Goal: Communication & Community: Answer question/provide support

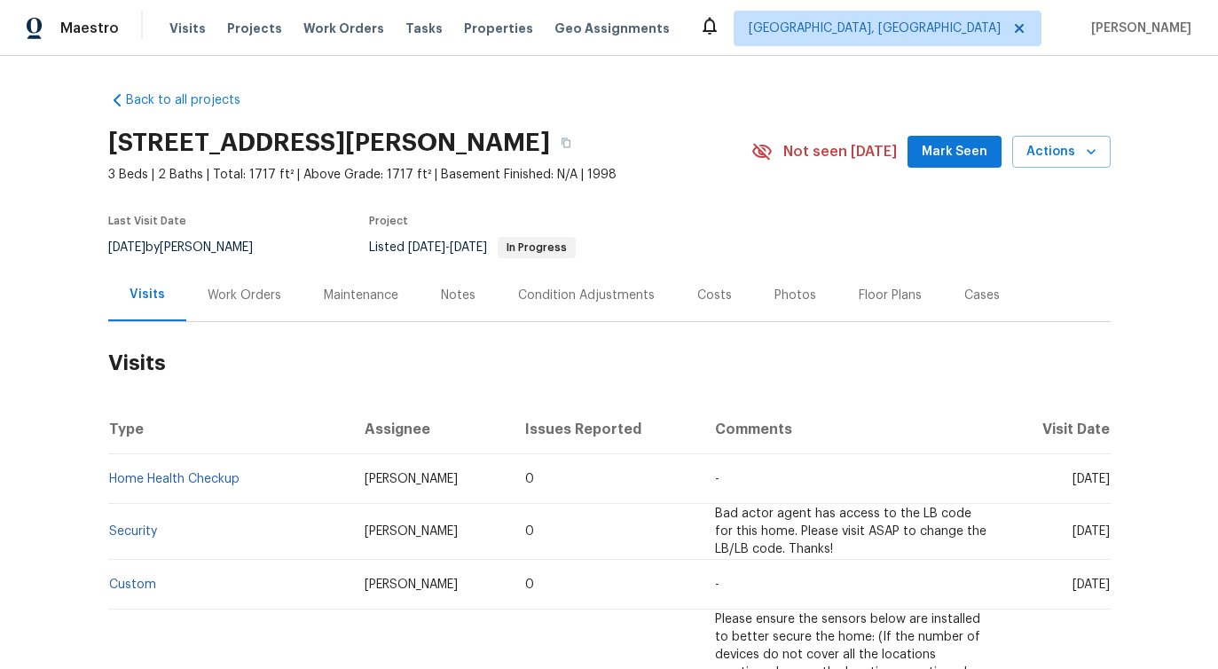
click at [271, 304] on div "Work Orders" at bounding box center [244, 295] width 116 height 52
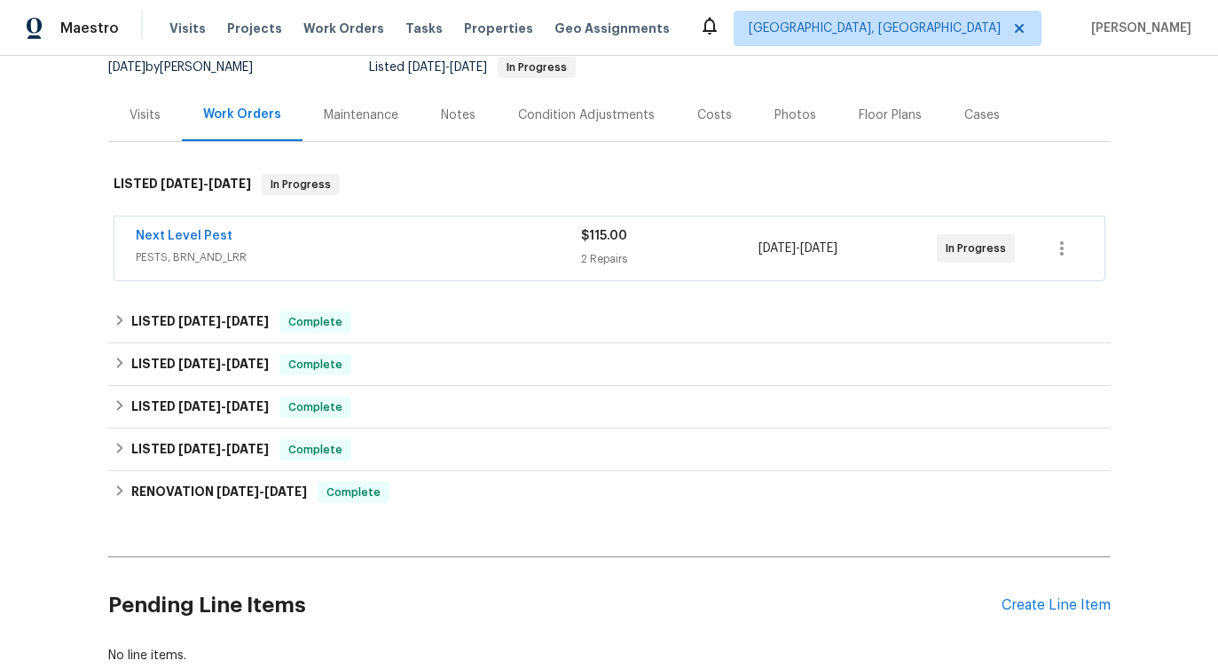
scroll to position [185, 0]
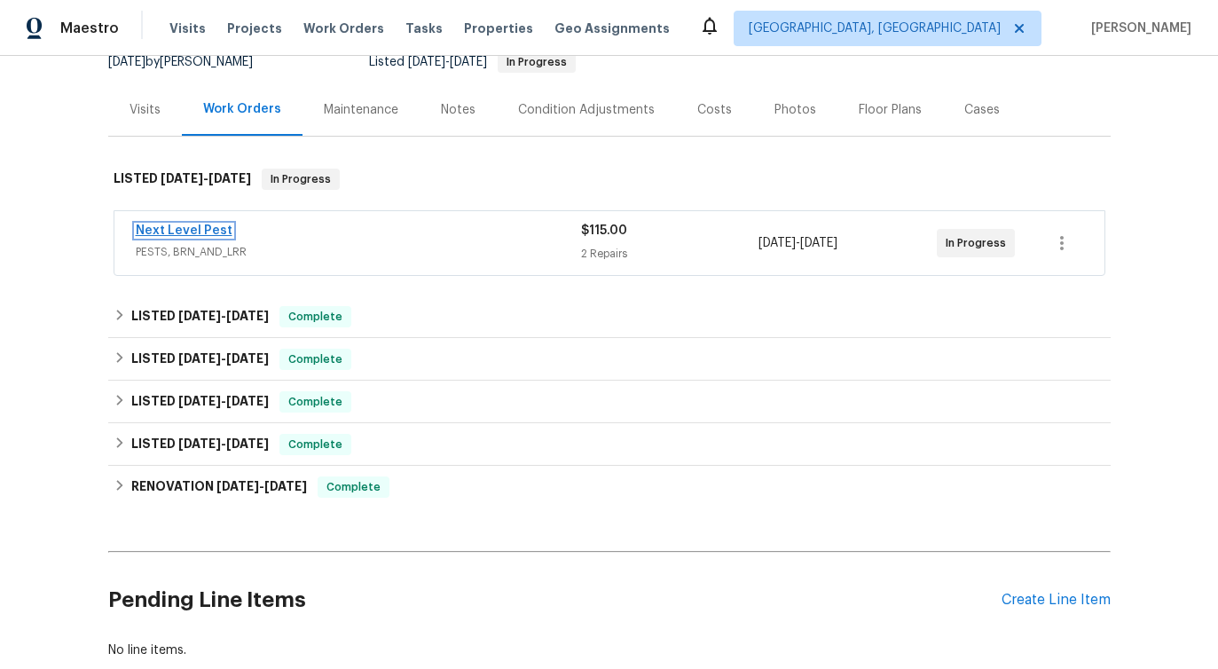
click at [198, 233] on link "Next Level Pest" at bounding box center [184, 230] width 97 height 12
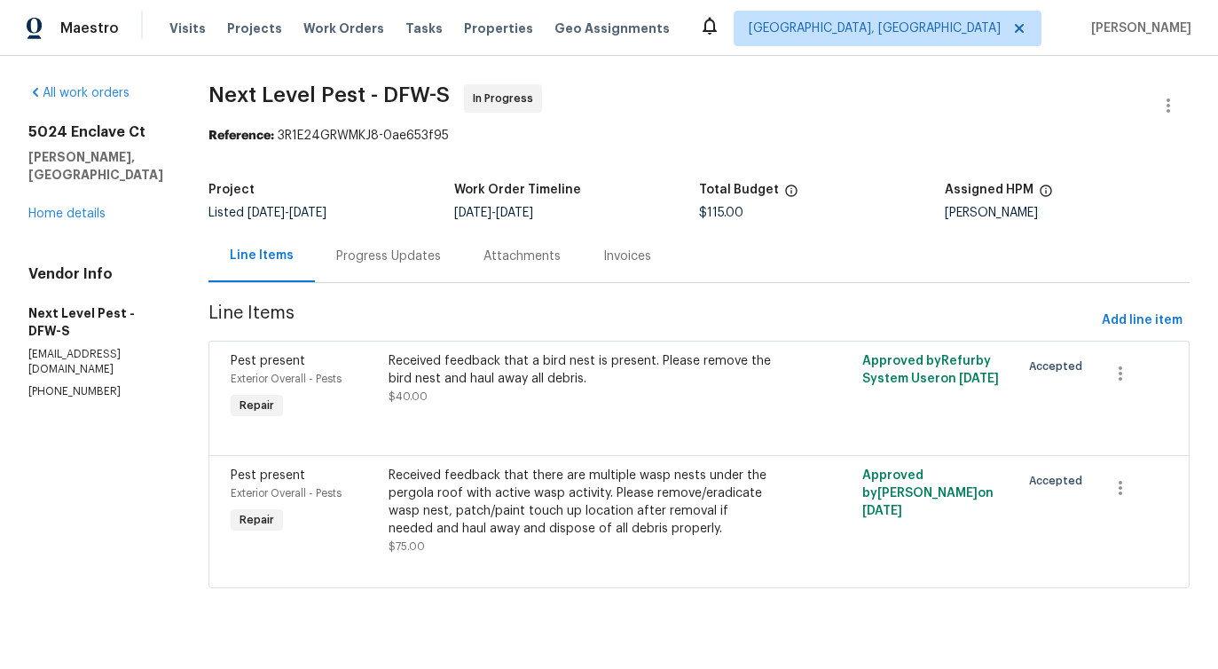
click at [389, 265] on div "Progress Updates" at bounding box center [388, 256] width 147 height 52
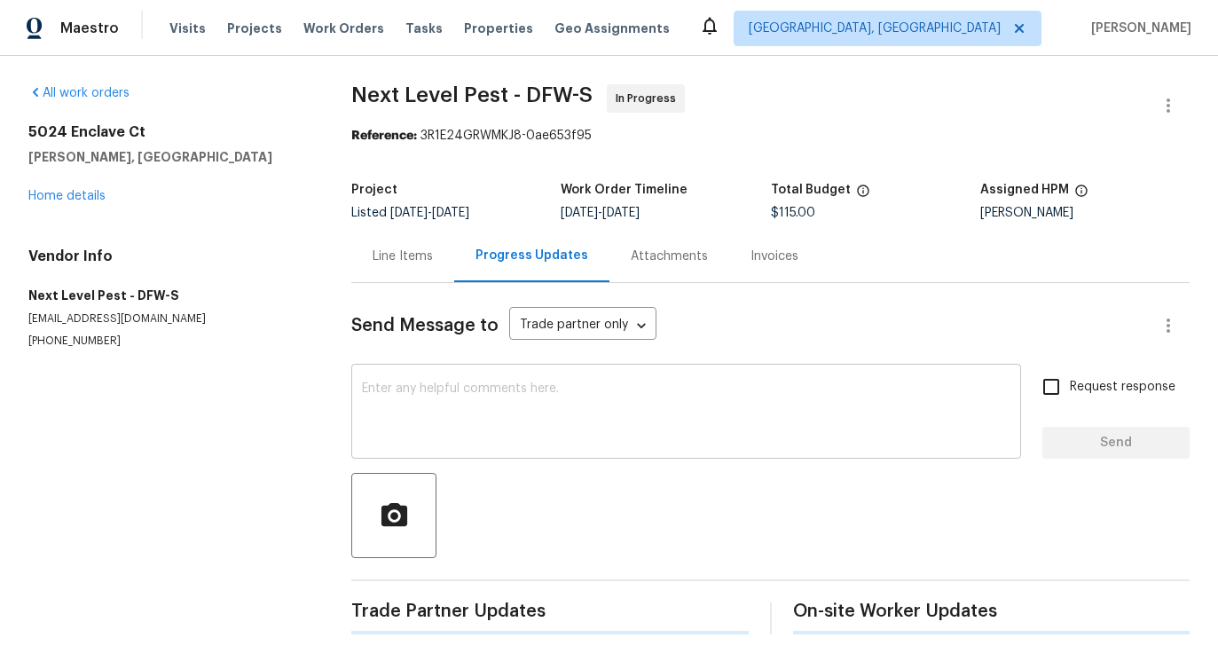
click at [420, 417] on textarea at bounding box center [686, 413] width 648 height 62
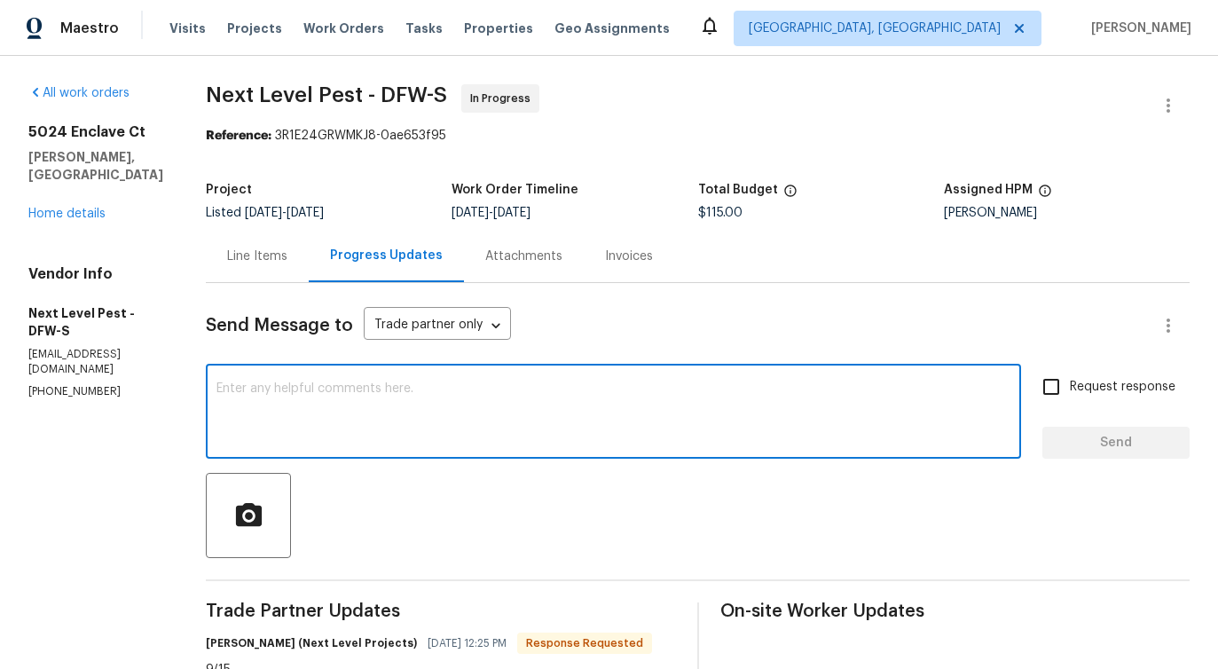
click at [353, 445] on div "x ​" at bounding box center [613, 413] width 815 height 90
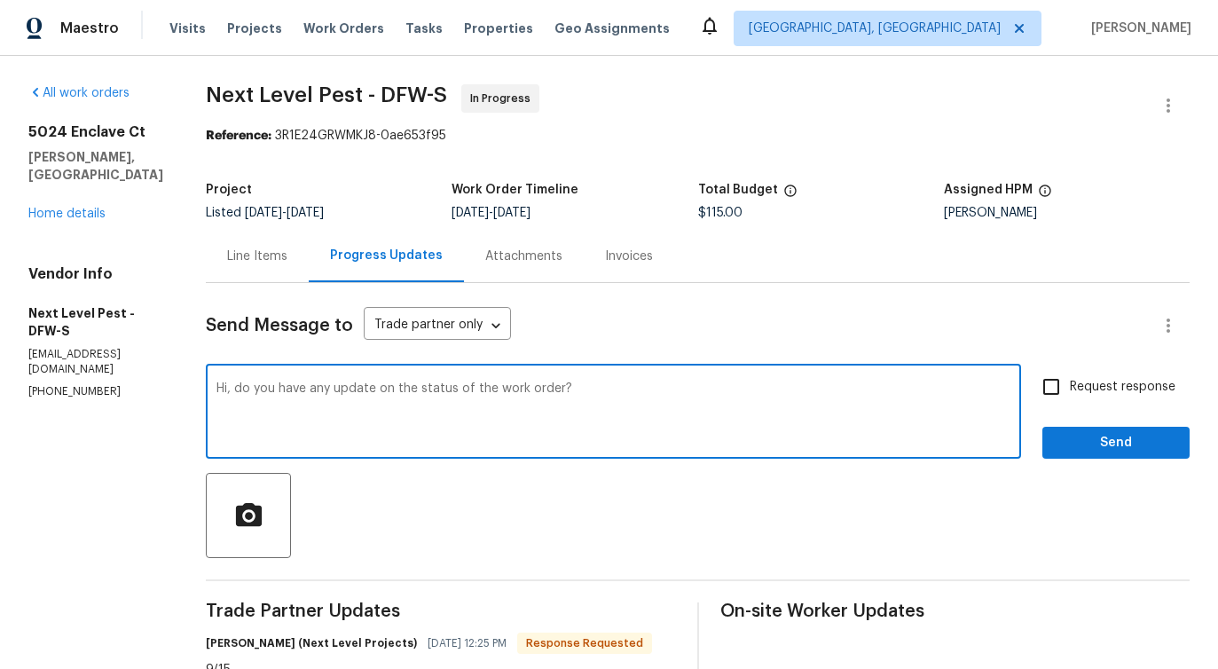
type textarea "Hi, do you have any update on the status of the work order?"
click at [1057, 394] on input "Request response" at bounding box center [1051, 386] width 37 height 37
checkbox input "true"
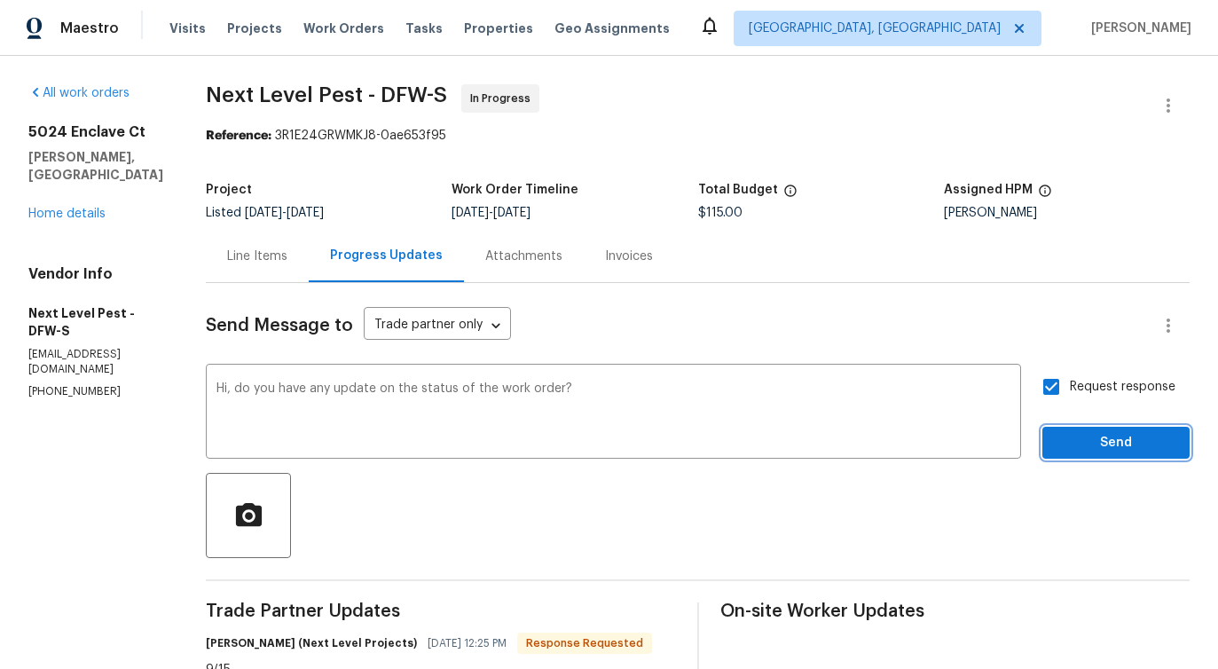
click at [1071, 437] on span "Send" at bounding box center [1116, 443] width 119 height 22
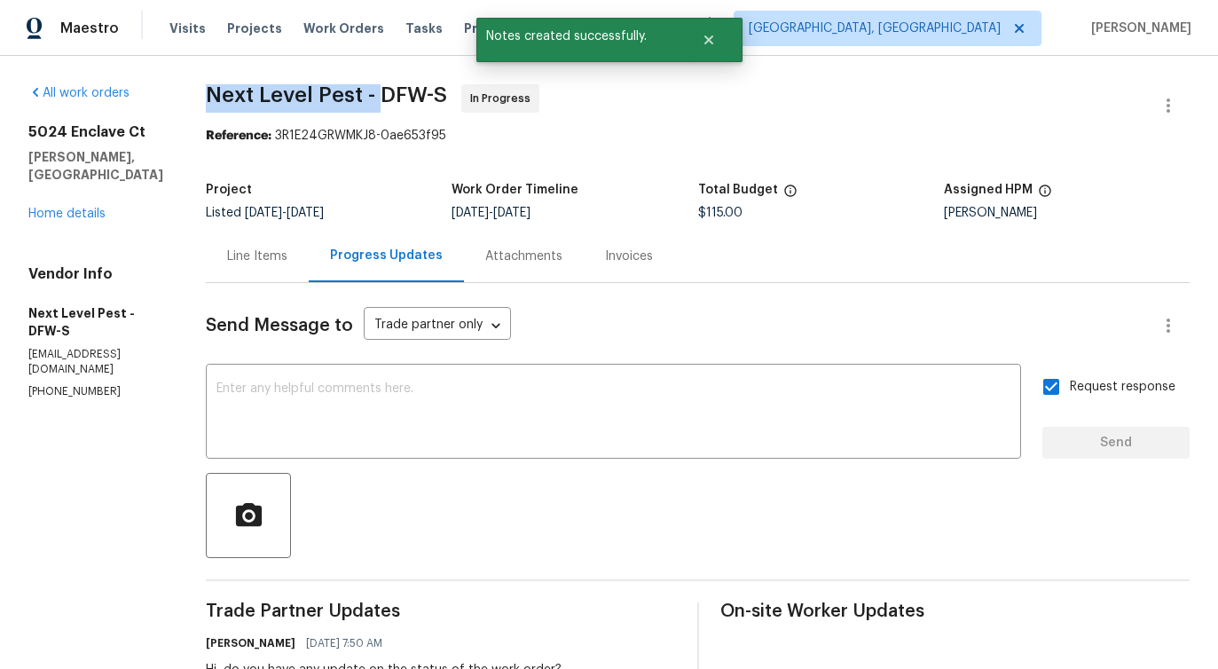
drag, startPoint x: 202, startPoint y: 84, endPoint x: 370, endPoint y: 90, distance: 167.8
click at [370, 90] on span "Next Level Pest - DFW-S" at bounding box center [326, 94] width 241 height 21
copy span "Next Level Pest -"
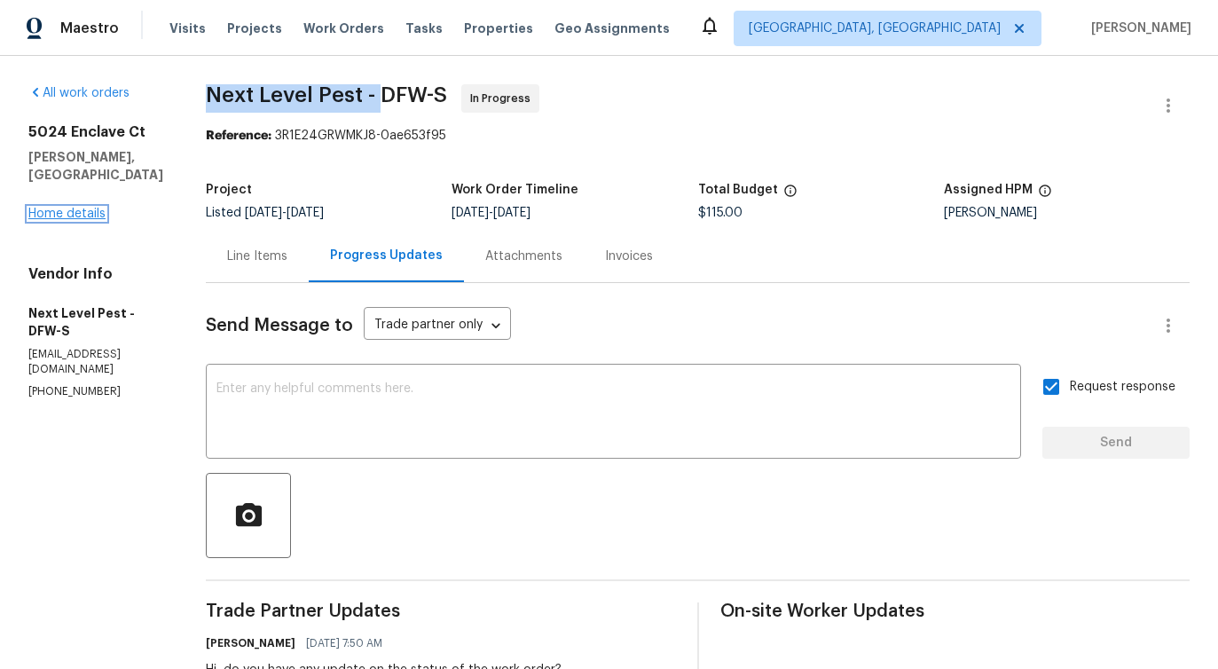
click at [75, 208] on link "Home details" at bounding box center [66, 214] width 77 height 12
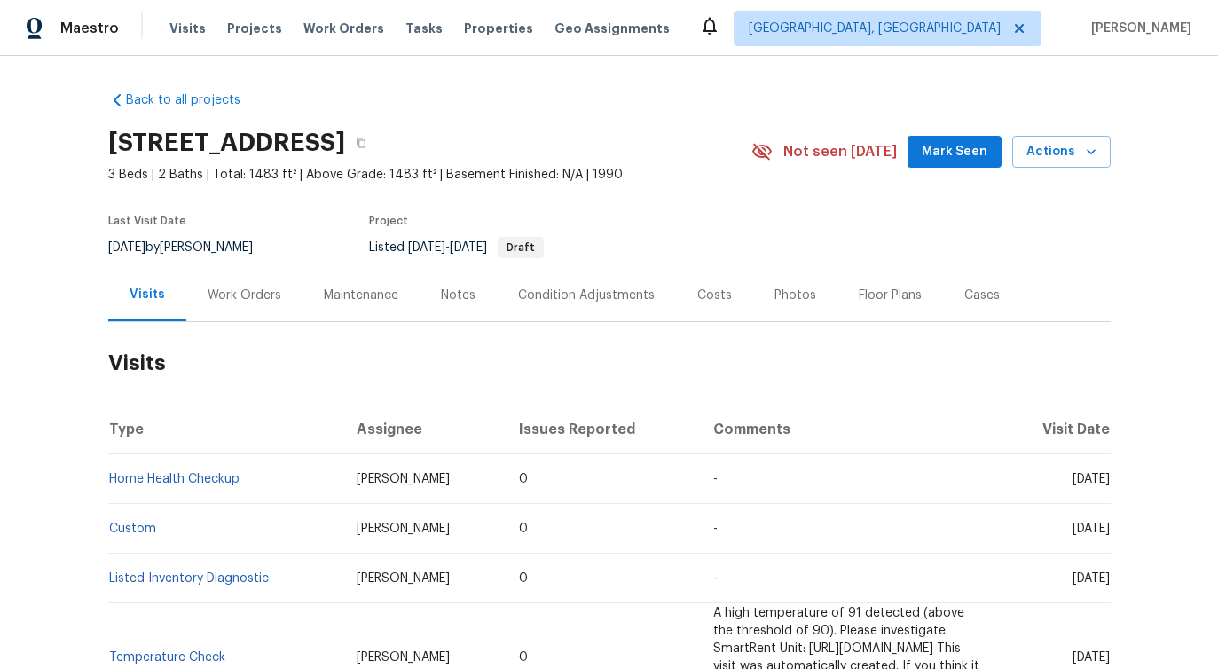
click at [267, 301] on div "Work Orders" at bounding box center [245, 296] width 74 height 18
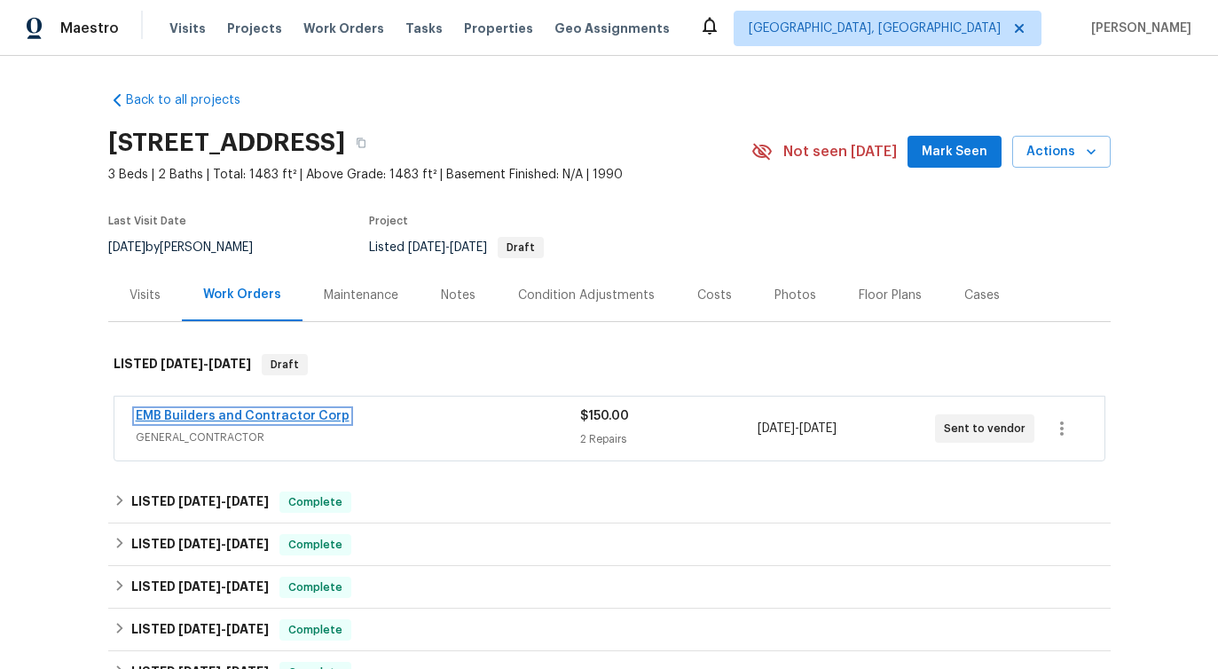
click at [257, 412] on link "EMB Builders and Contractor Corp" at bounding box center [243, 416] width 214 height 12
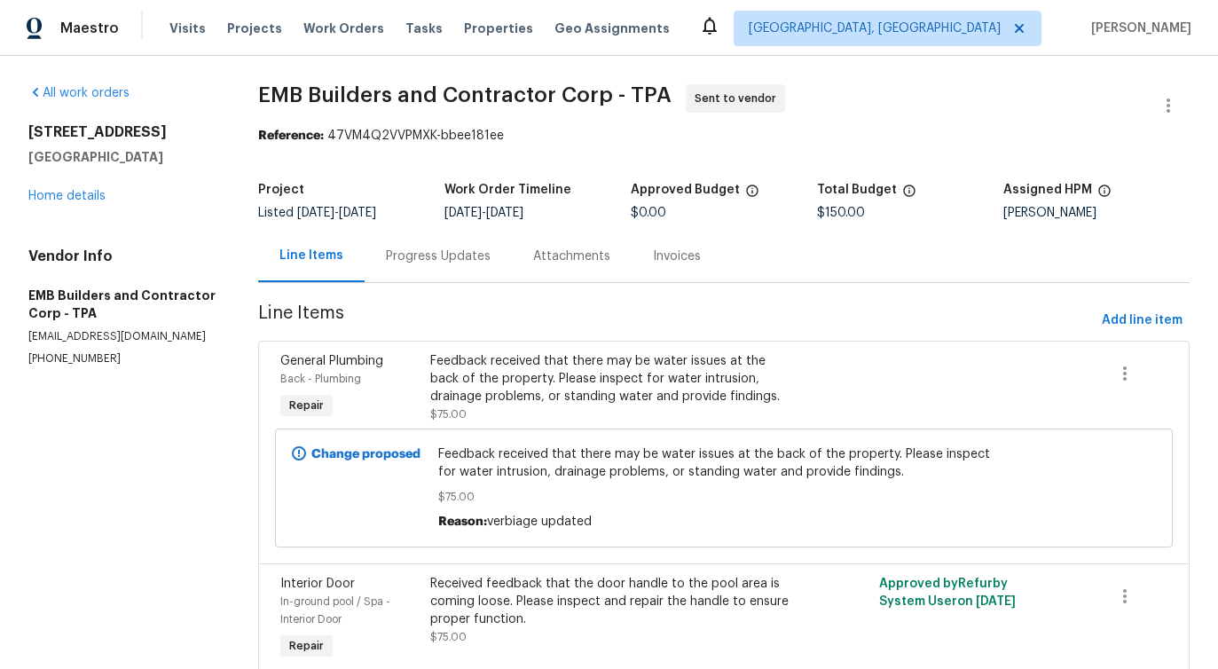
click at [448, 258] on div "Progress Updates" at bounding box center [438, 256] width 105 height 18
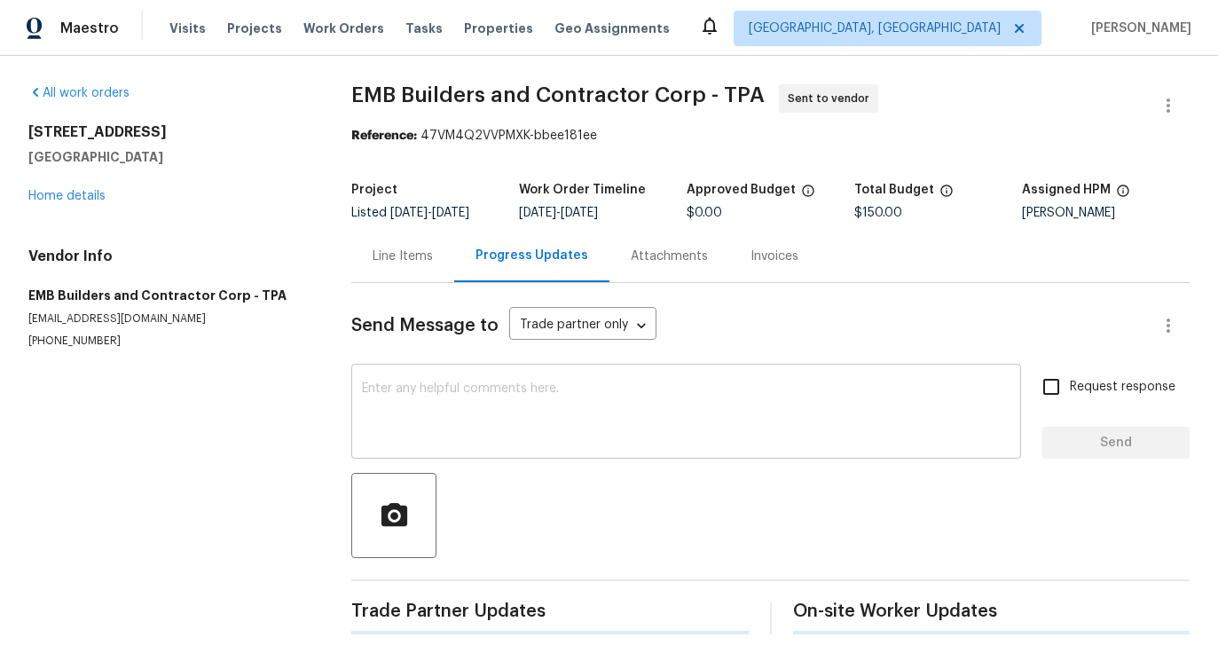
click at [481, 416] on textarea at bounding box center [686, 413] width 648 height 62
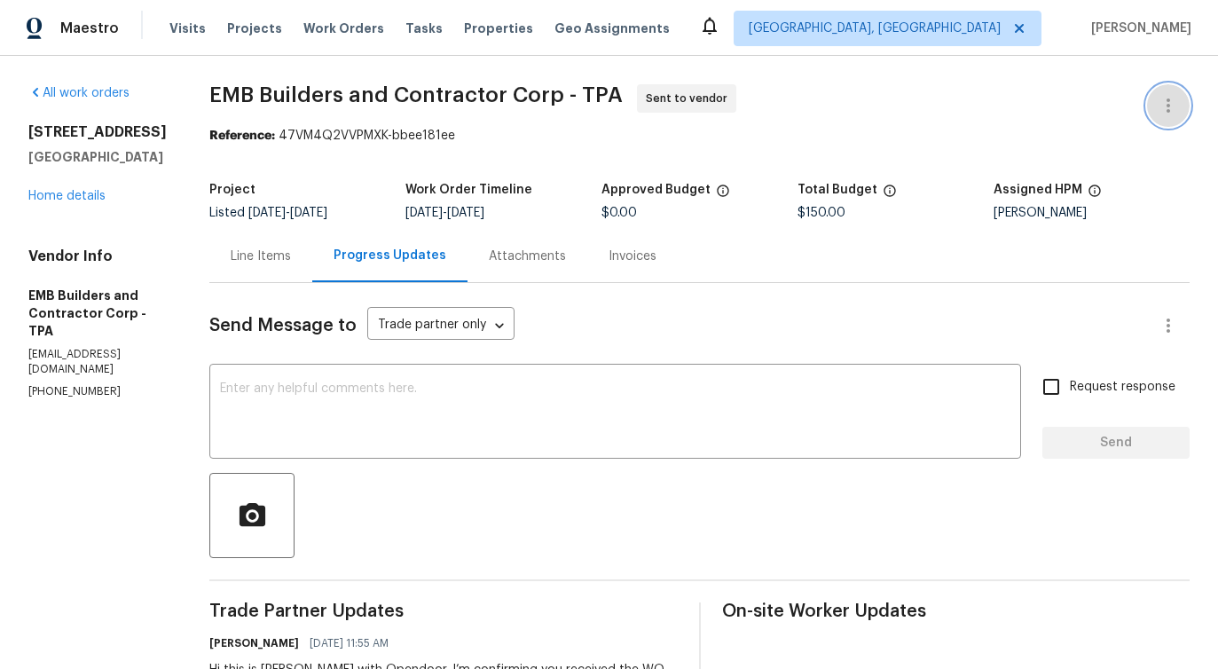
click at [1160, 101] on icon "button" at bounding box center [1168, 105] width 21 height 21
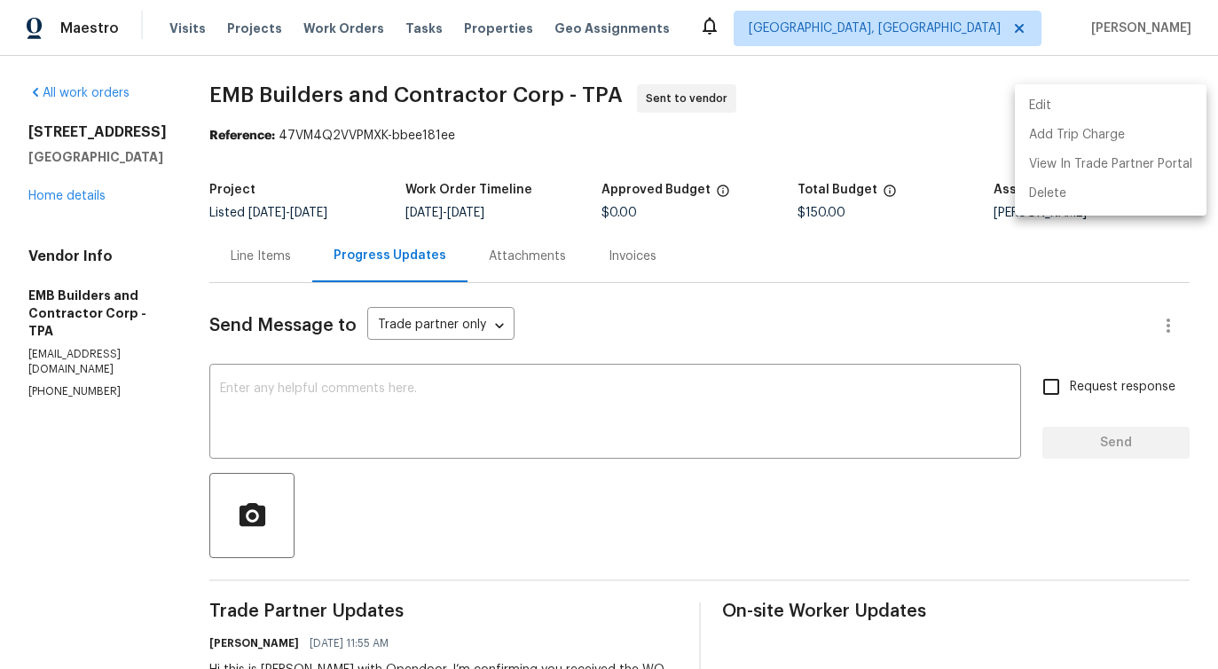
click at [1112, 101] on li "Edit" at bounding box center [1111, 105] width 192 height 29
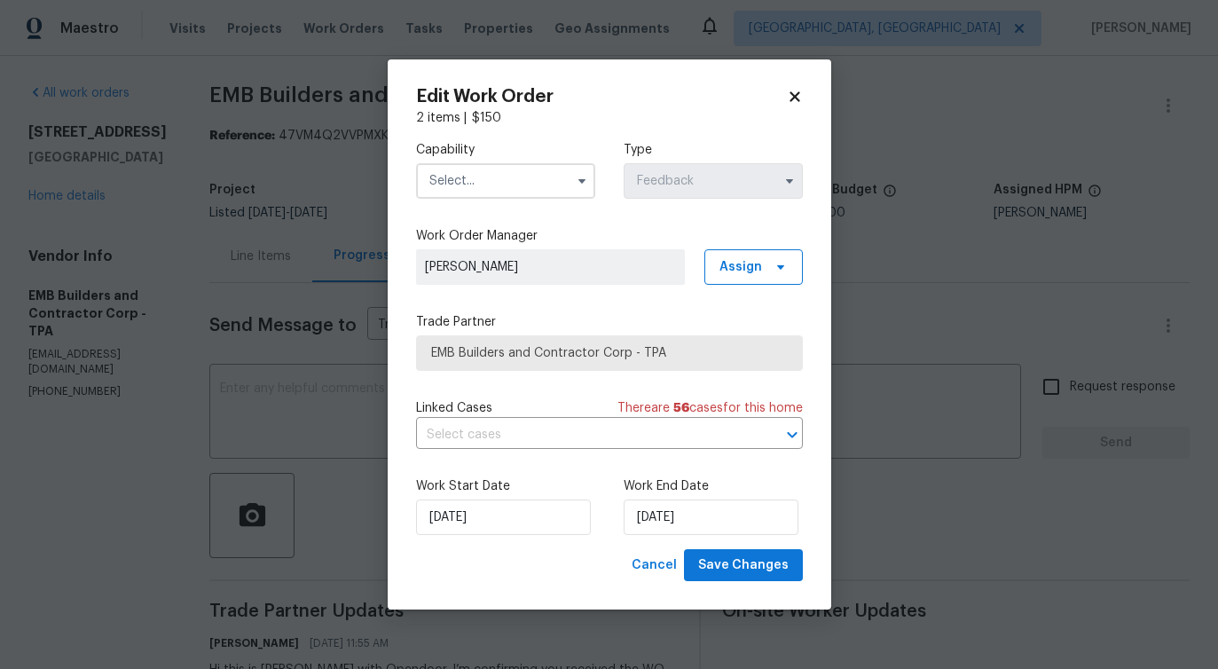
click at [515, 168] on input "text" at bounding box center [505, 180] width 179 height 35
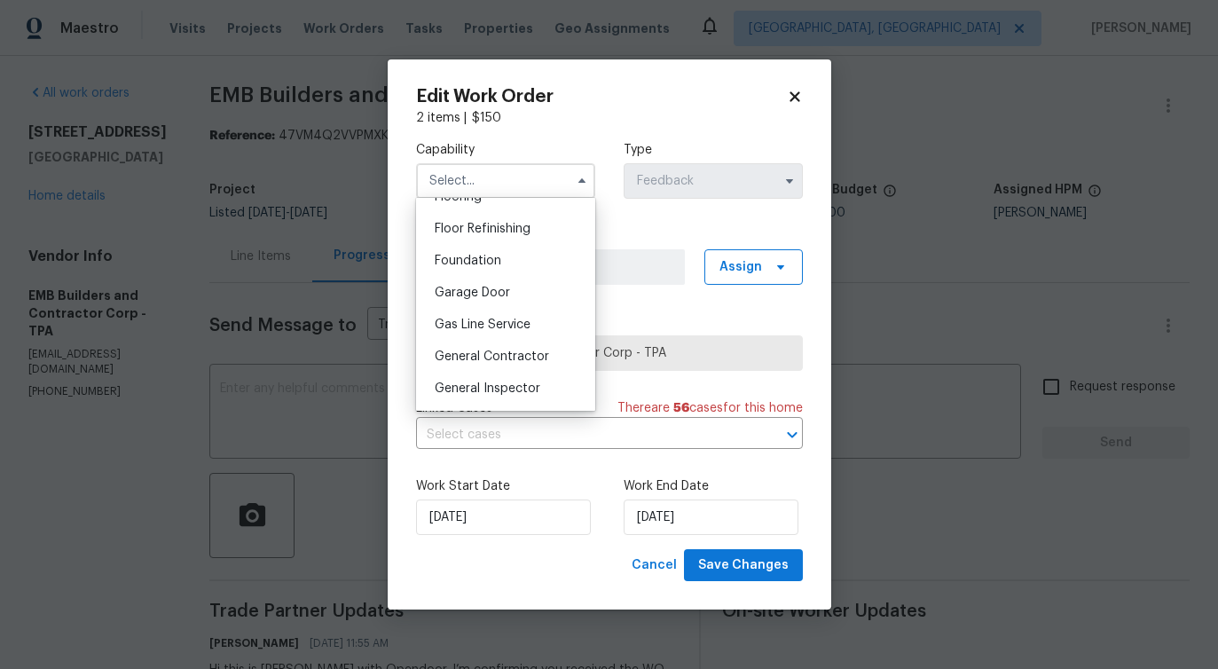
scroll to position [720, 0]
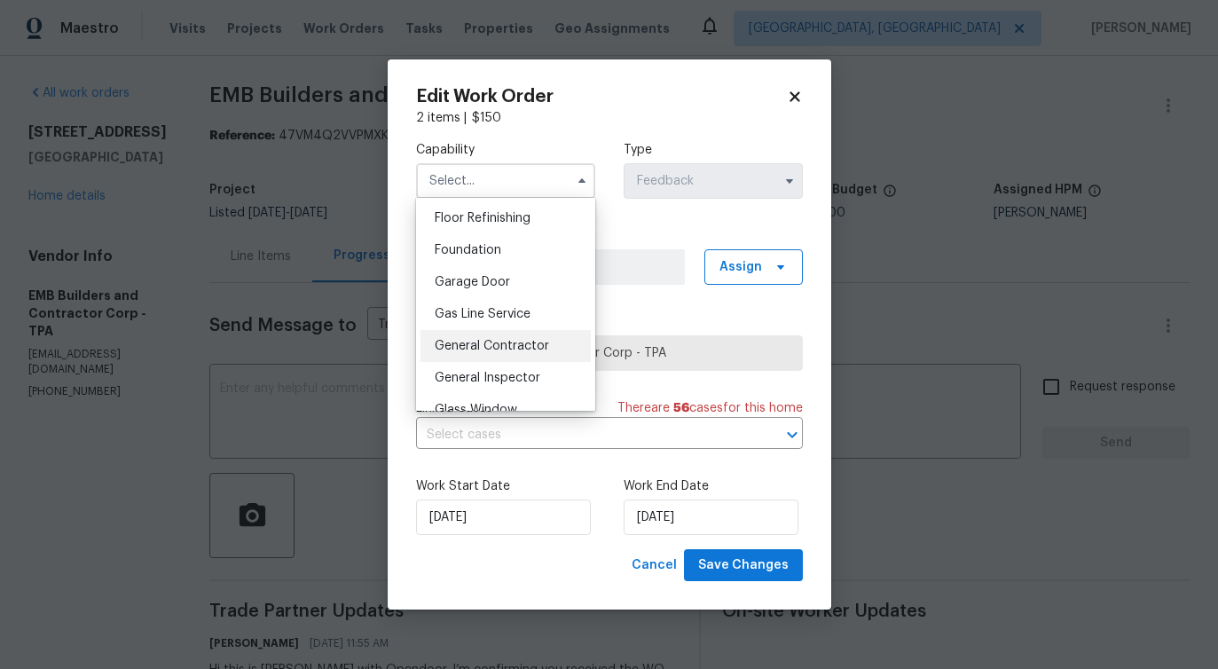
click at [491, 355] on div "General Contractor" at bounding box center [505, 346] width 170 height 32
type input "General Contractor"
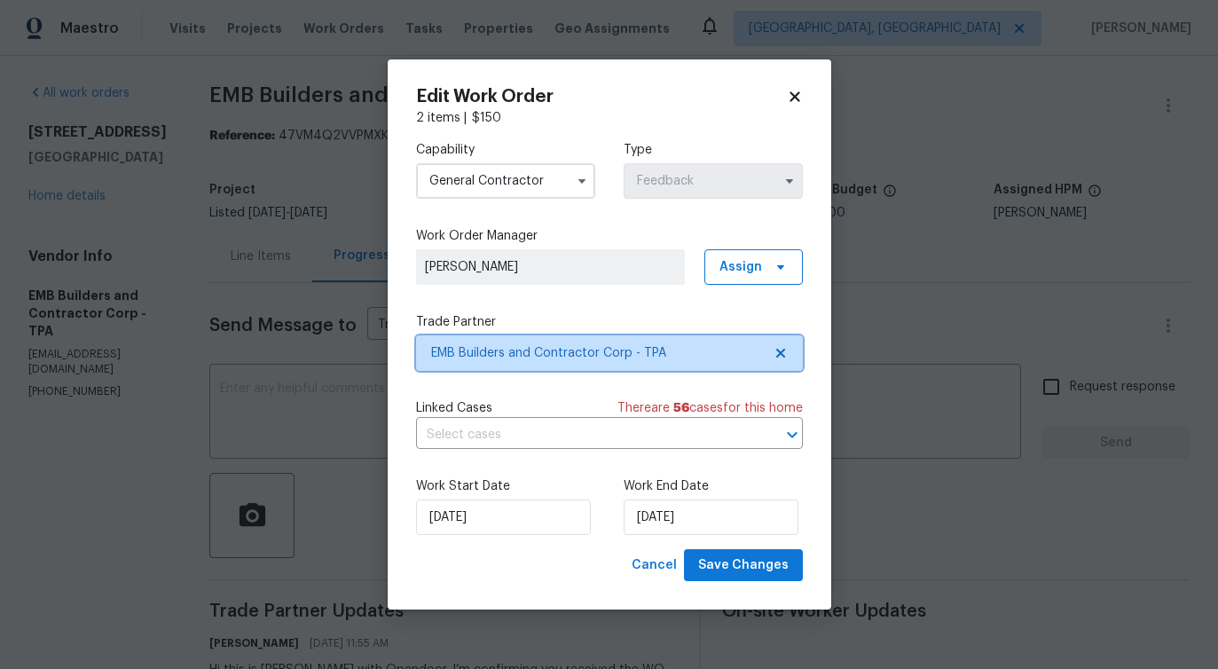
click at [562, 352] on span "EMB Builders and Contractor Corp - TPA" at bounding box center [596, 353] width 331 height 18
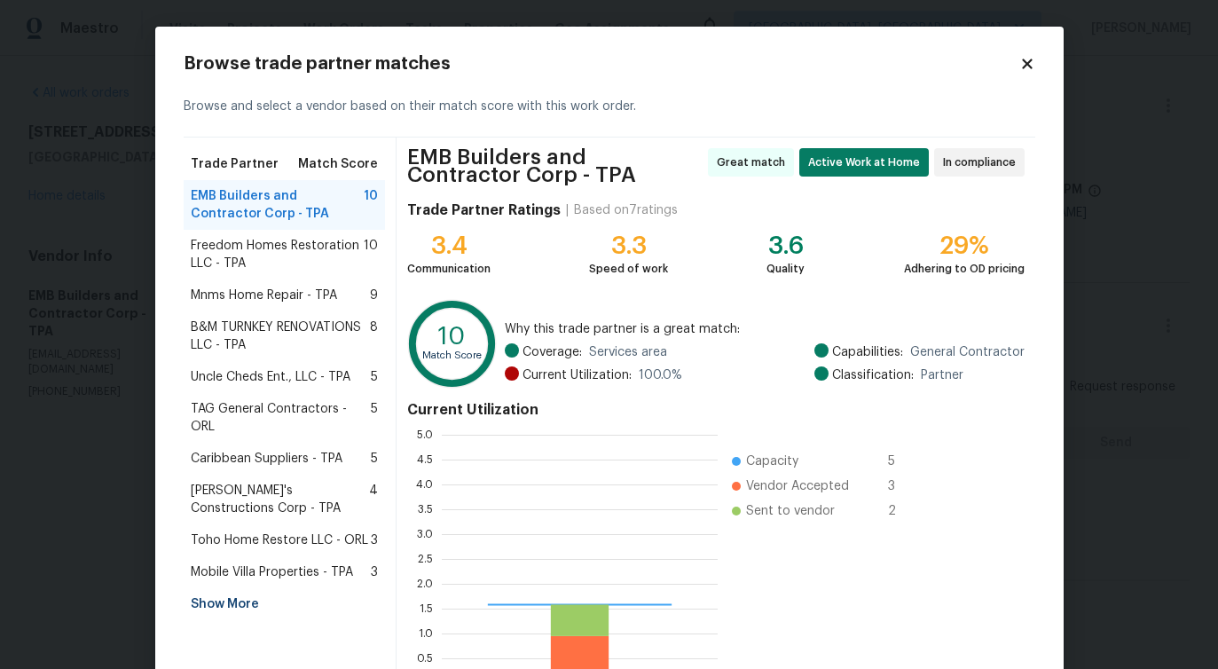
scroll to position [248, 276]
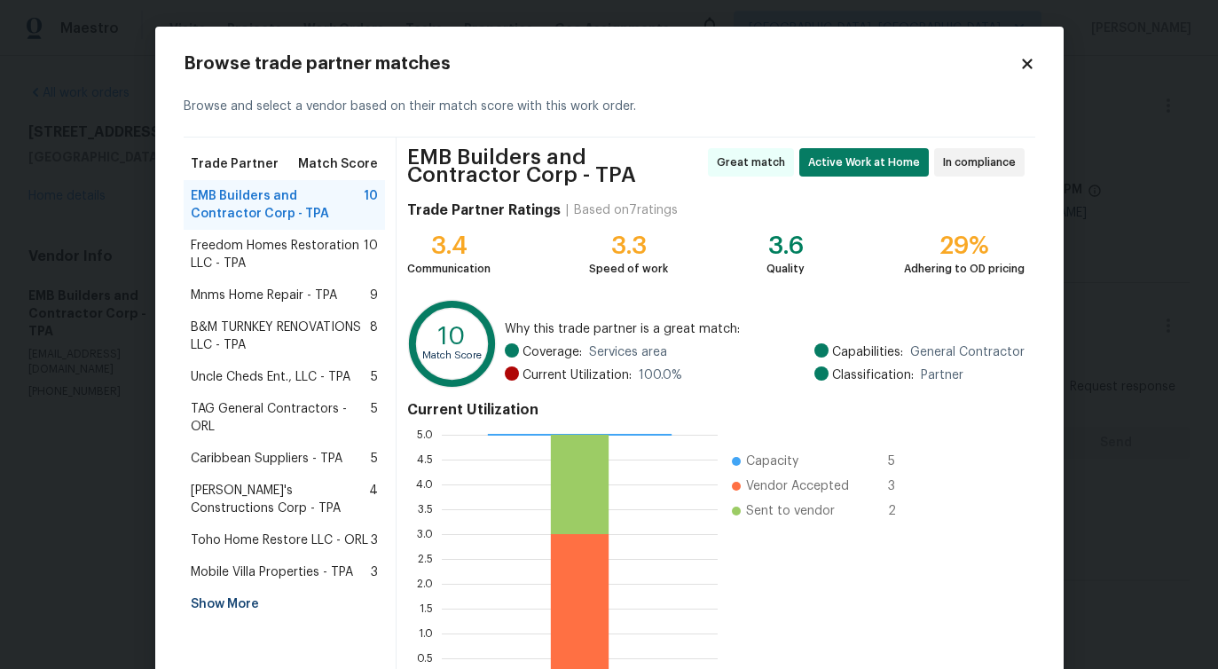
click at [274, 256] on span "Freedom Homes Restoration LLC - TPA" at bounding box center [278, 254] width 174 height 35
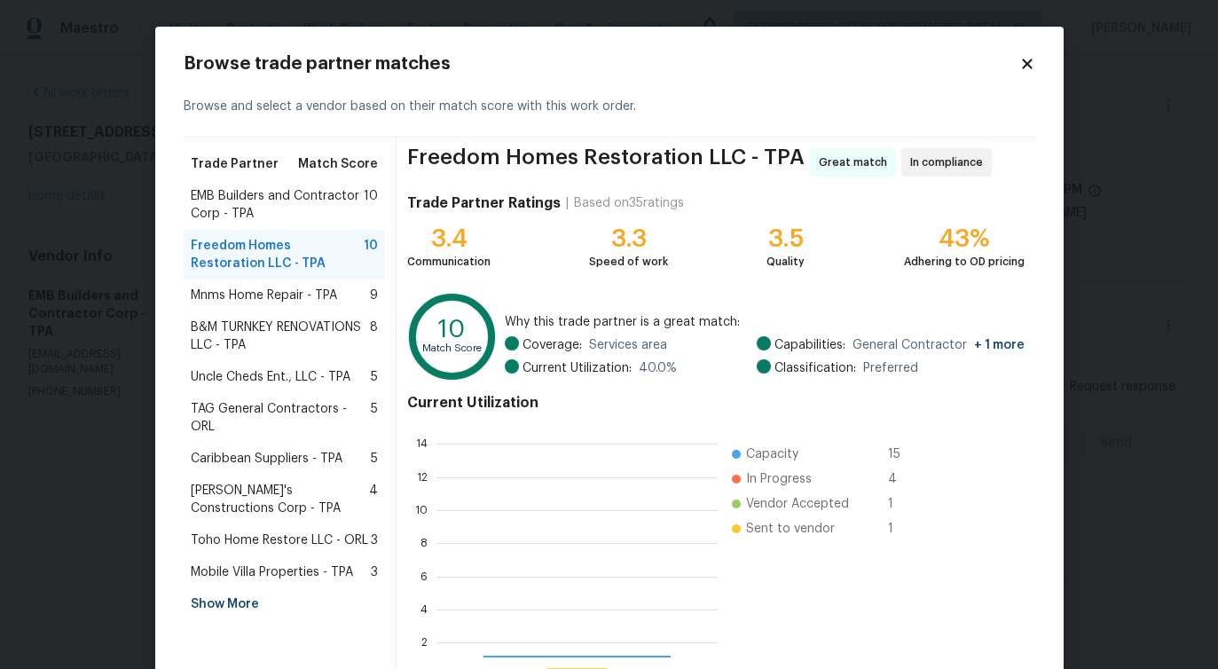
scroll to position [248, 281]
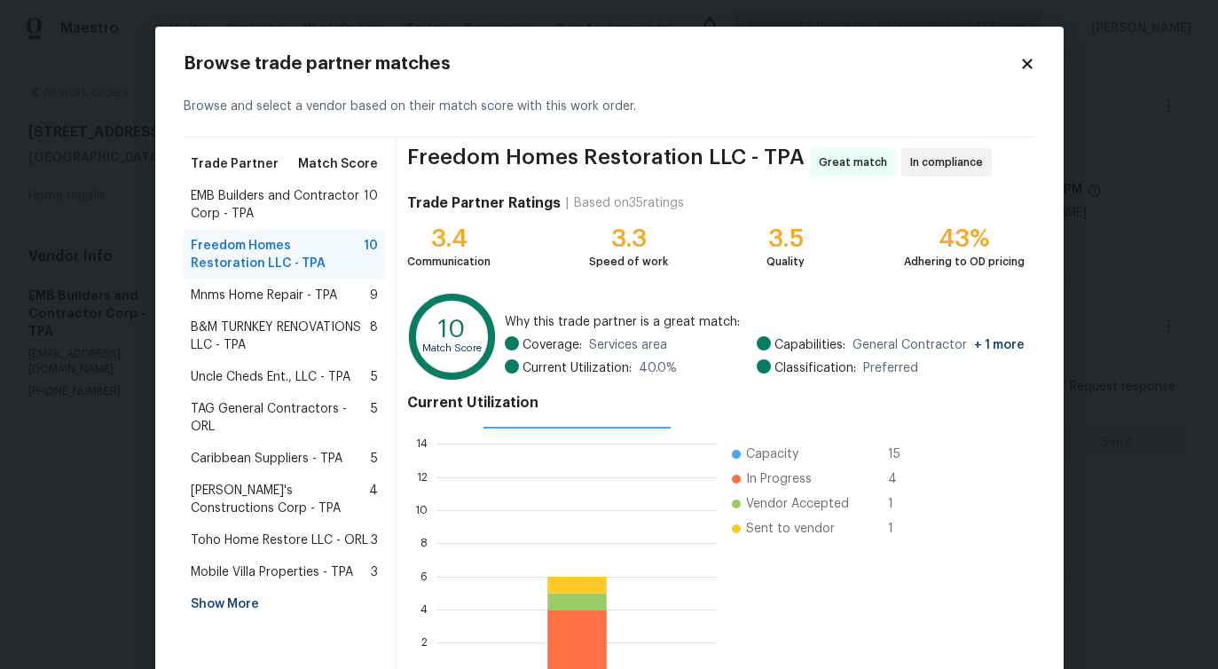
click at [255, 296] on span "Mnms Home Repair - TPA" at bounding box center [264, 296] width 146 height 18
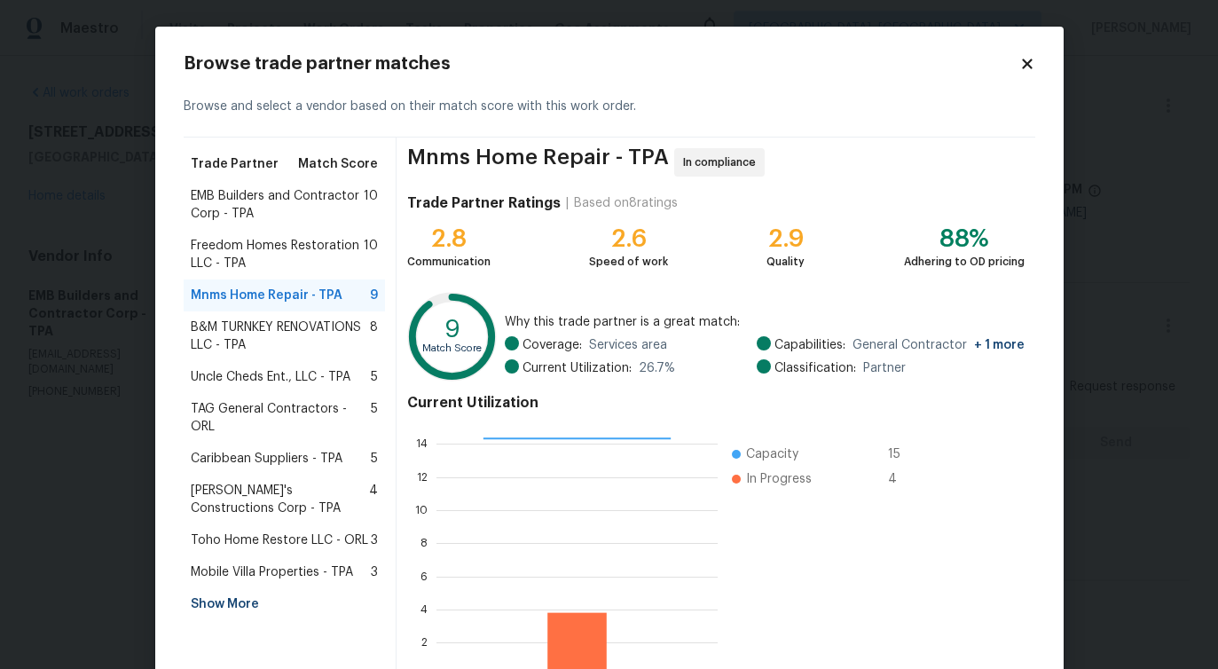
click at [279, 261] on span "Freedom Homes Restoration LLC - TPA" at bounding box center [278, 254] width 174 height 35
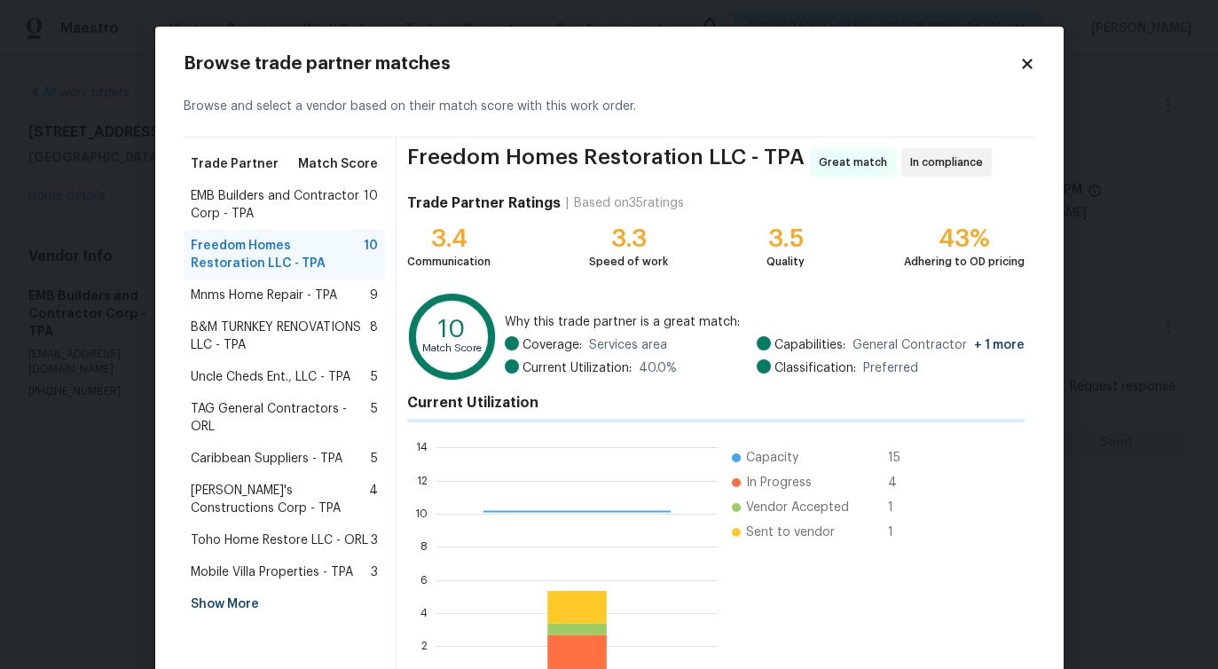
click at [247, 341] on span "B&M TURNKEY RENOVATIONS LLC - TPA" at bounding box center [281, 335] width 180 height 35
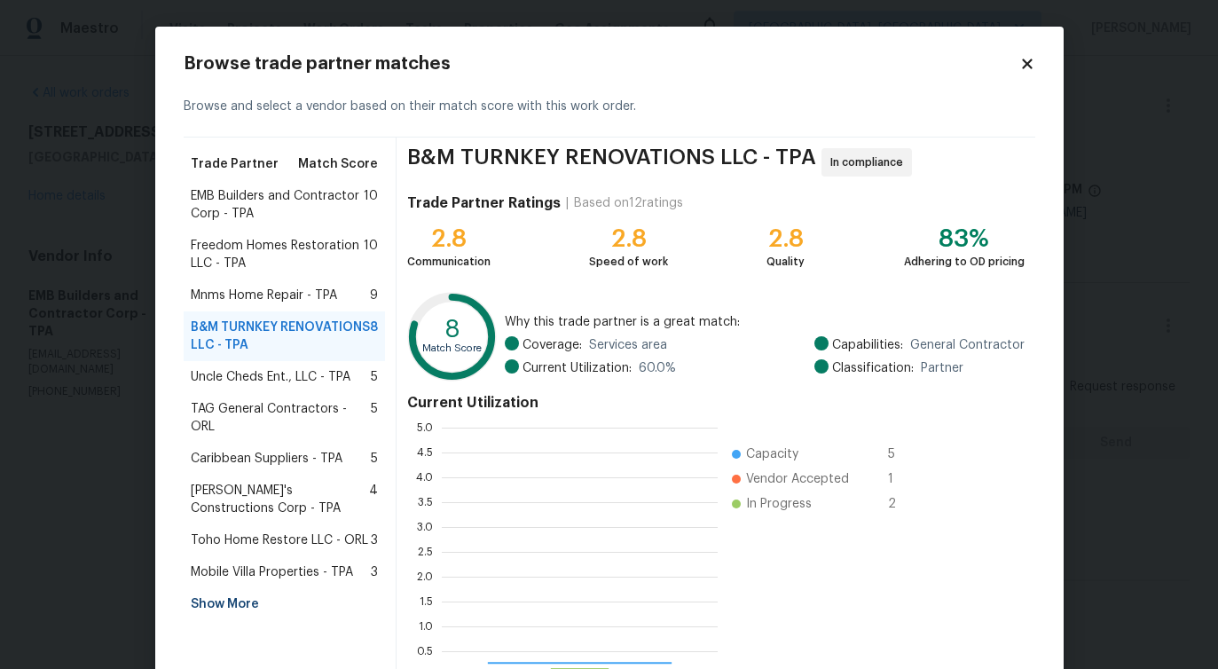
scroll to position [248, 276]
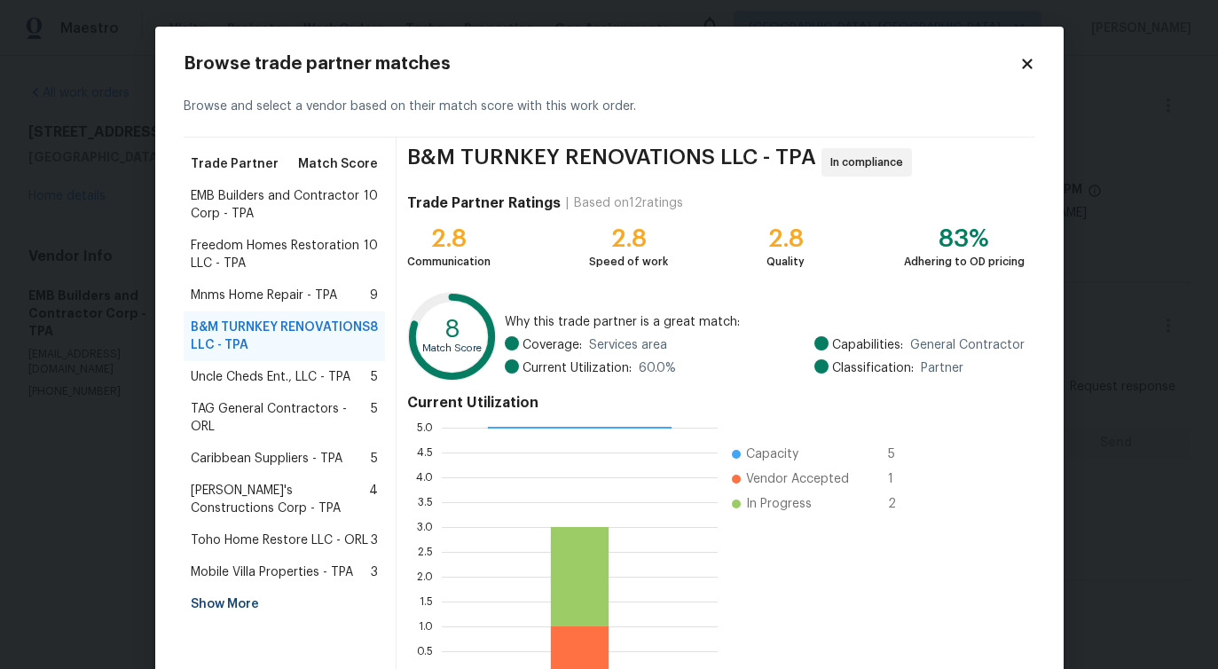
click at [241, 370] on span "Uncle Cheds Ent., LLC - TPA" at bounding box center [271, 377] width 160 height 18
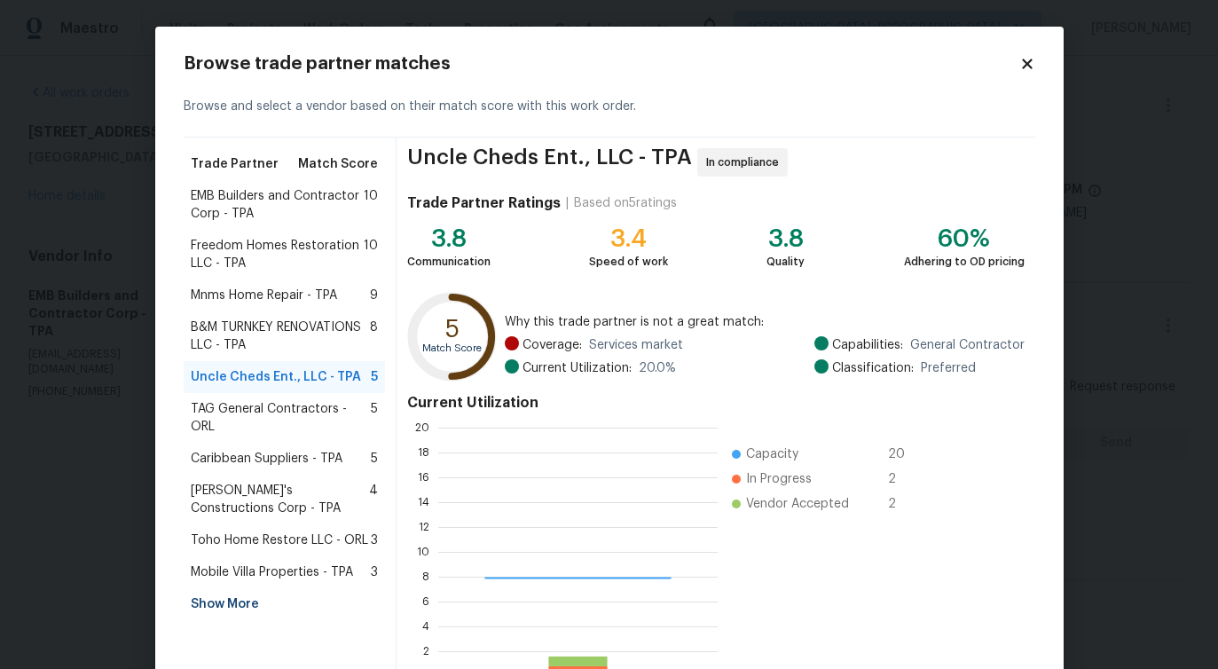
scroll to position [248, 279]
click at [226, 417] on span "TAG General Contractors - ORL" at bounding box center [281, 417] width 181 height 35
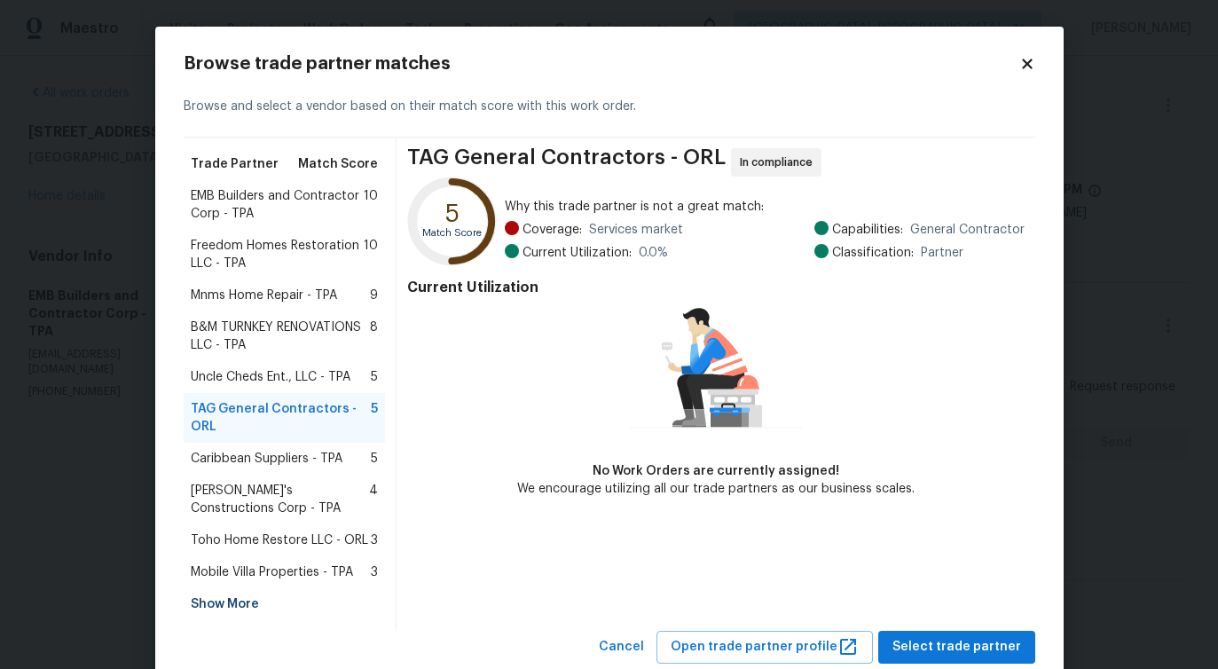
click at [301, 457] on span "Caribbean Suppliers - TPA" at bounding box center [267, 459] width 152 height 18
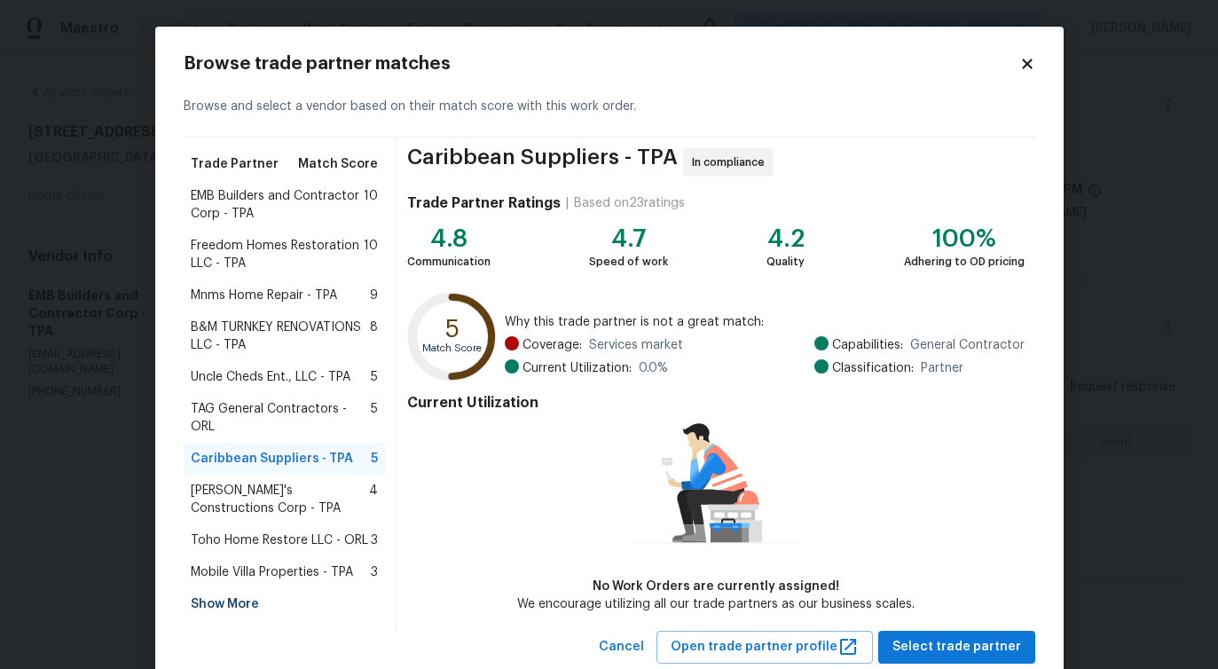
click at [295, 482] on span "Enrique's Constructions Corp - TPA" at bounding box center [280, 499] width 179 height 35
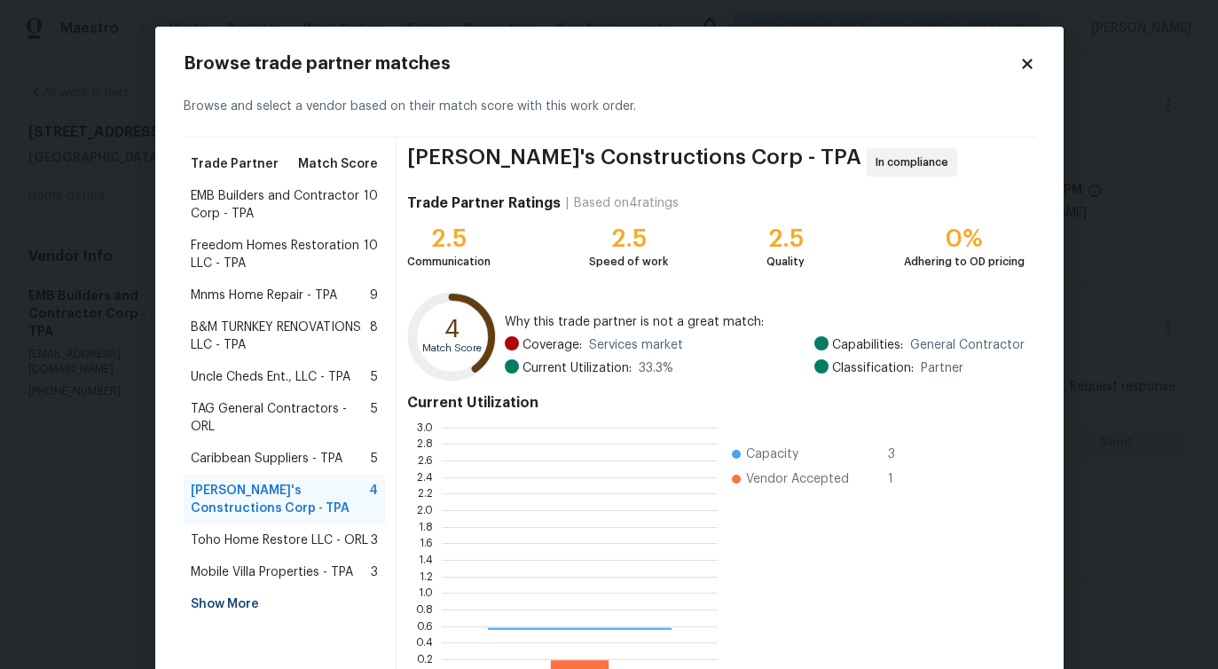
scroll to position [248, 276]
click at [284, 531] on span "Toho Home Restore LLC - ORL" at bounding box center [279, 540] width 177 height 18
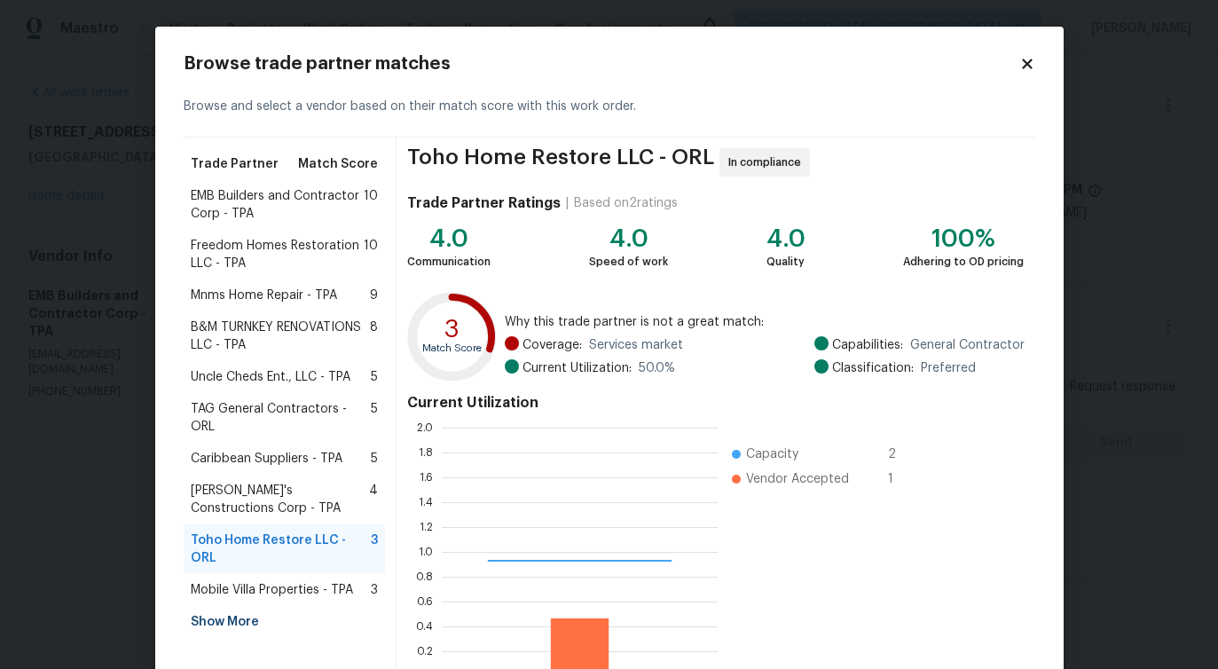
scroll to position [2, 1]
click at [304, 293] on span "Mnms Home Repair - TPA" at bounding box center [264, 296] width 146 height 18
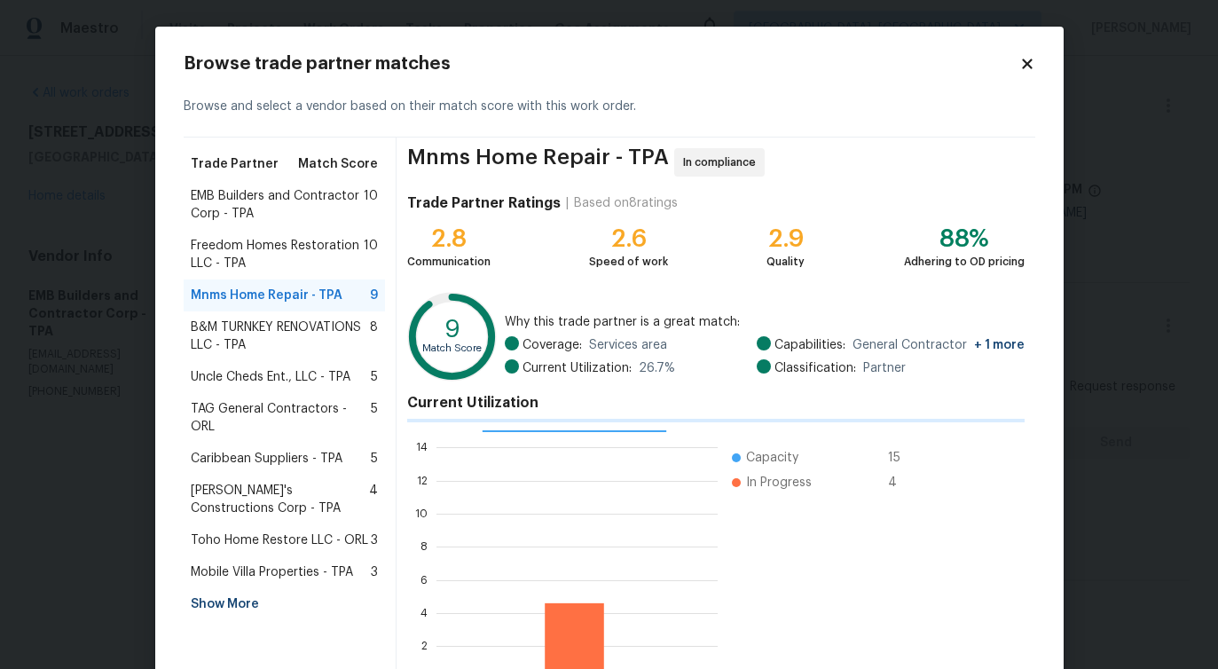
click at [313, 256] on span "Freedom Homes Restoration LLC - TPA" at bounding box center [278, 254] width 174 height 35
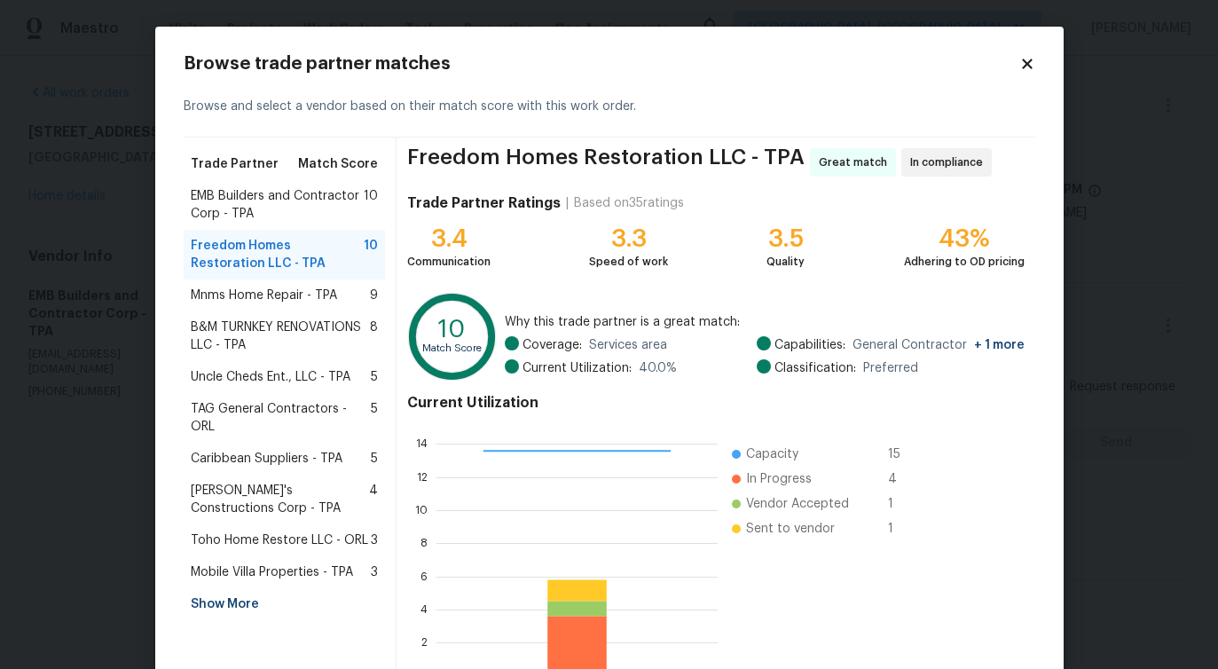
scroll to position [114, 0]
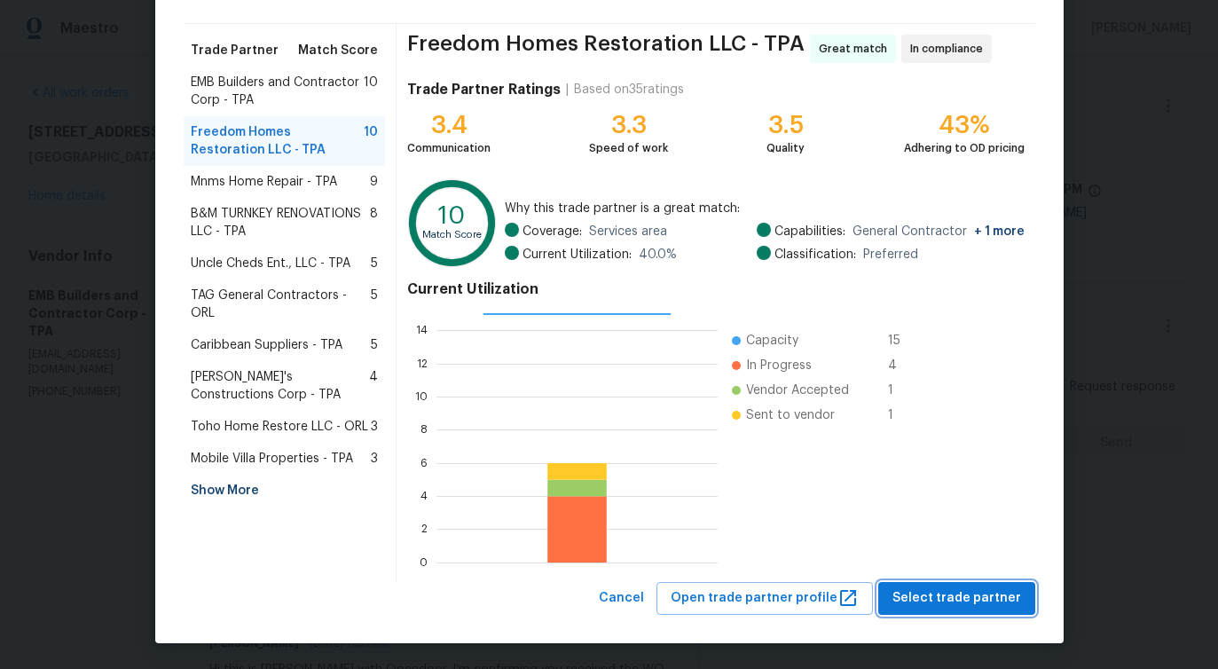
click at [958, 595] on span "Select trade partner" at bounding box center [956, 598] width 129 height 22
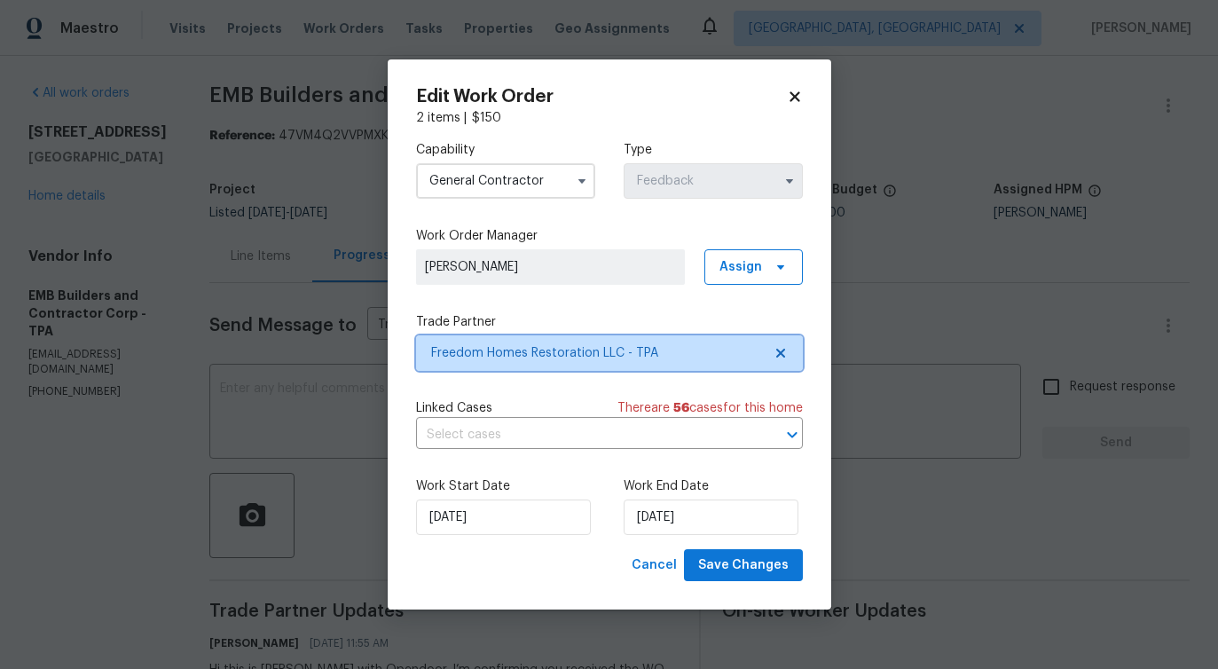
scroll to position [0, 0]
click at [529, 428] on input "text" at bounding box center [584, 434] width 337 height 27
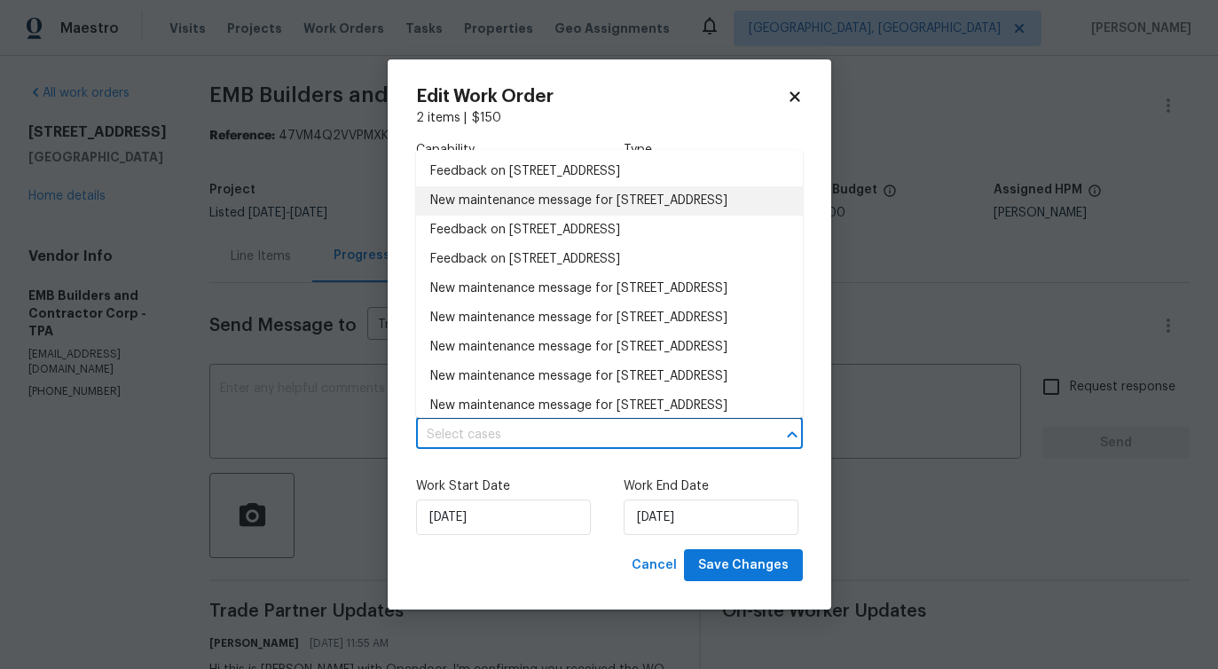
click at [544, 194] on li "New maintenance message for 5030 Creekview Ln , Lakeland, FL 33811" at bounding box center [609, 200] width 387 height 29
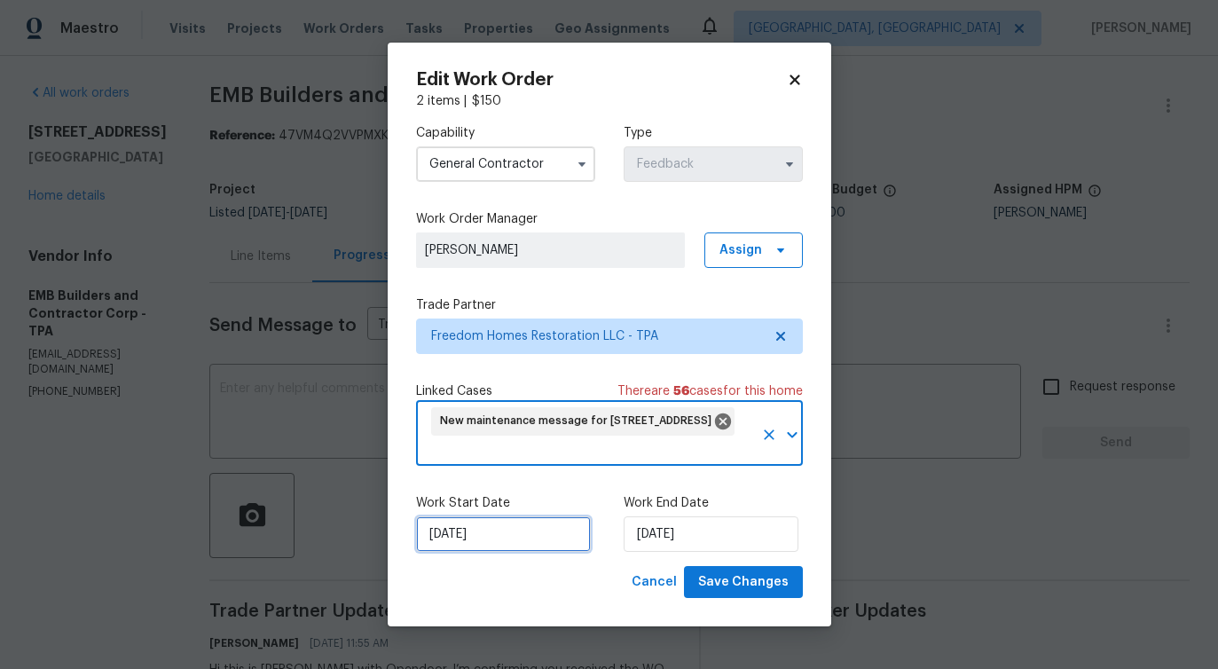
click at [493, 542] on input "9/12/2025" at bounding box center [503, 533] width 175 height 35
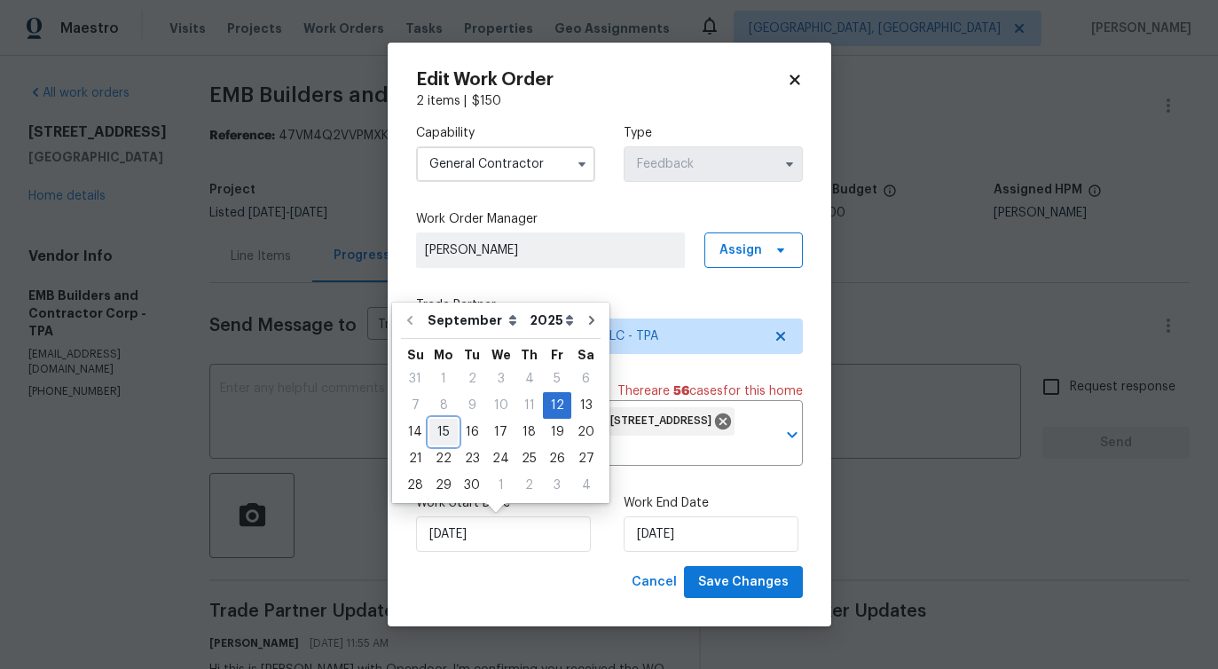
click at [444, 436] on div "15" at bounding box center [443, 432] width 28 height 25
type input "9/15/2025"
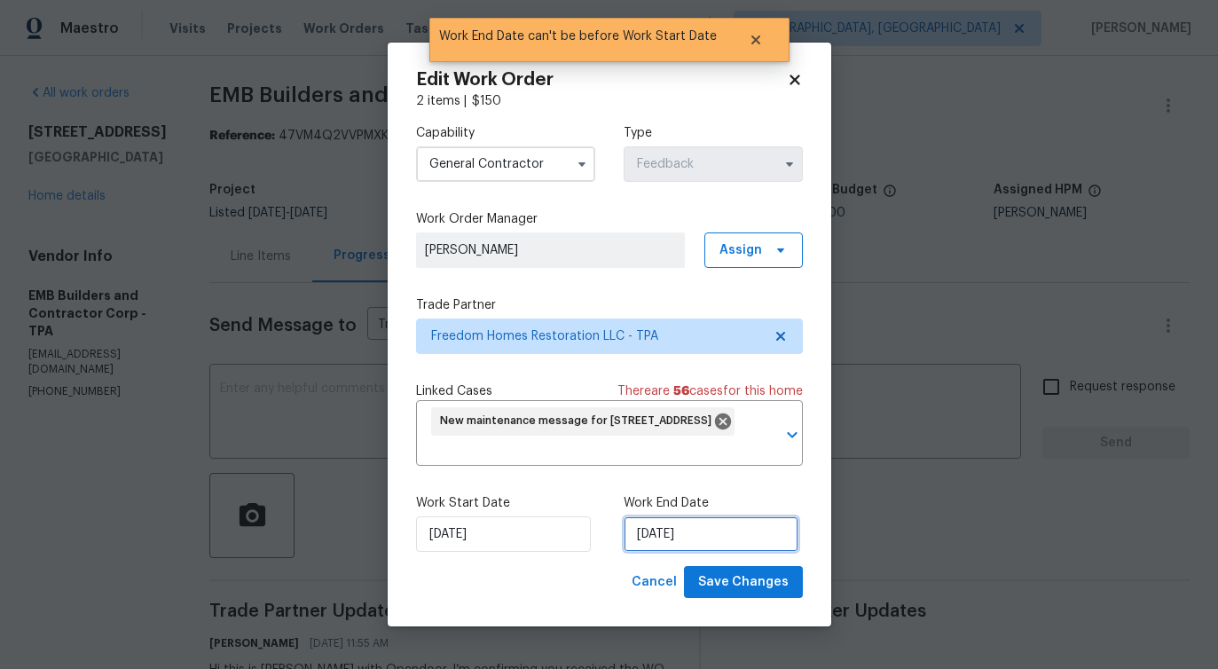
click at [656, 530] on input "9/15/2025" at bounding box center [711, 533] width 175 height 35
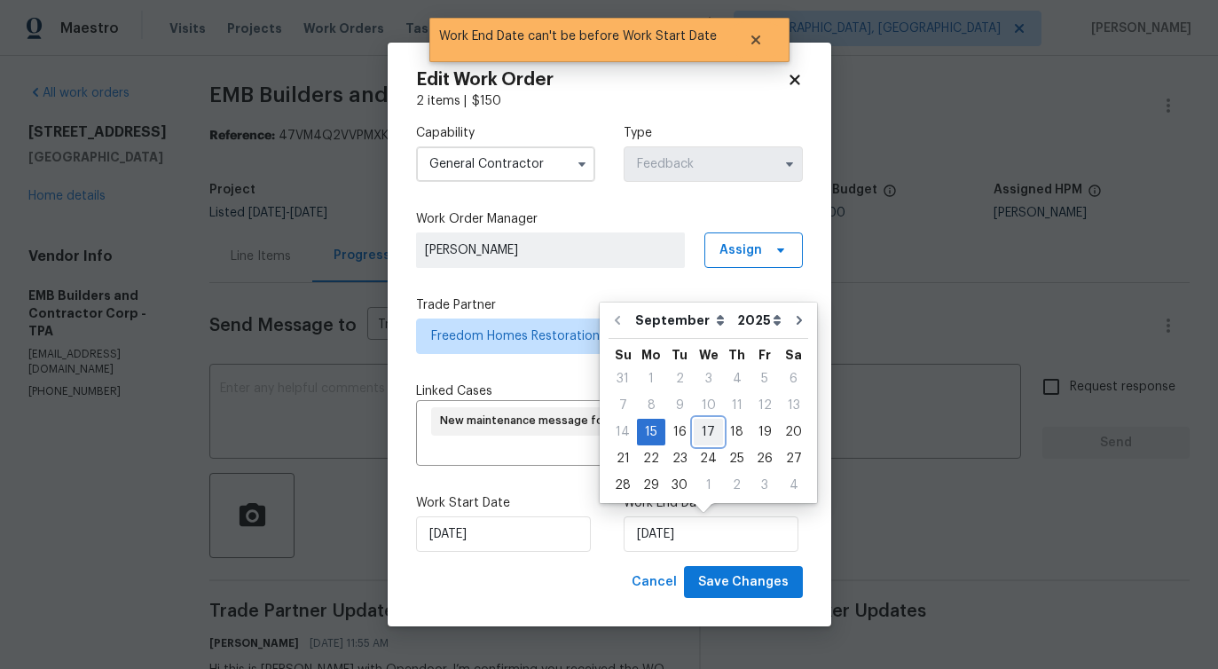
click at [705, 428] on div "17" at bounding box center [708, 432] width 29 height 25
type input "[DATE]"
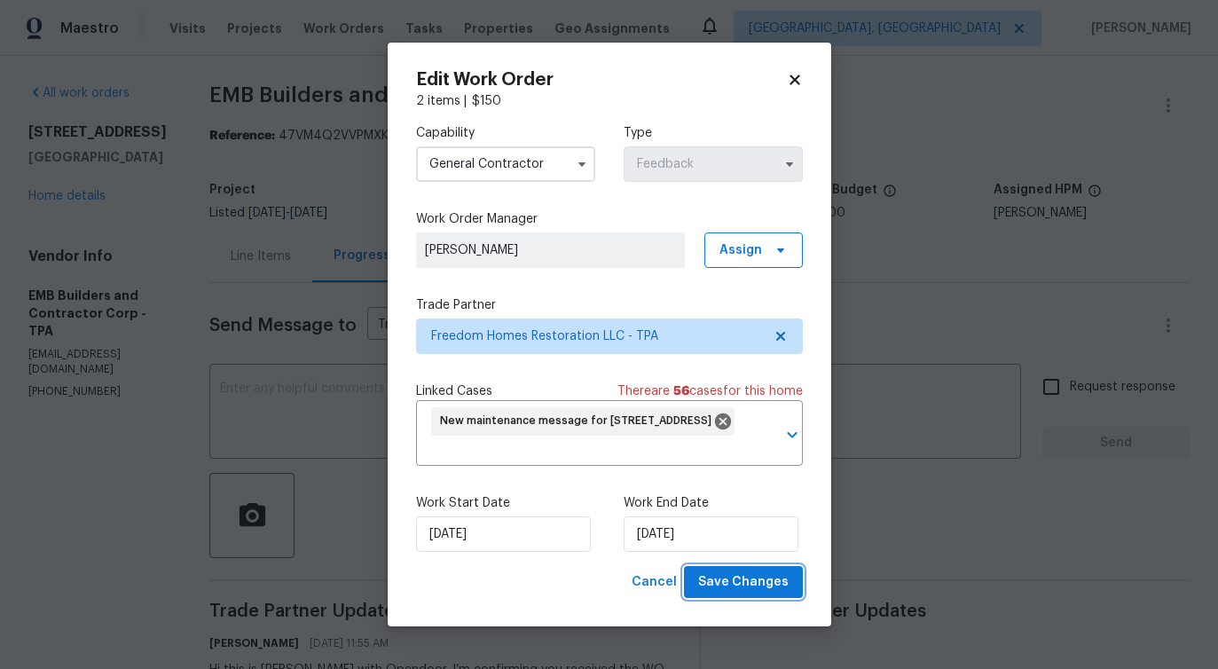
click at [752, 587] on span "Save Changes" at bounding box center [743, 582] width 90 height 22
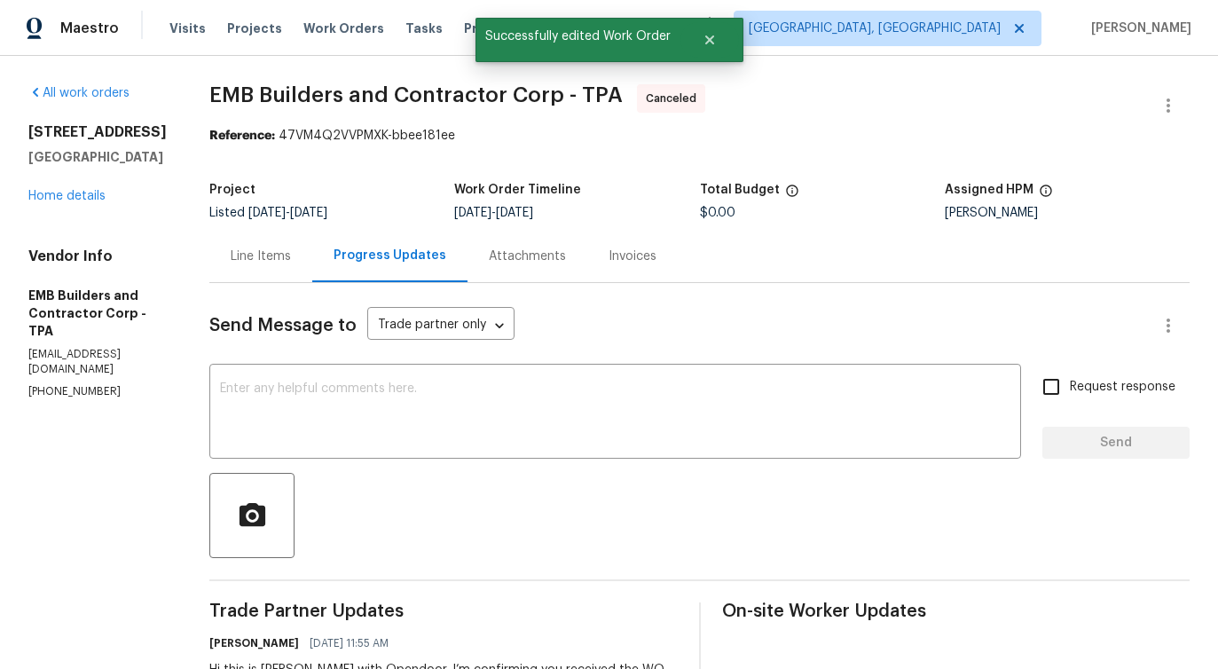
click at [342, 415] on textarea at bounding box center [615, 413] width 790 height 62
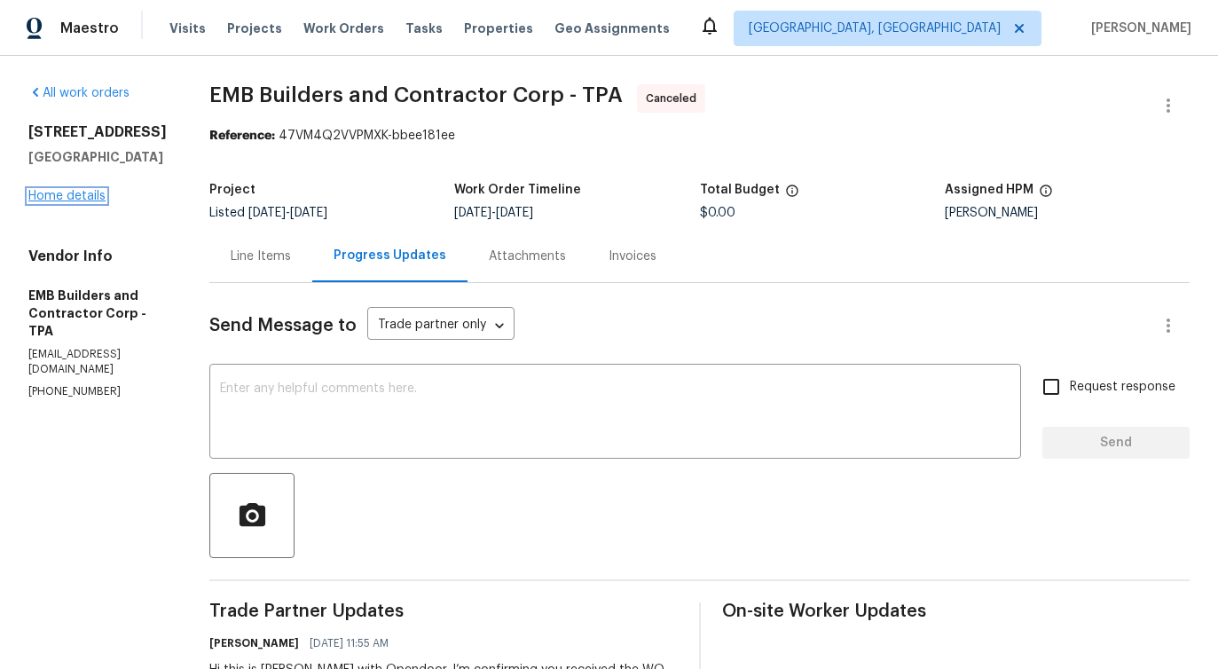
click at [72, 202] on link "Home details" at bounding box center [66, 196] width 77 height 12
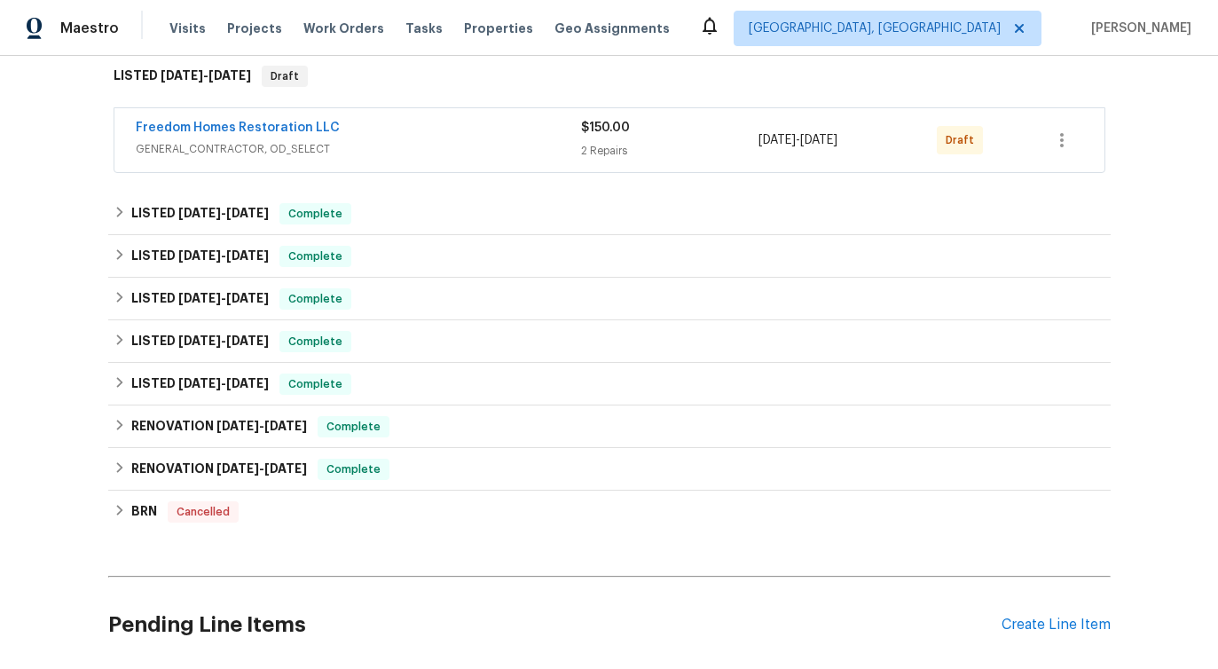
scroll to position [297, 0]
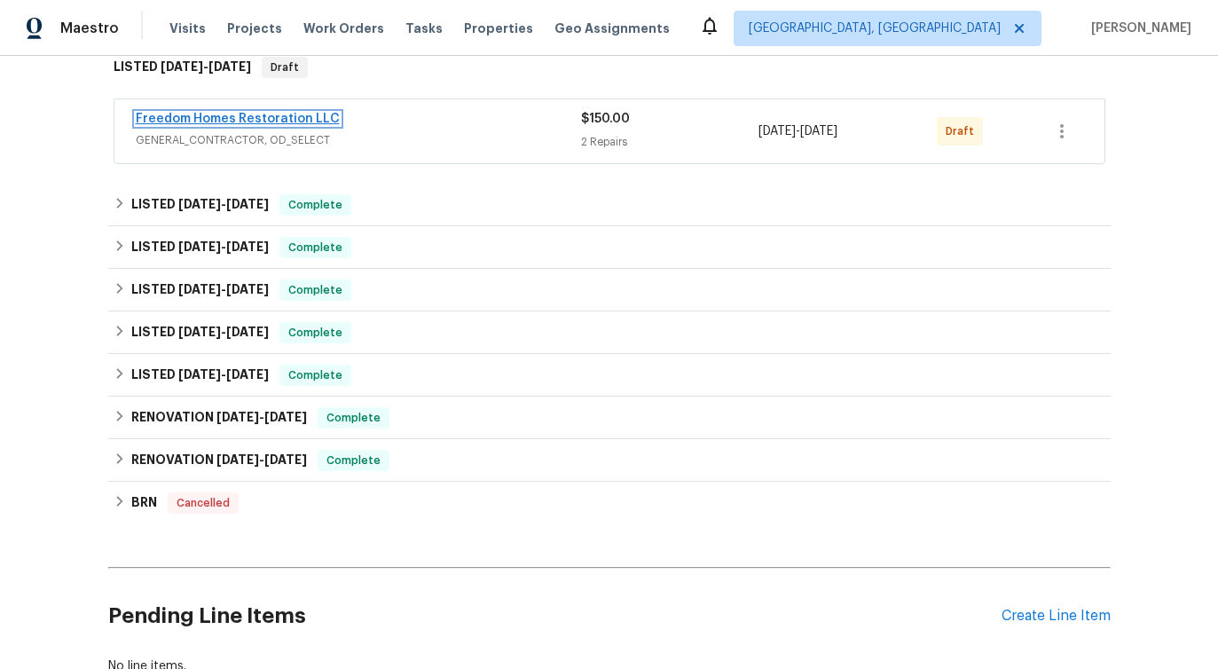
click at [284, 118] on link "Freedom Homes Restoration LLC" at bounding box center [238, 119] width 204 height 12
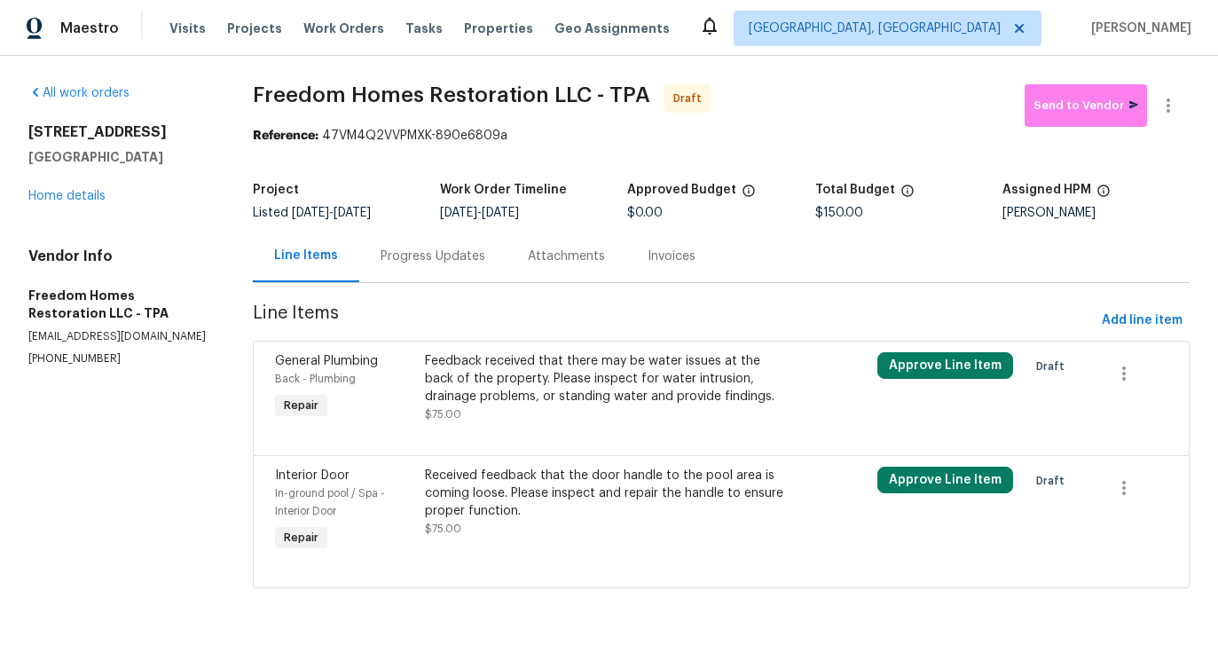
click at [556, 374] on div "Feedback received that there may be water issues at the back of the property. P…" at bounding box center [607, 378] width 365 height 53
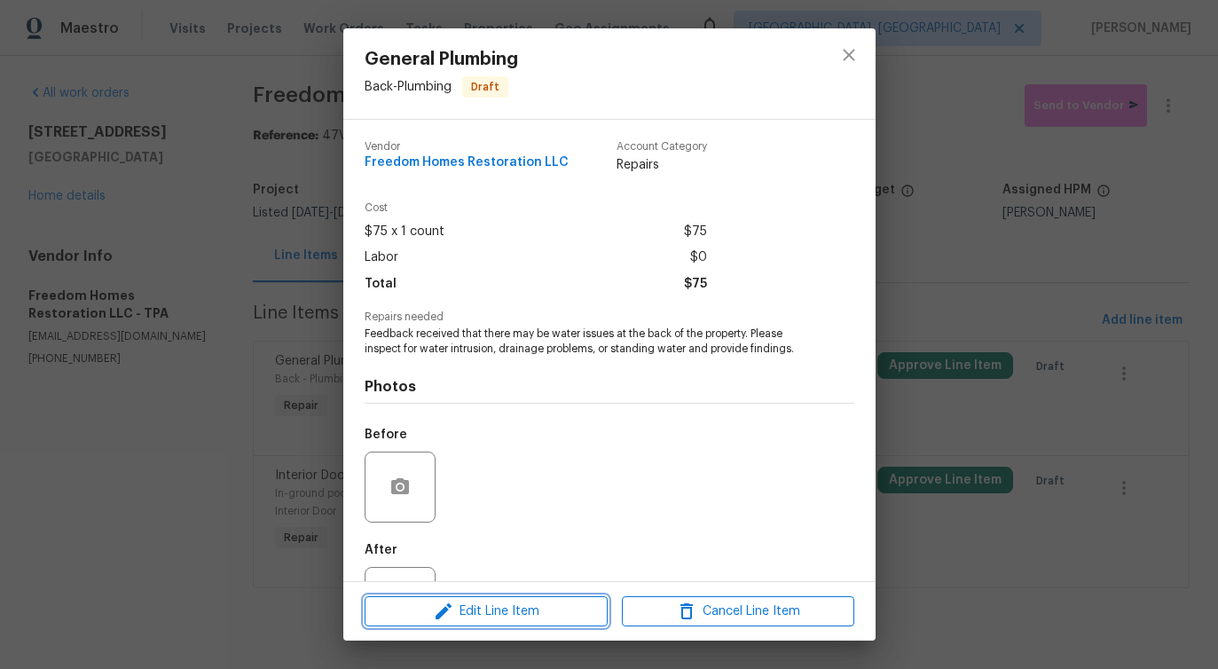
click at [475, 606] on span "Edit Line Item" at bounding box center [486, 612] width 232 height 22
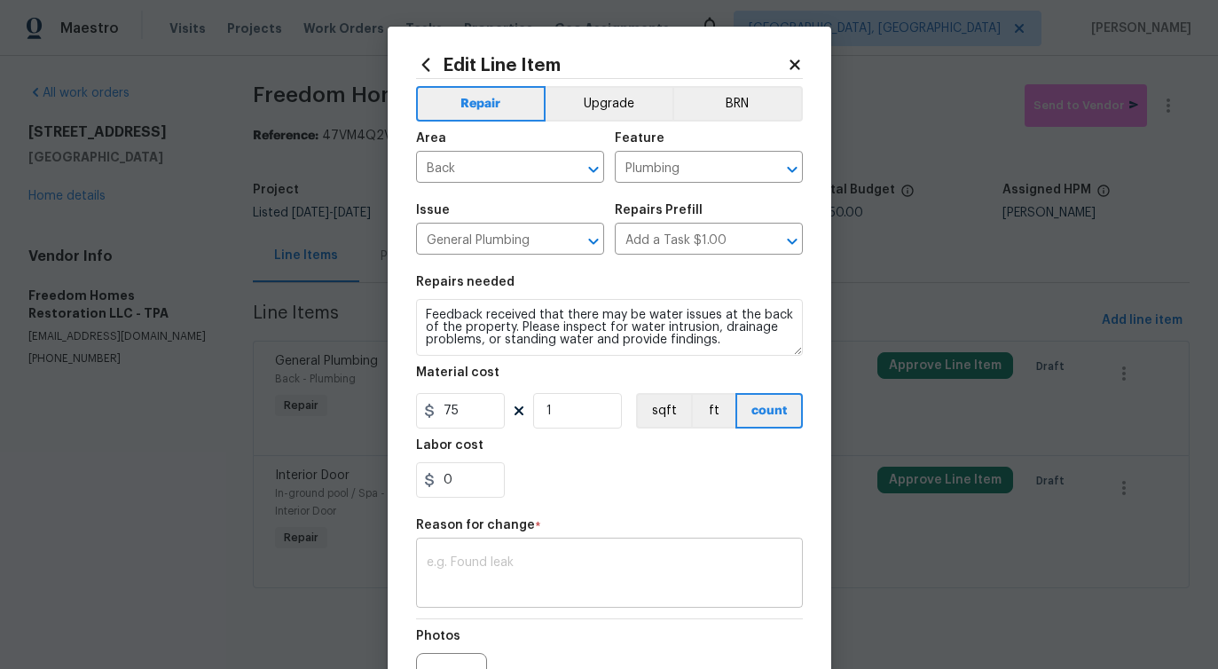
click at [495, 577] on textarea at bounding box center [609, 574] width 365 height 37
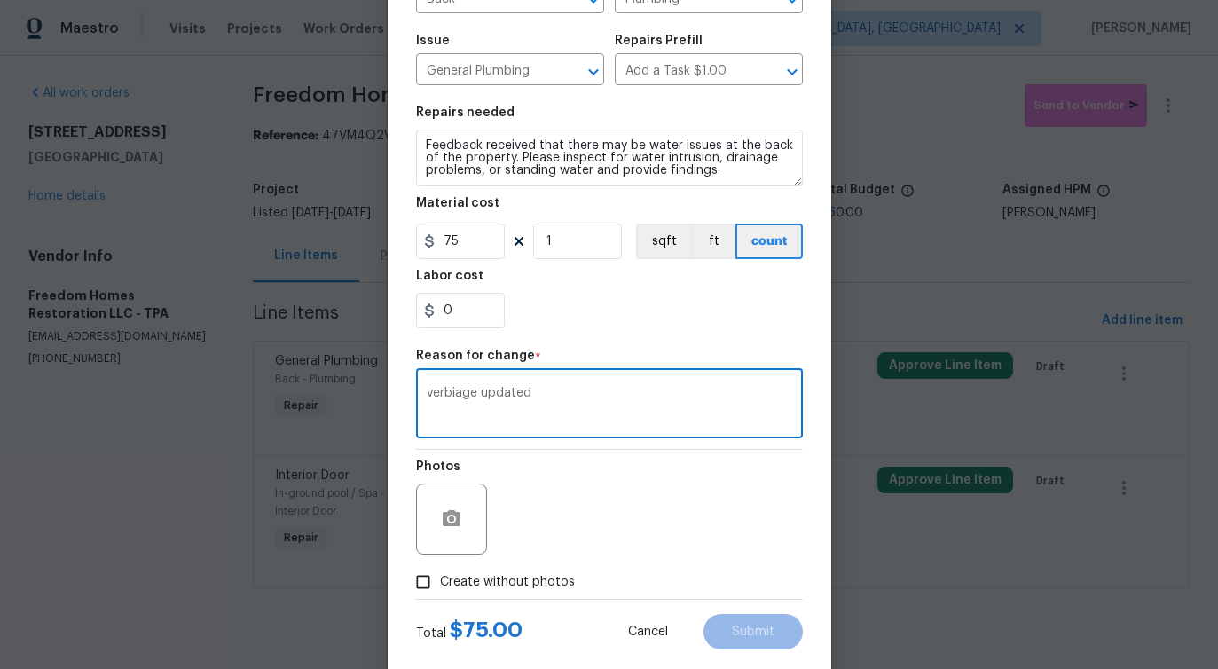
scroll to position [206, 0]
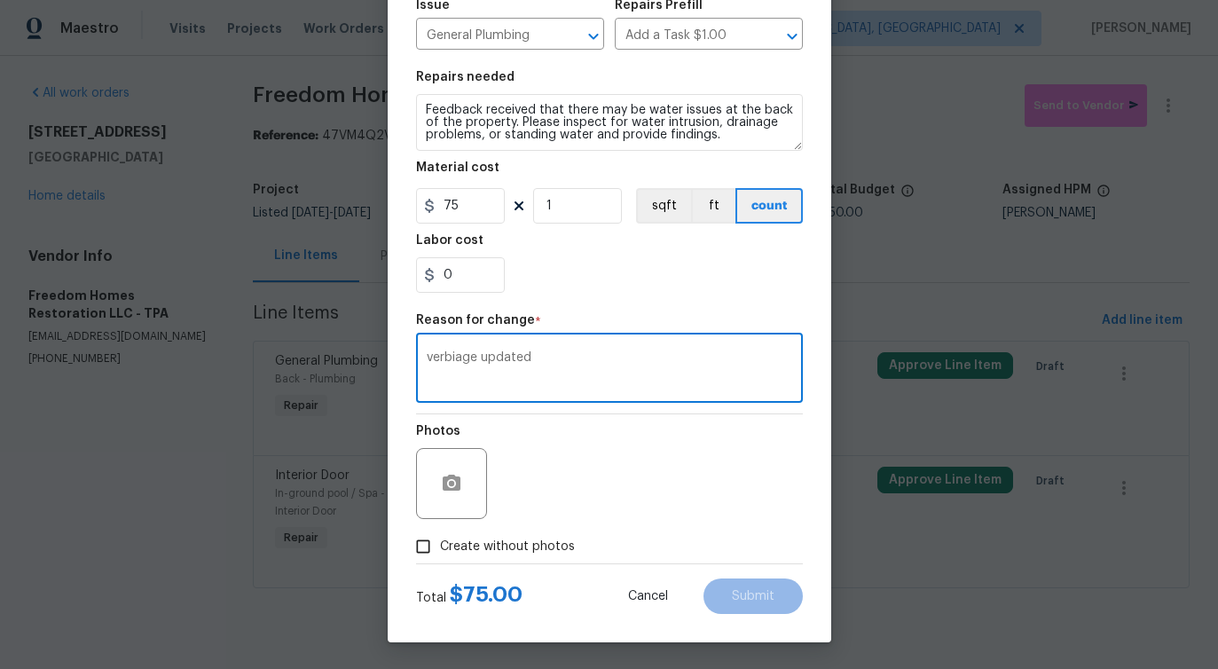
type textarea "verbiage updated"
click at [507, 535] on label "Create without photos" at bounding box center [490, 547] width 169 height 34
click at [440, 535] on input "Create without photos" at bounding box center [423, 547] width 34 height 34
checkbox input "true"
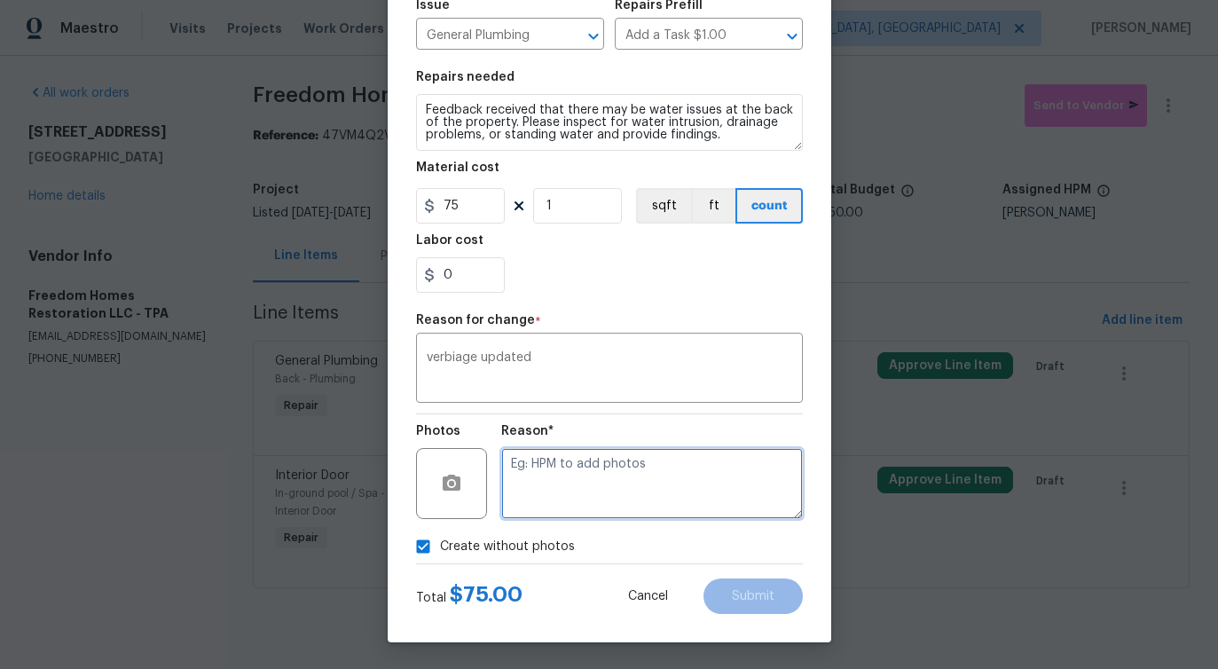
click at [605, 489] on textarea at bounding box center [652, 483] width 302 height 71
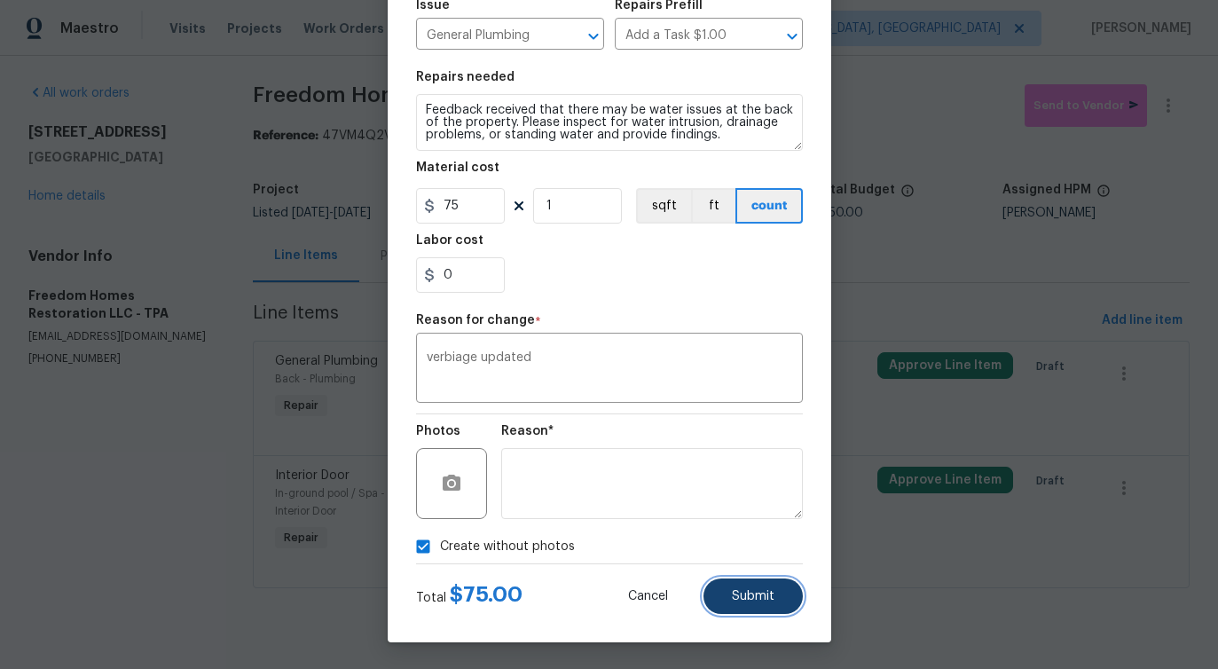
click at [753, 597] on span "Submit" at bounding box center [753, 596] width 43 height 13
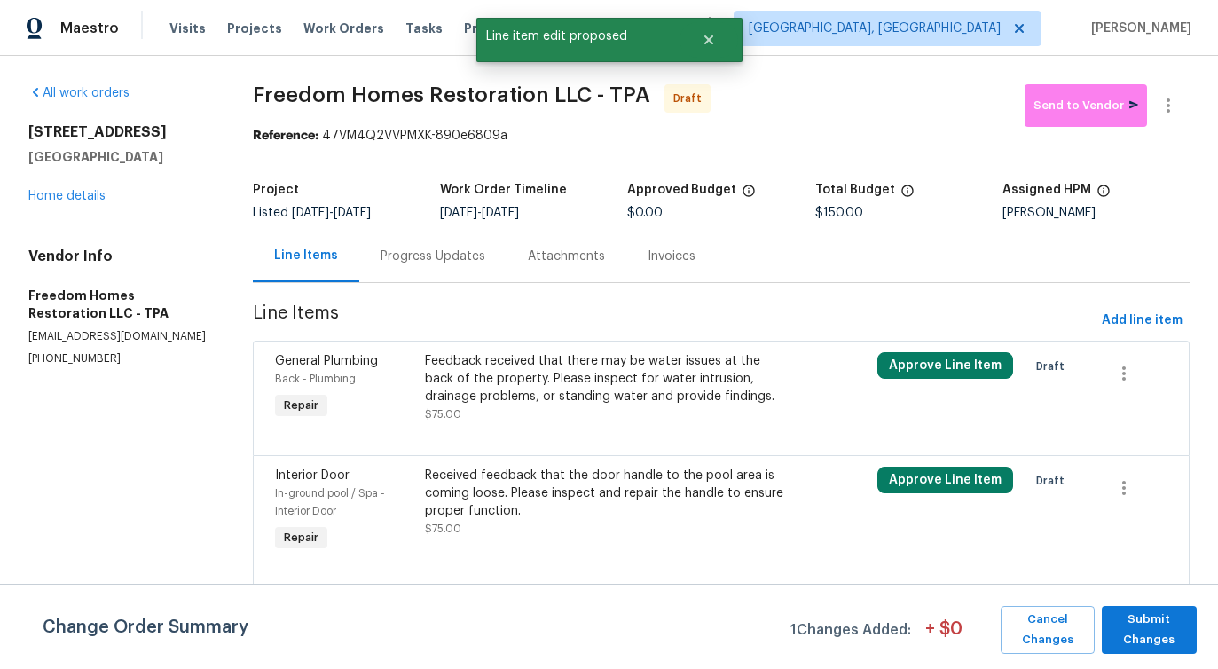
scroll to position [0, 0]
click at [1159, 622] on span "Submit Changes" at bounding box center [1149, 629] width 77 height 41
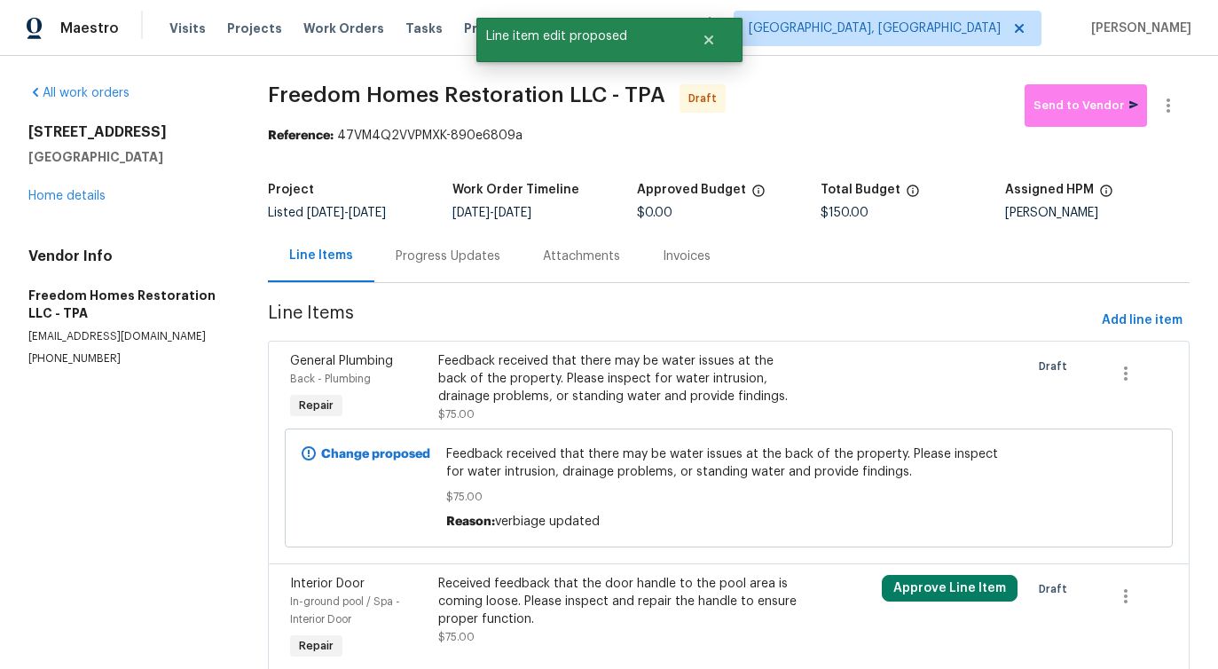
scroll to position [79, 0]
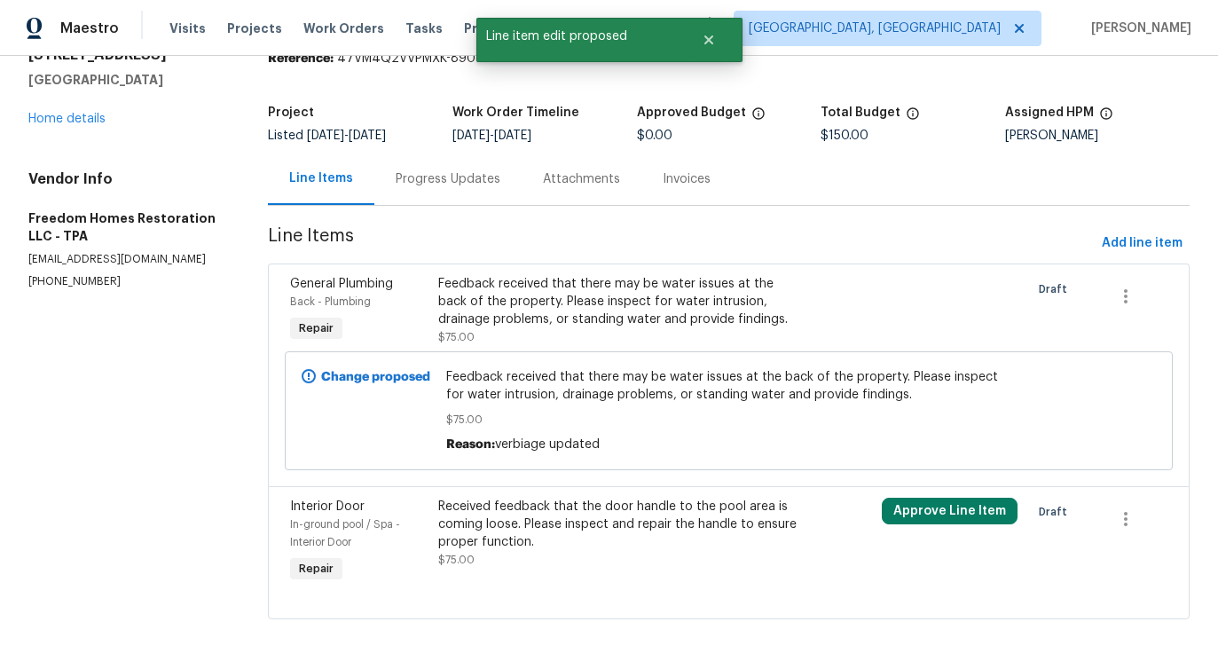
click at [683, 527] on div "Received feedback that the door handle to the pool area is coming loose. Please…" at bounding box center [617, 524] width 359 height 53
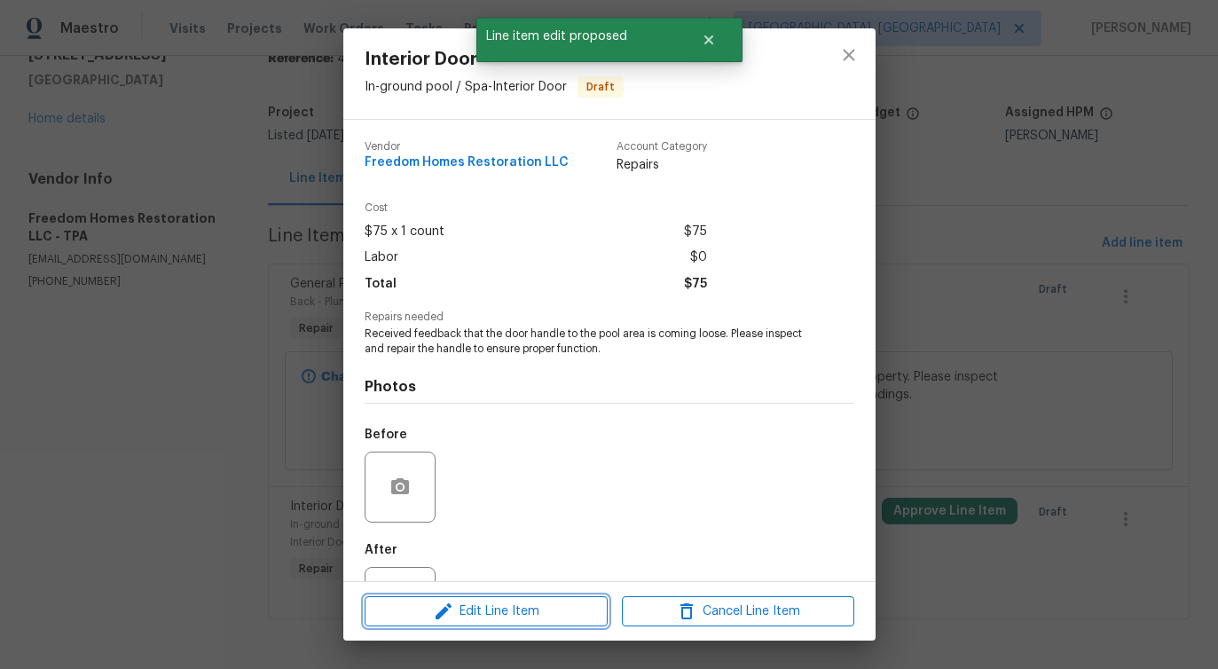
click at [532, 622] on button "Edit Line Item" at bounding box center [486, 611] width 243 height 31
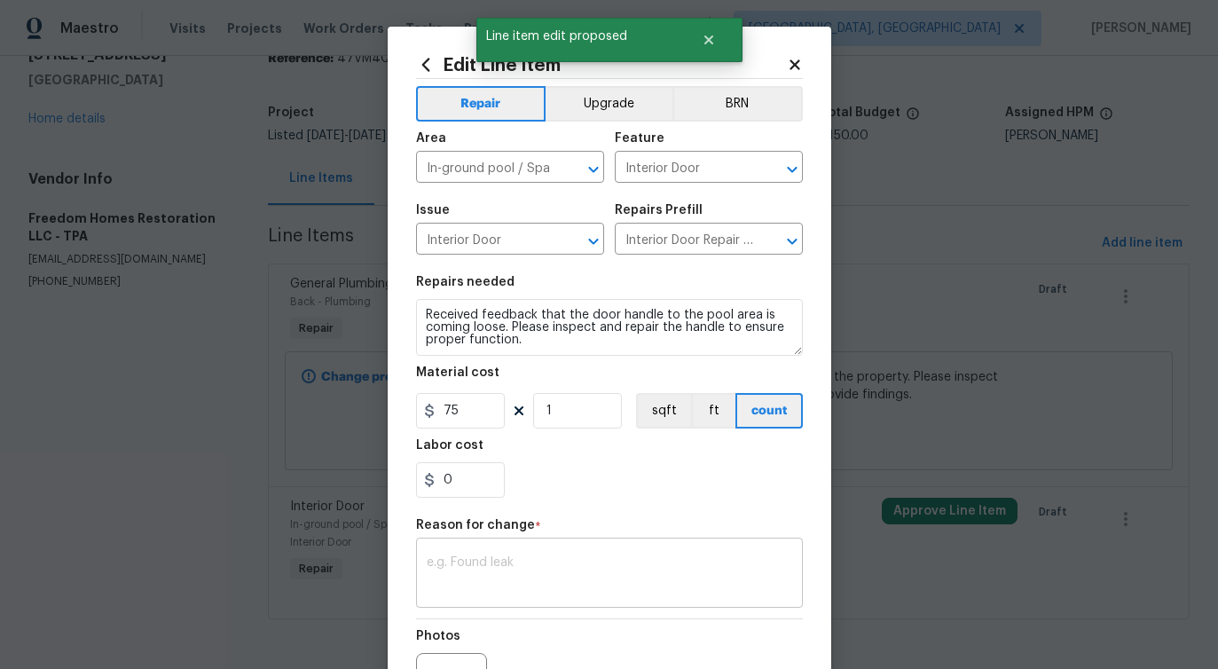
click at [519, 561] on textarea at bounding box center [609, 574] width 365 height 37
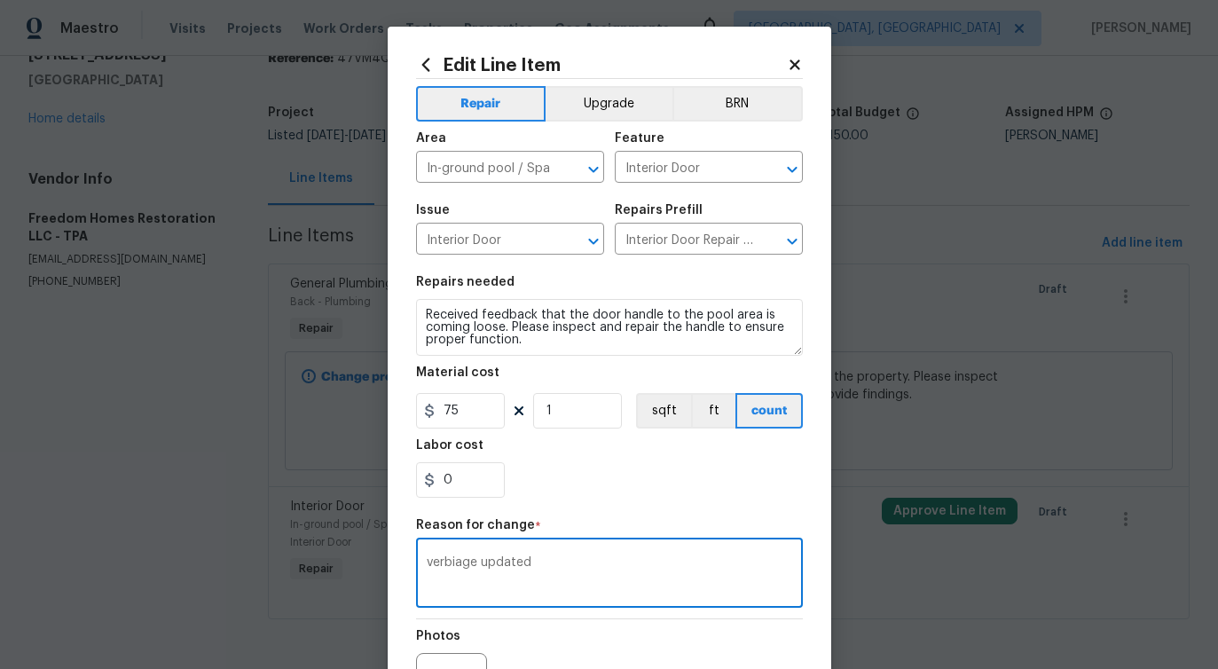
scroll to position [206, 0]
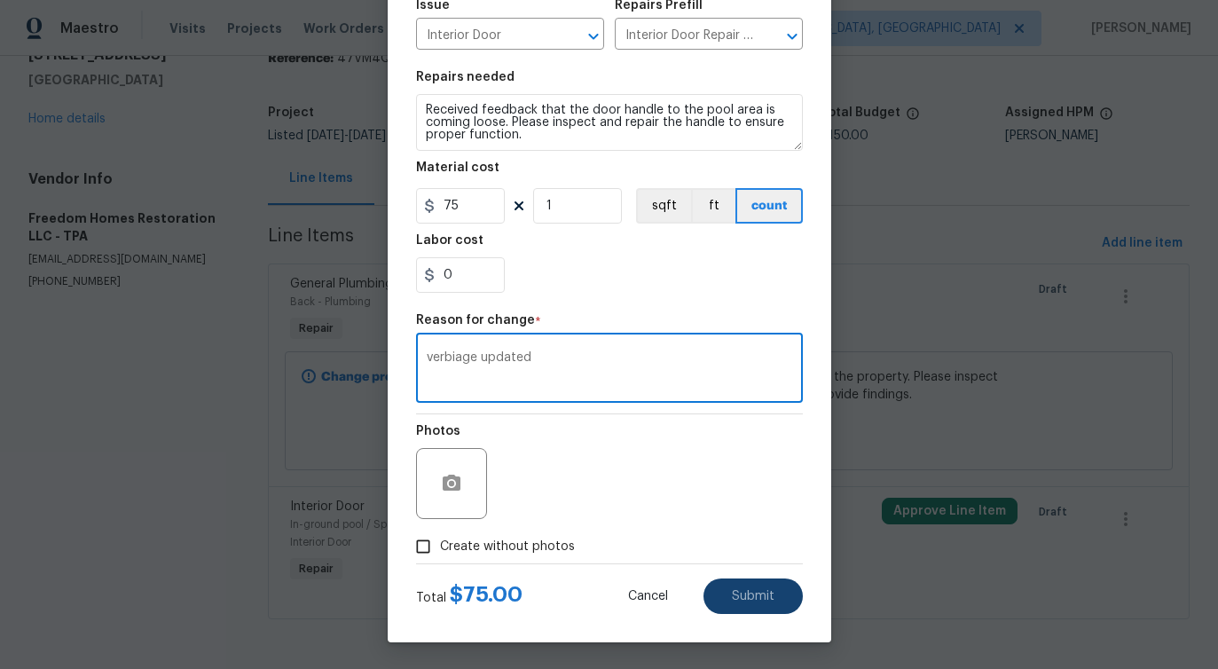
type textarea "verbiage updated"
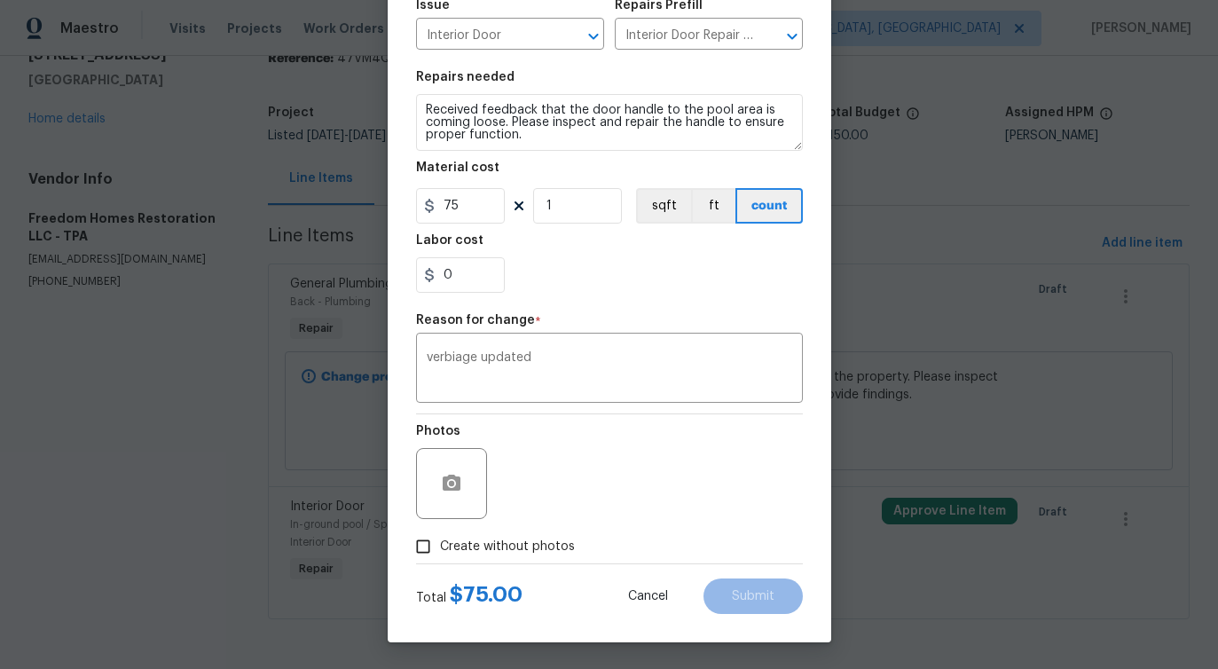
click at [507, 541] on span "Create without photos" at bounding box center [507, 547] width 135 height 19
click at [440, 541] on input "Create without photos" at bounding box center [423, 547] width 34 height 34
checkbox input "true"
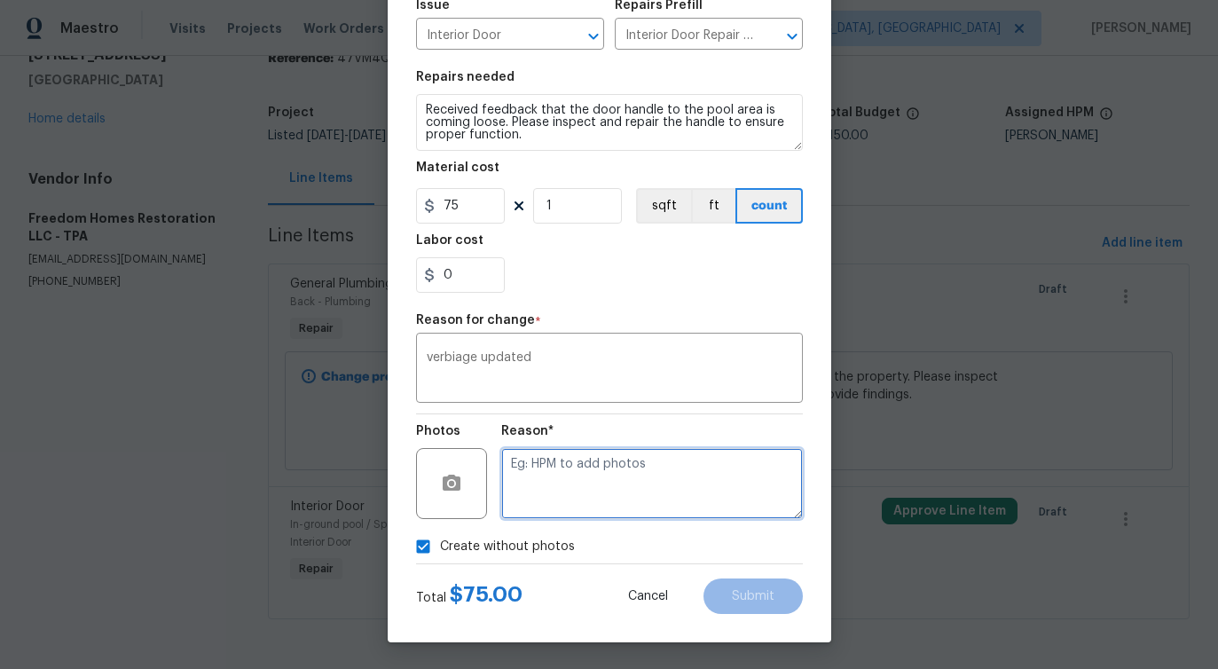
click at [624, 461] on textarea at bounding box center [652, 483] width 302 height 71
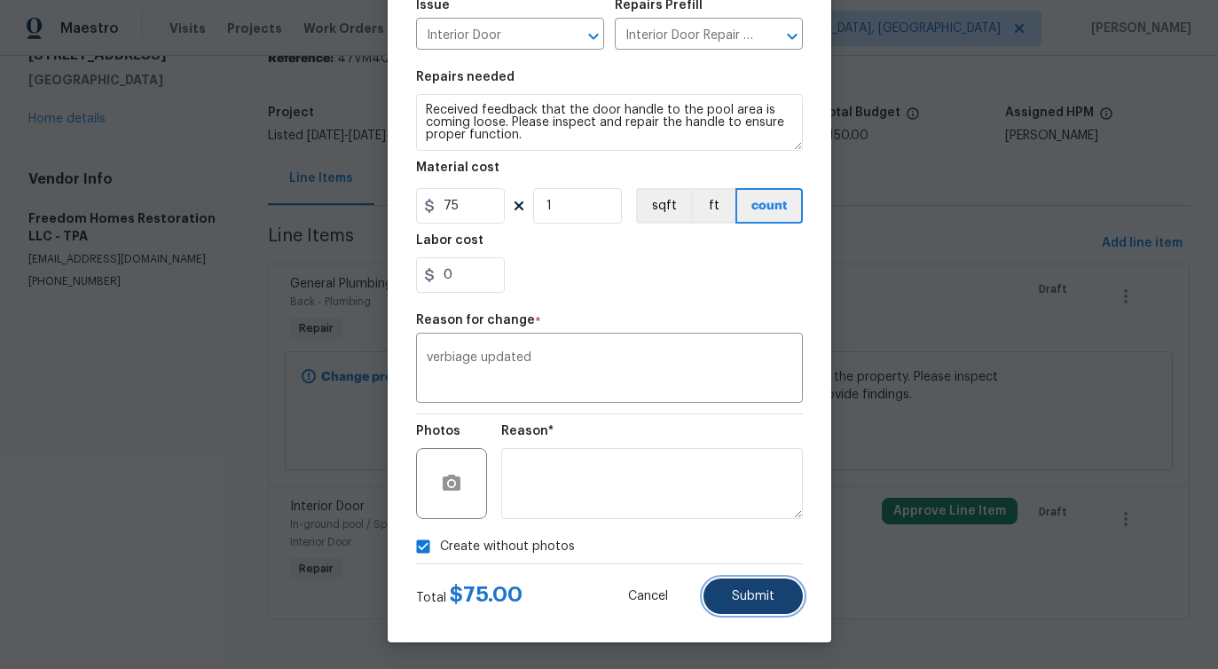
click at [727, 594] on button "Submit" at bounding box center [752, 595] width 99 height 35
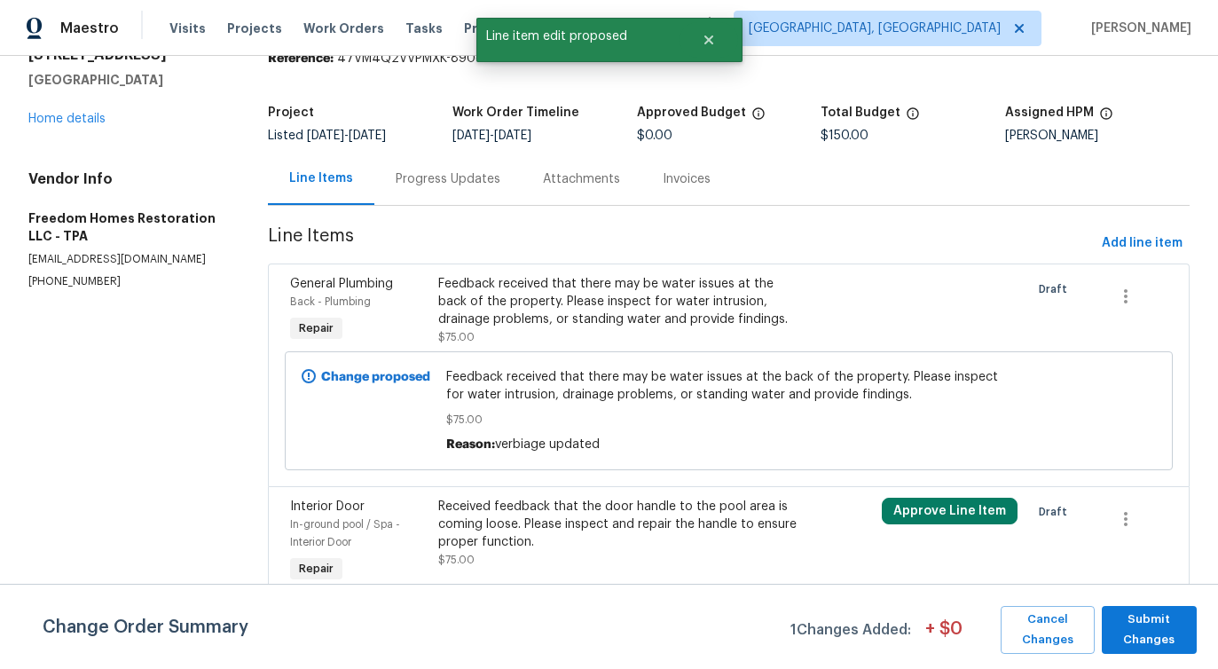
scroll to position [0, 0]
click at [1143, 623] on span "Submit Changes" at bounding box center [1149, 629] width 77 height 41
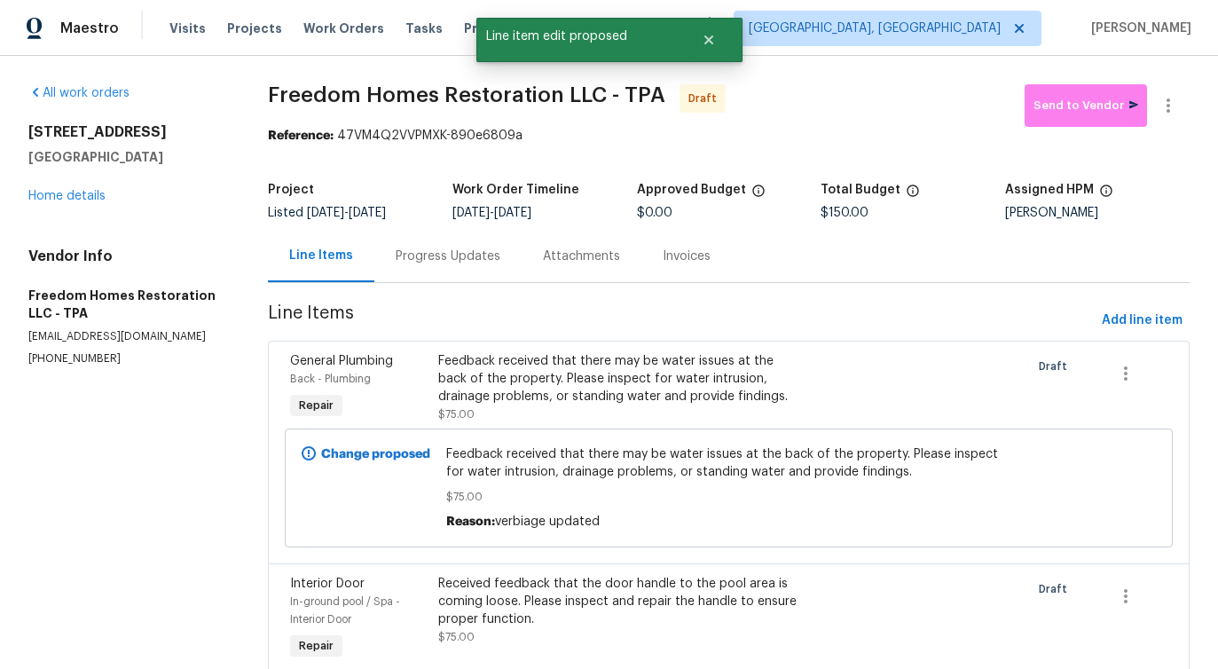
click at [466, 253] on div "Progress Updates" at bounding box center [448, 256] width 105 height 18
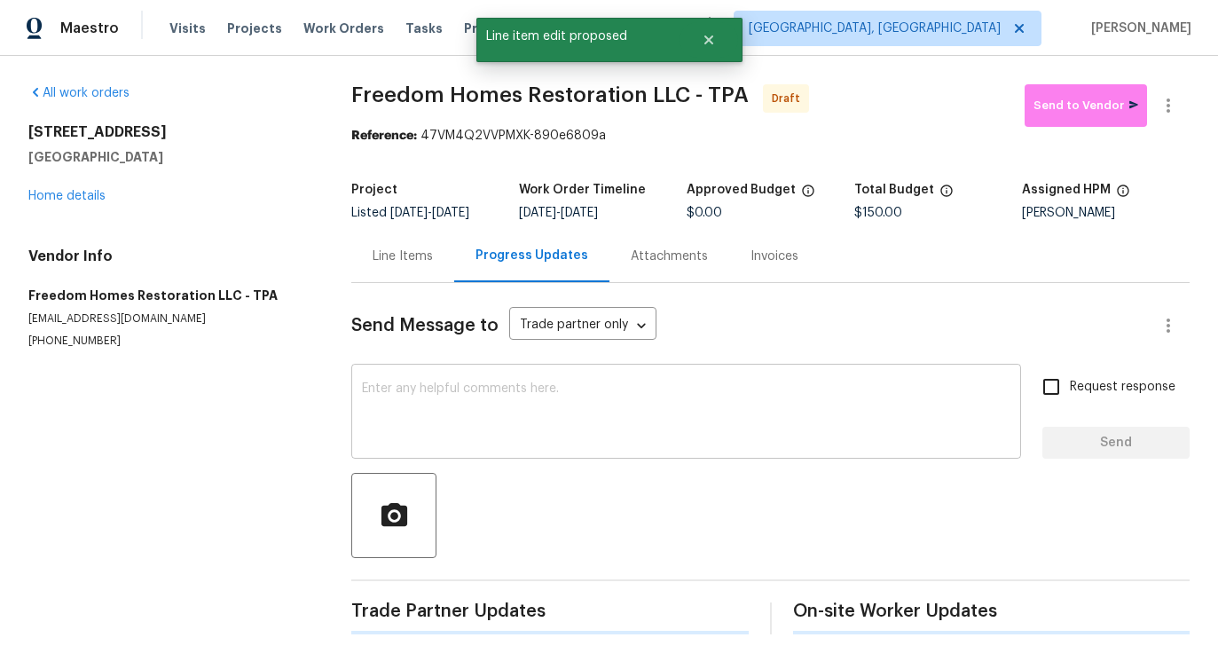
click at [530, 407] on textarea at bounding box center [686, 413] width 648 height 62
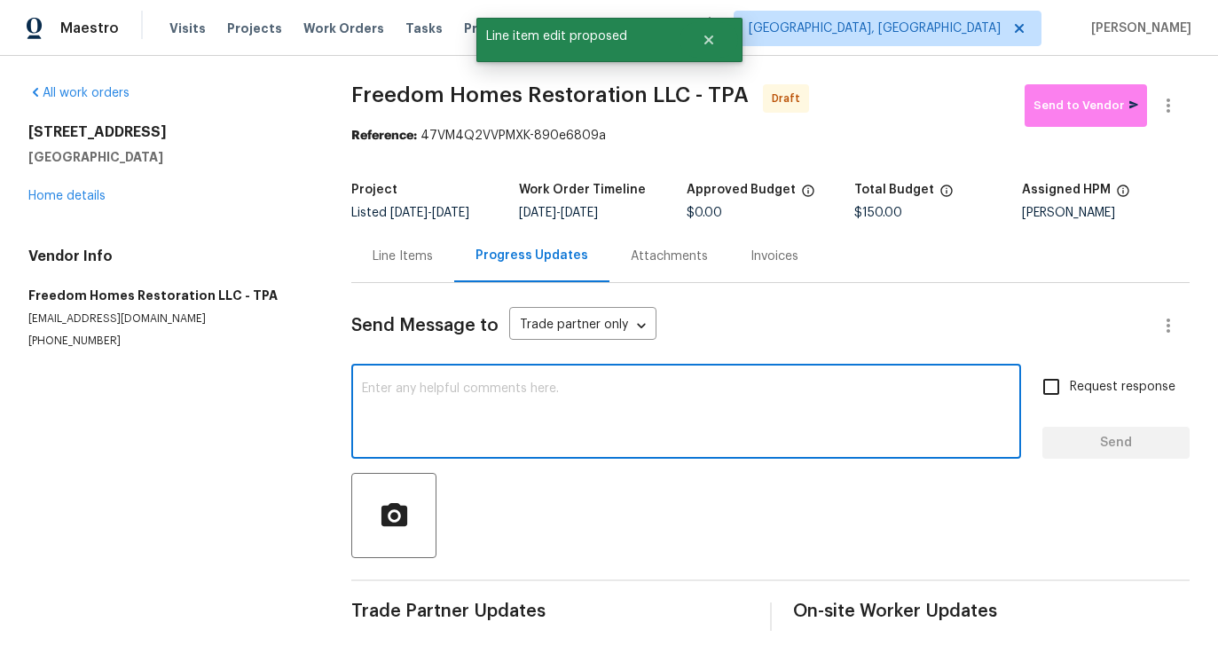
paste textarea "Hi this is [PERSON_NAME] with Opendoor. I’m confirming you received the WO for …"
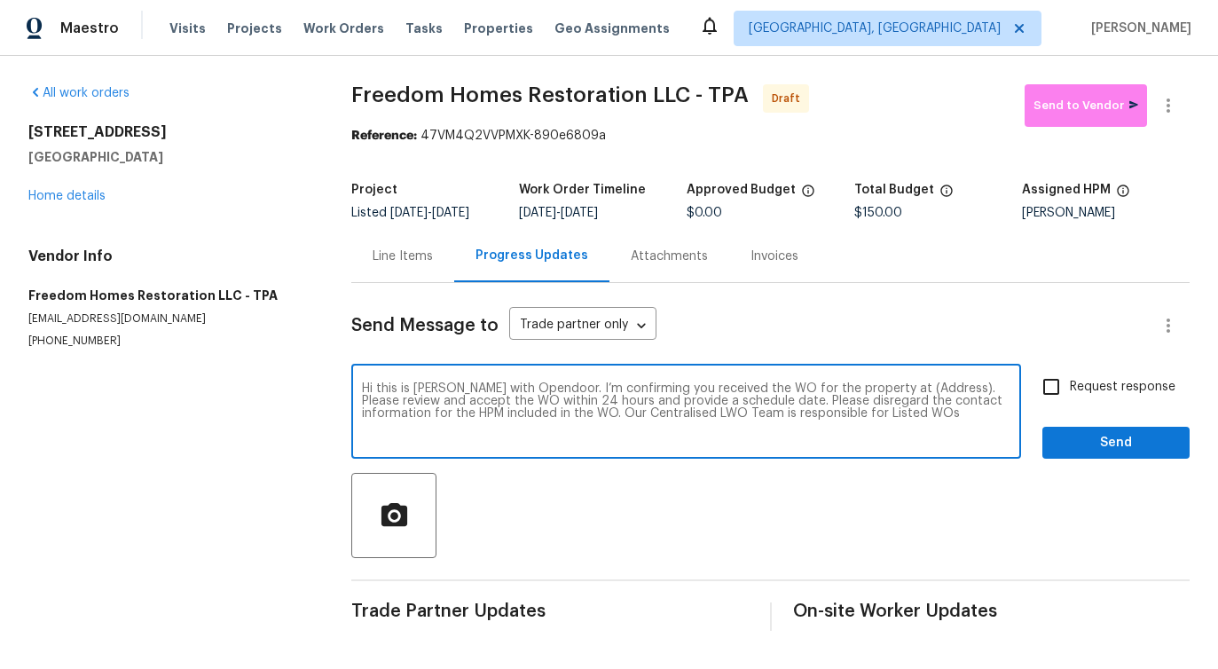
click at [894, 382] on textarea "Hi this is [PERSON_NAME] with Opendoor. I’m confirming you received the WO for …" at bounding box center [686, 413] width 648 height 62
click at [894, 388] on textarea "Hi this is [PERSON_NAME] with Opendoor. I’m confirming you received the WO for …" at bounding box center [686, 413] width 648 height 62
paste textarea "5030 Creekview Ln, Lakeland, FL 33811"
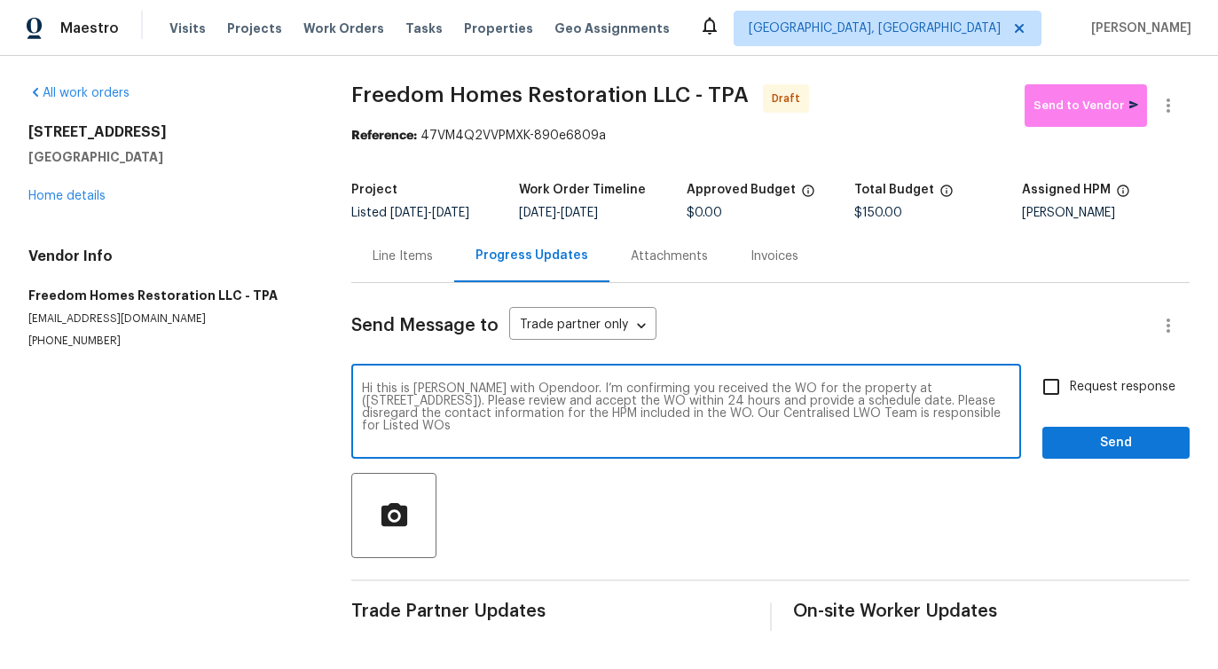
type textarea "Hi this is Pavithra with Opendoor. I’m confirming you received the WO for the p…"
click at [1104, 379] on span "Request response" at bounding box center [1123, 387] width 106 height 19
click at [1070, 379] on input "Request response" at bounding box center [1051, 386] width 37 height 37
checkbox input "true"
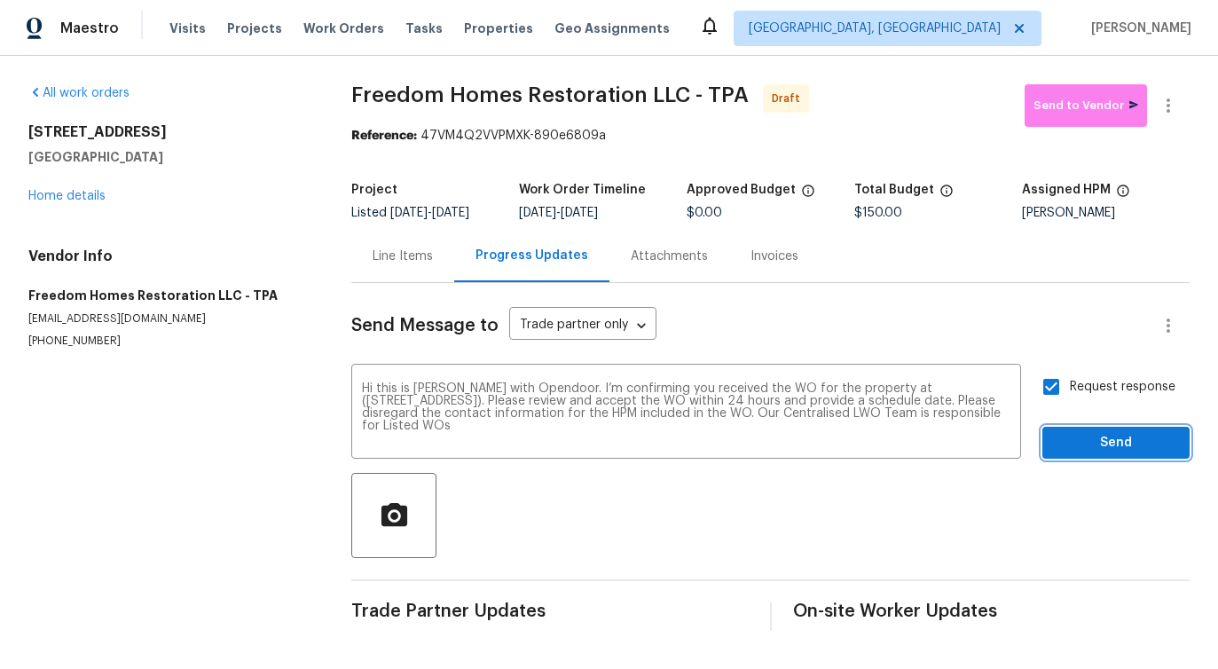
click at [1106, 438] on span "Send" at bounding box center [1116, 443] width 119 height 22
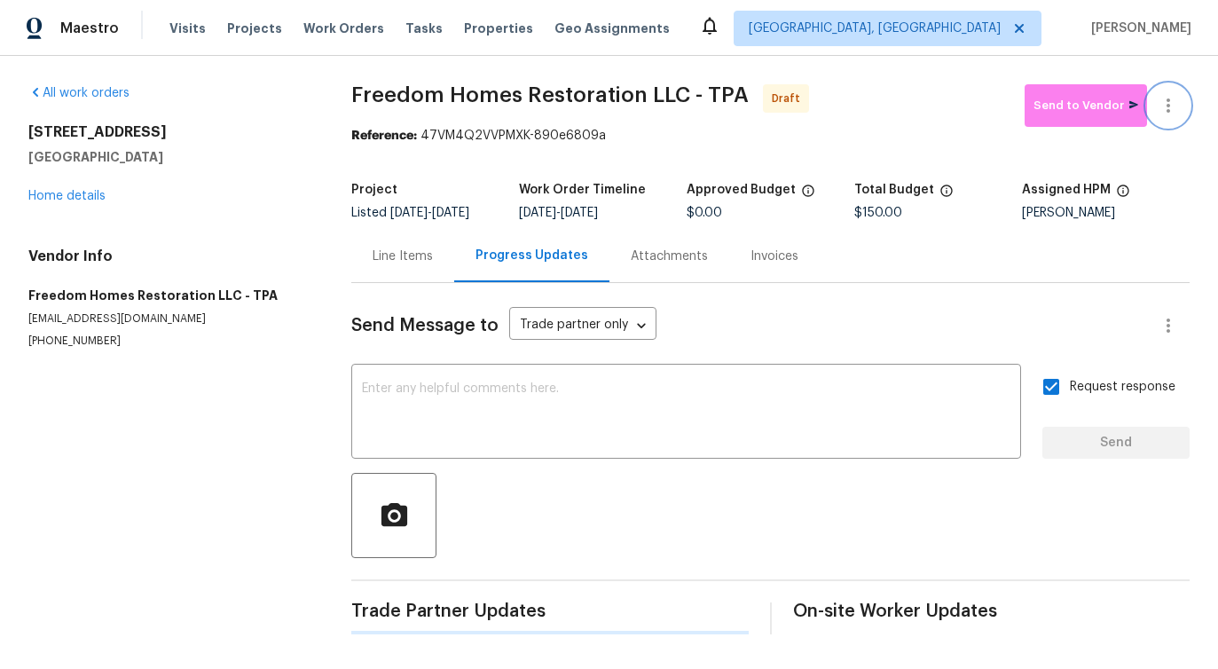
click at [1158, 101] on icon "button" at bounding box center [1168, 105] width 21 height 21
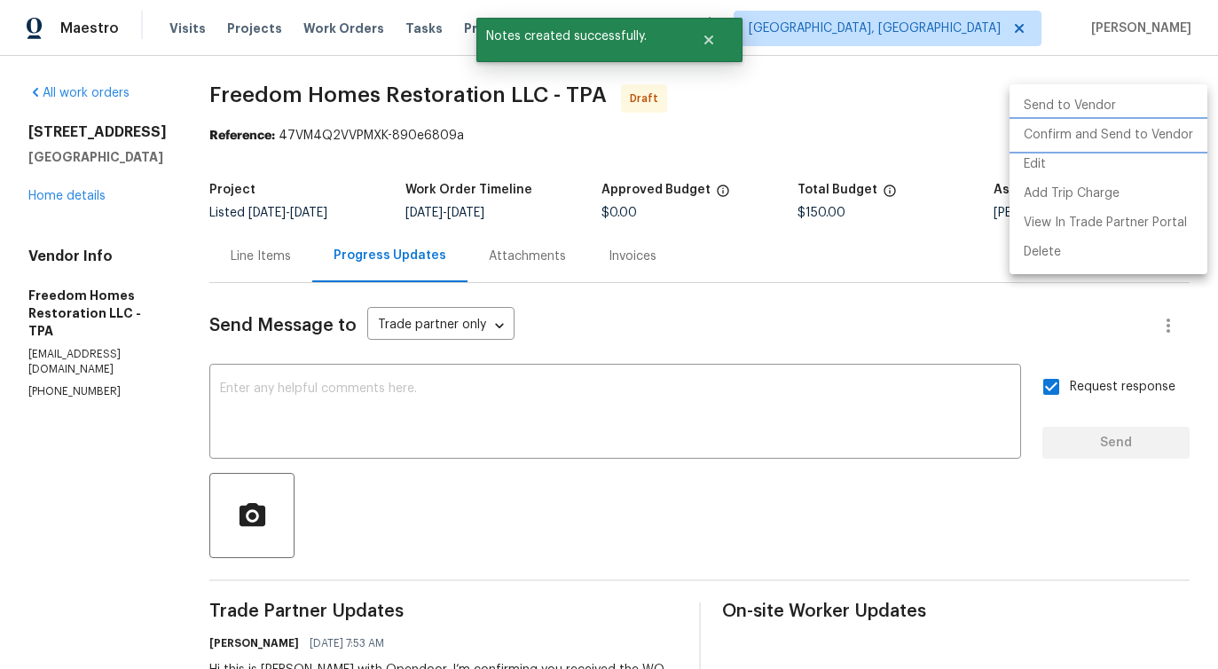
click at [1054, 140] on li "Confirm and Send to Vendor" at bounding box center [1109, 135] width 198 height 29
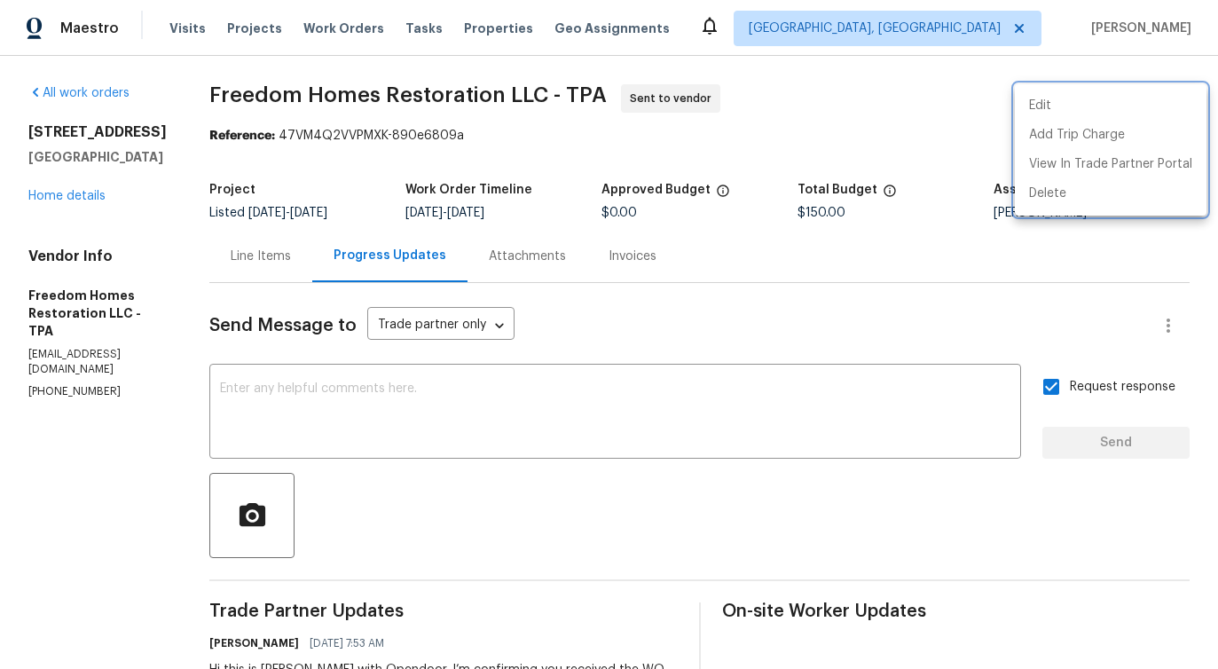
drag, startPoint x: 207, startPoint y: 93, endPoint x: 539, endPoint y: 90, distance: 332.7
click at [539, 90] on div at bounding box center [609, 334] width 1218 height 669
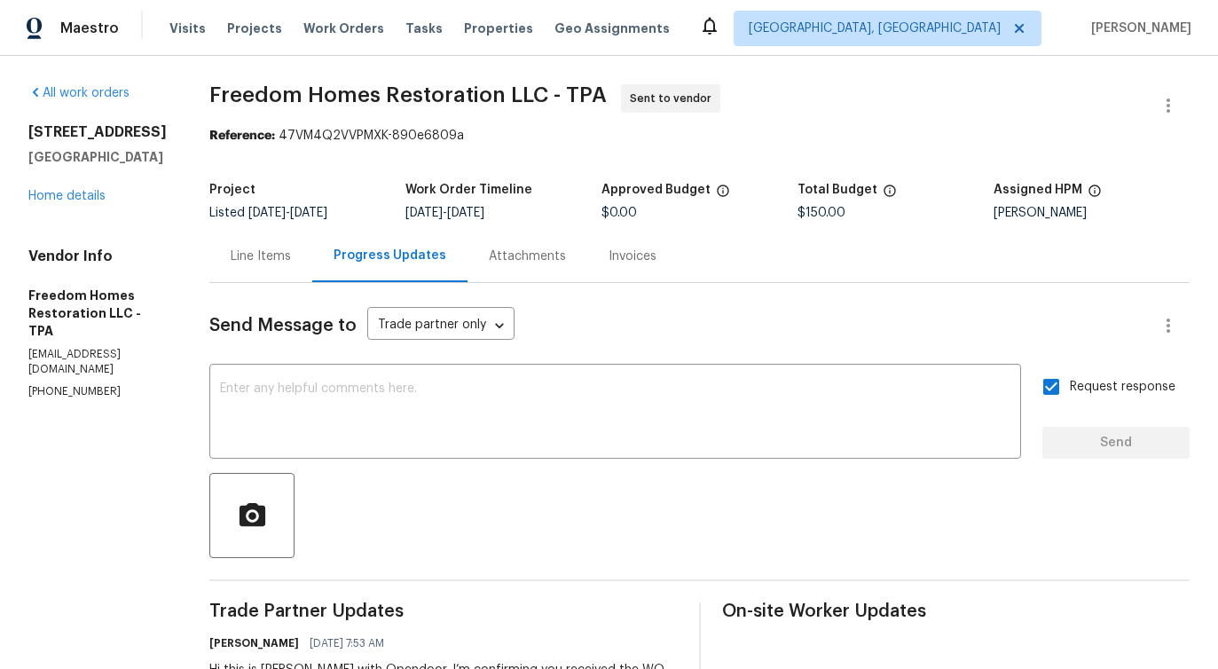
click at [233, 93] on span "Freedom Homes Restoration LLC - TPA" at bounding box center [407, 94] width 397 height 21
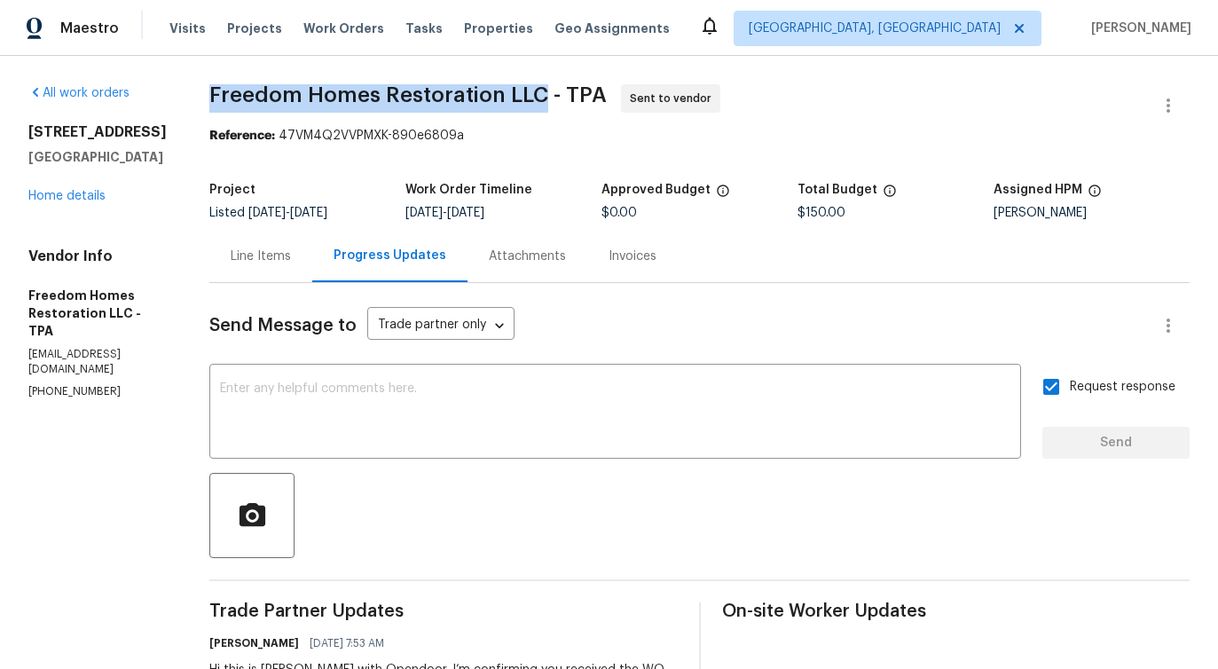
drag, startPoint x: 208, startPoint y: 94, endPoint x: 548, endPoint y: 103, distance: 340.8
click at [548, 103] on div "All work orders 5030 Creekview Ln Lakeland, FL 33811 Home details Vendor Info F…" at bounding box center [609, 427] width 1218 height 743
copy span "Freedom Homes Restoration LLC"
click at [282, 422] on textarea at bounding box center [615, 413] width 790 height 62
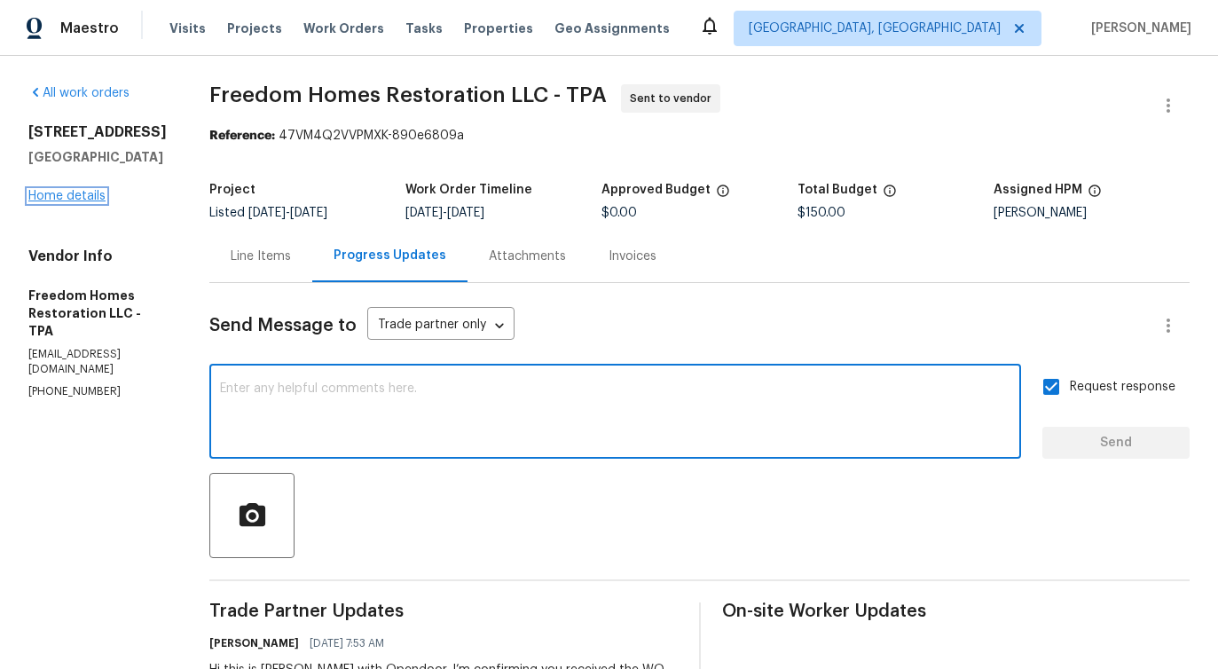
click at [47, 190] on link "Home details" at bounding box center [66, 196] width 77 height 12
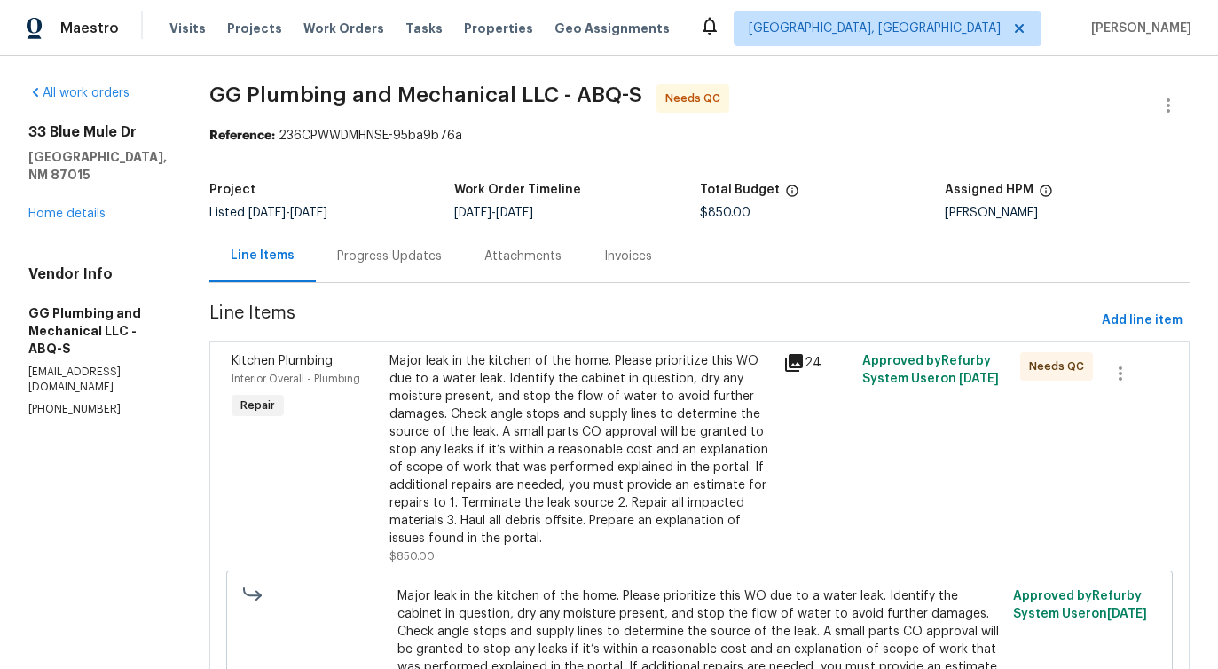
click at [450, 269] on div "Progress Updates" at bounding box center [389, 256] width 147 height 52
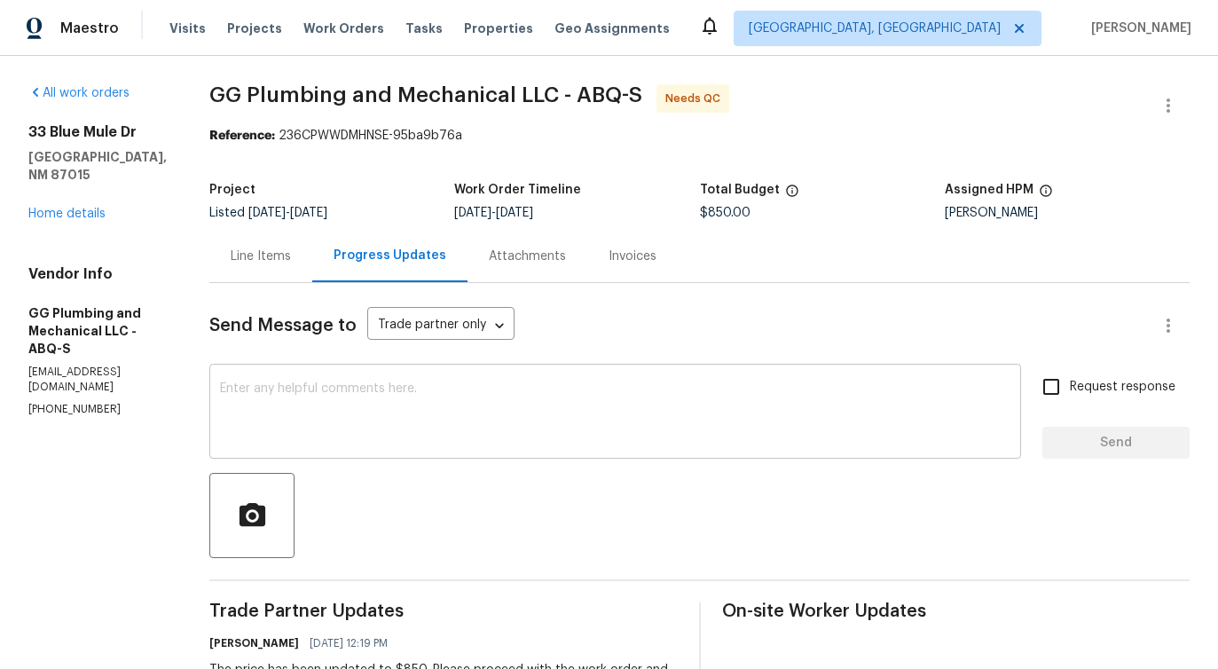
click at [452, 408] on textarea at bounding box center [615, 413] width 790 height 62
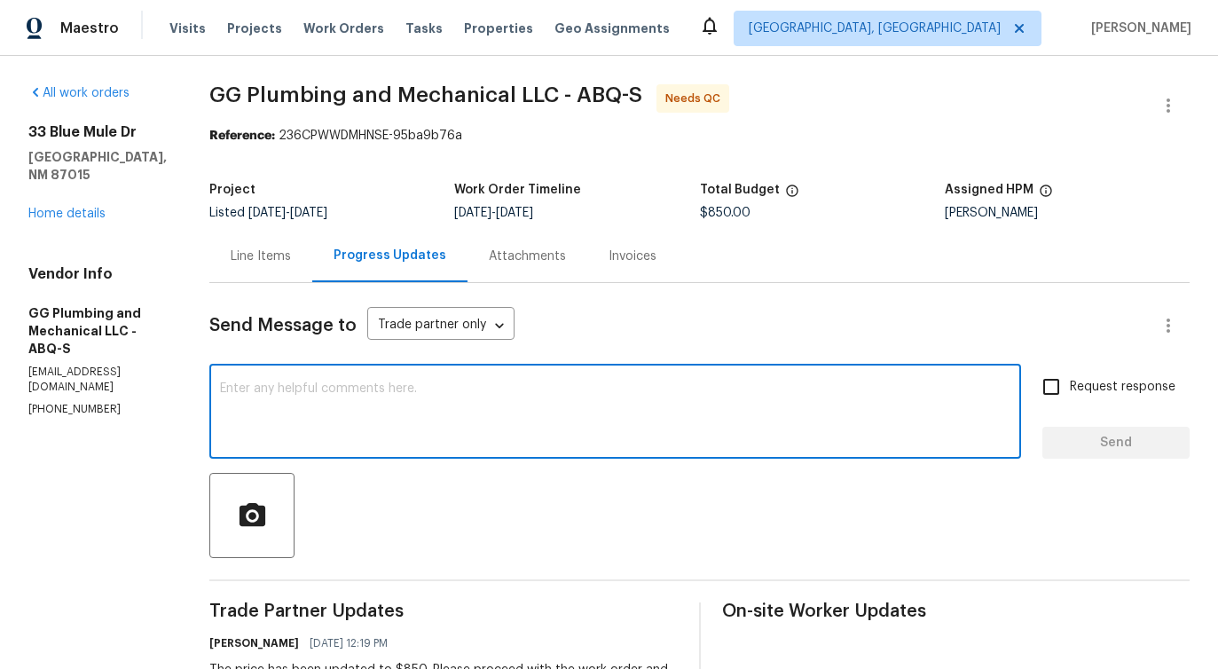
click at [471, 417] on textarea at bounding box center [615, 413] width 790 height 62
type textarea "Do you have any update on the status of the work order?"
click at [1081, 398] on label "Request response" at bounding box center [1104, 386] width 143 height 37
click at [1070, 398] on input "Request response" at bounding box center [1051, 386] width 37 height 37
checkbox input "true"
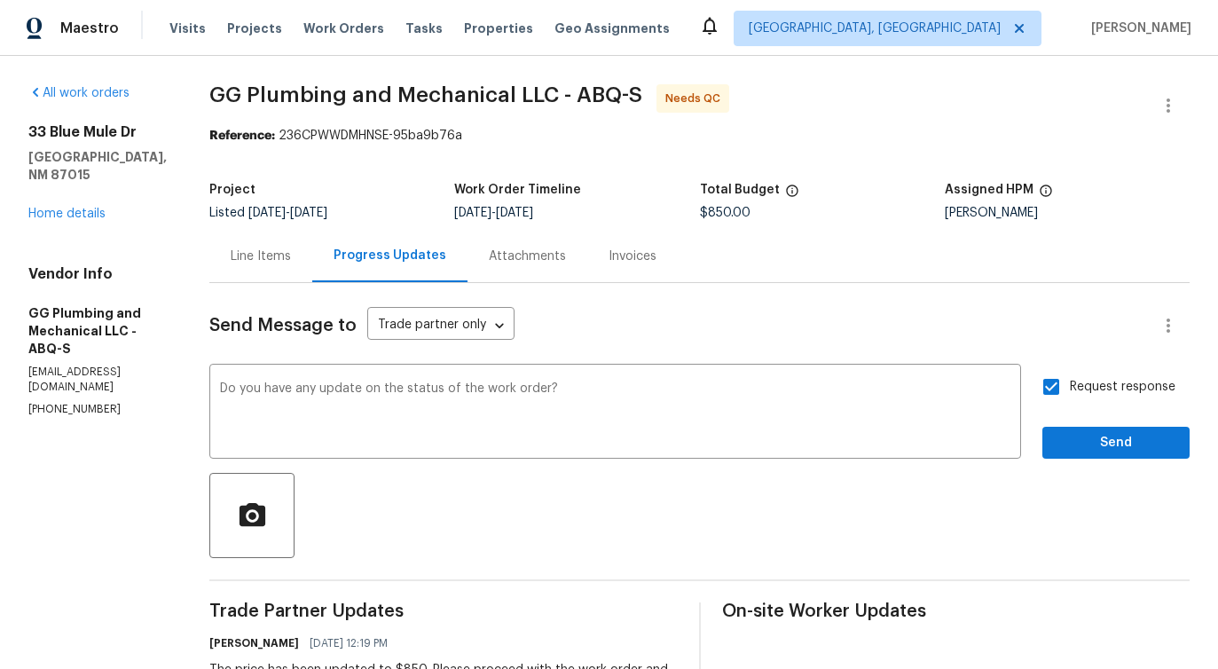
click at [312, 270] on div "Line Items" at bounding box center [260, 256] width 103 height 52
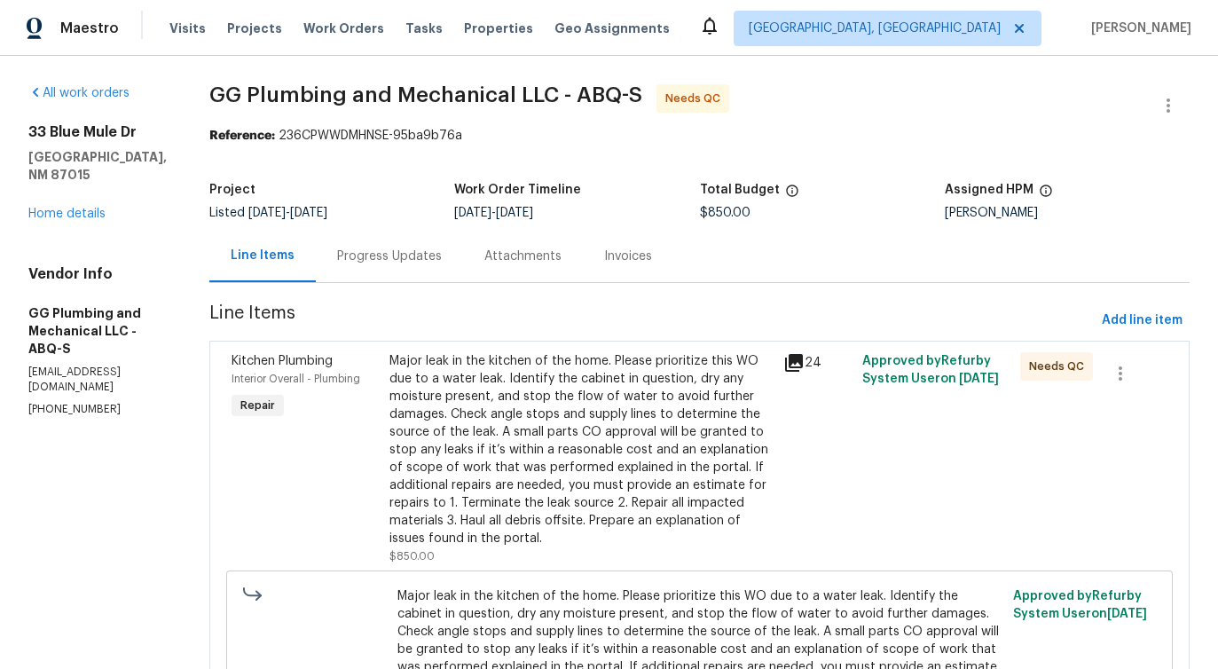
click at [559, 385] on div "Major leak in the kitchen of the home. Please prioritize this WO due to a water…" at bounding box center [581, 449] width 384 height 195
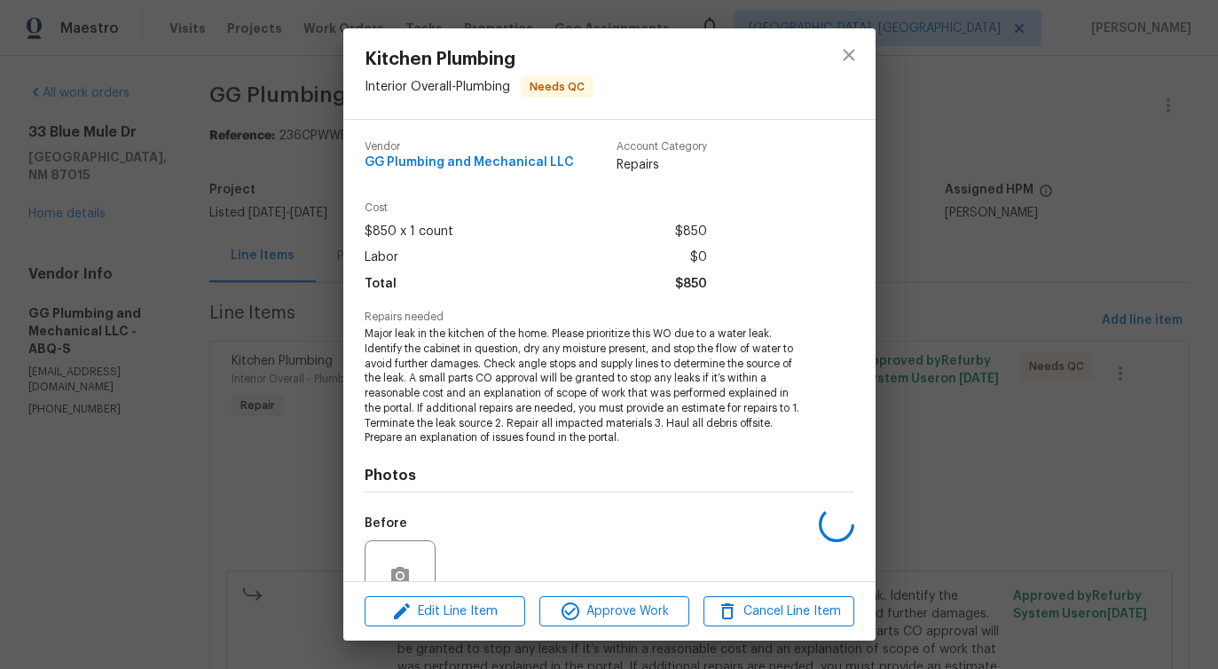
scroll to position [163, 0]
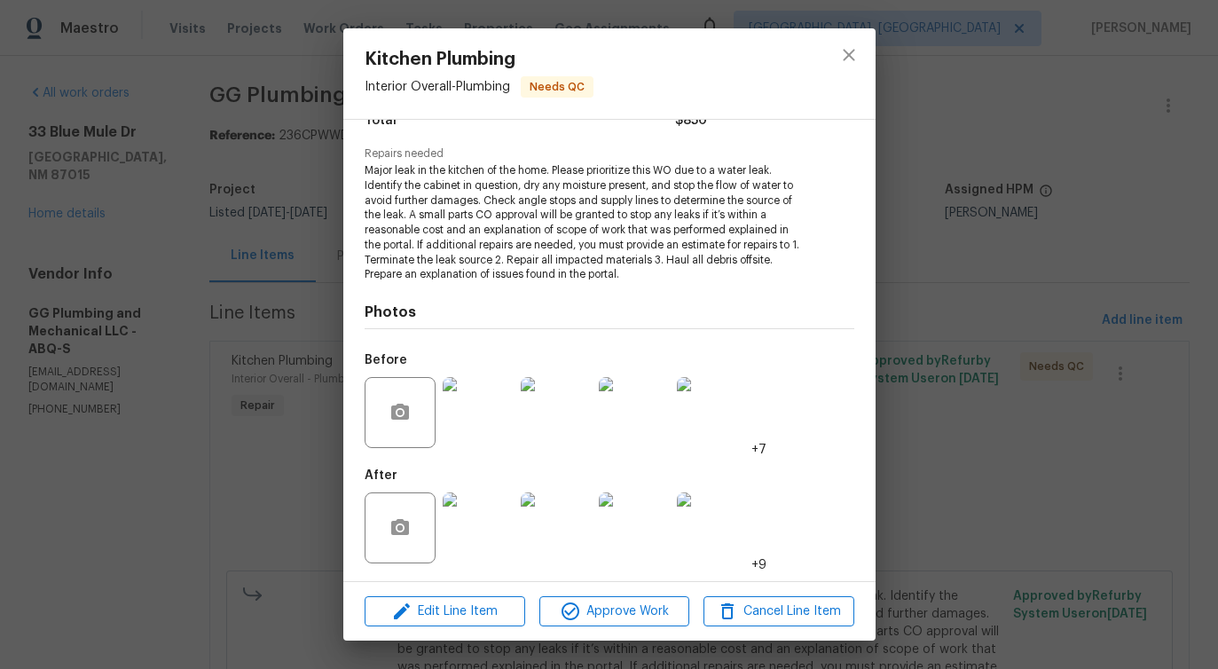
click at [467, 444] on img at bounding box center [478, 412] width 71 height 71
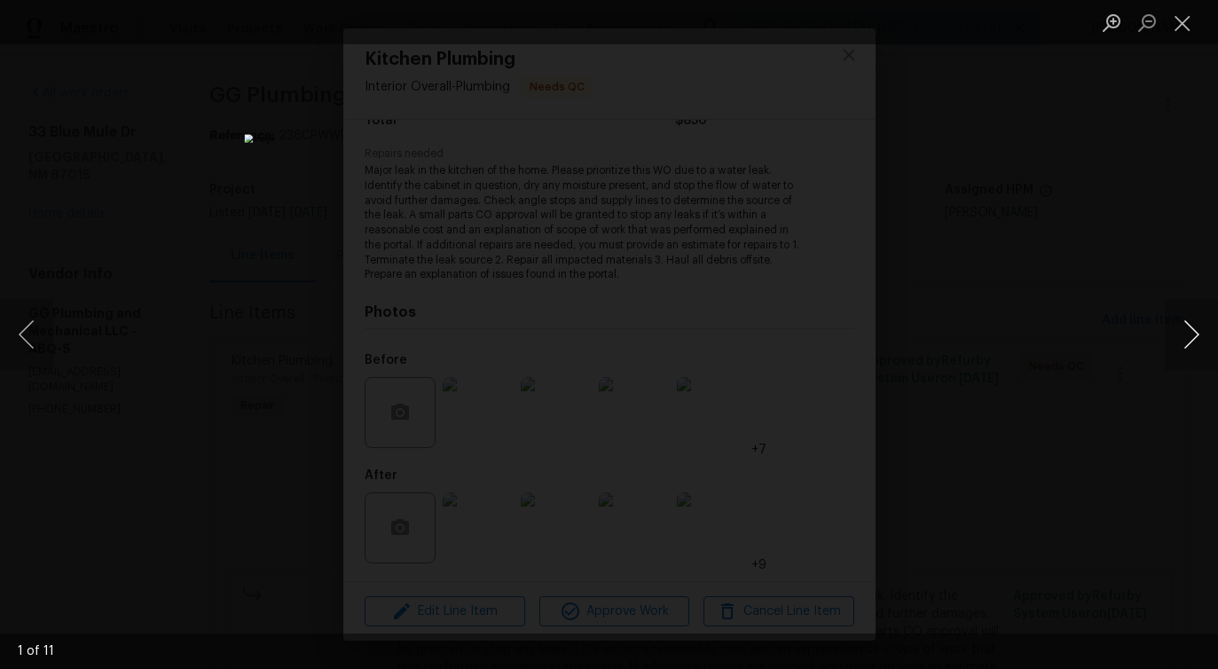
click at [1182, 341] on button "Next image" at bounding box center [1191, 334] width 53 height 71
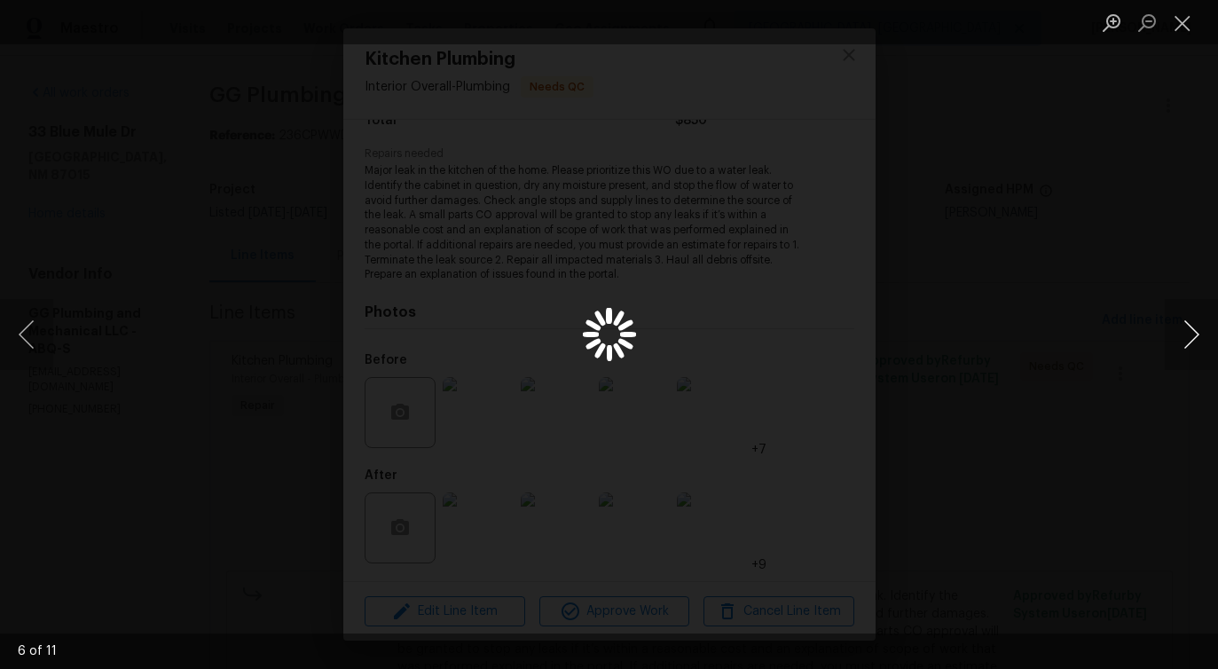
click at [1182, 341] on button "Next image" at bounding box center [1191, 334] width 53 height 71
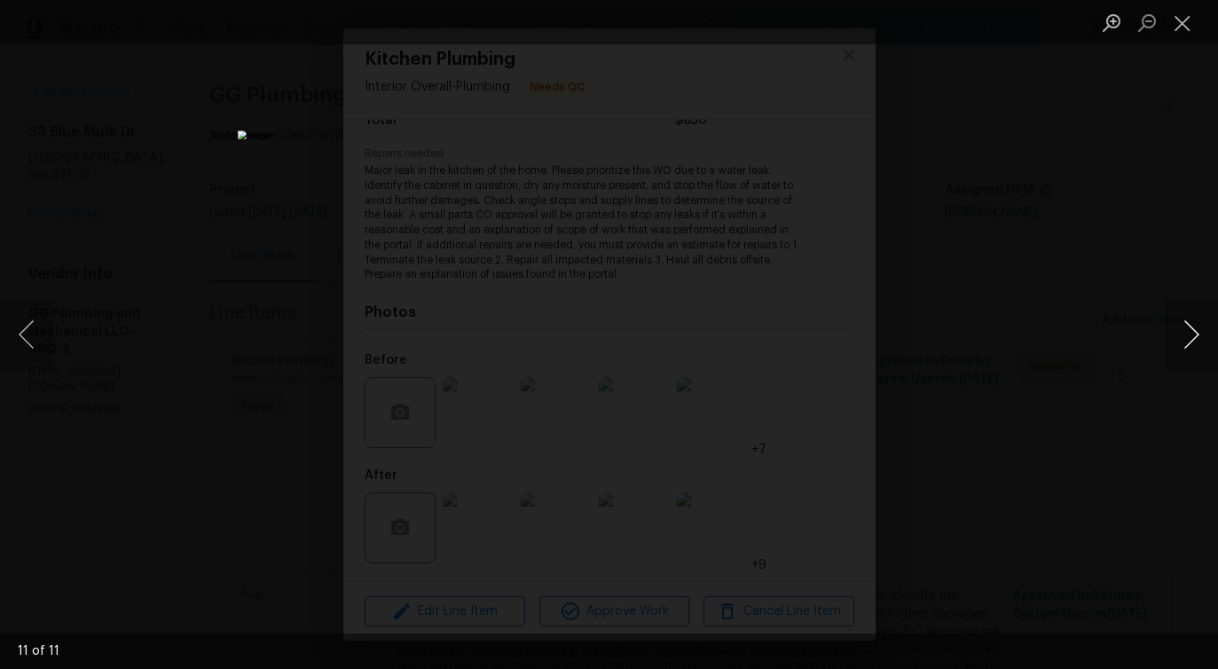
click at [1182, 341] on button "Next image" at bounding box center [1191, 334] width 53 height 71
click at [1188, 334] on button "Next image" at bounding box center [1191, 334] width 53 height 71
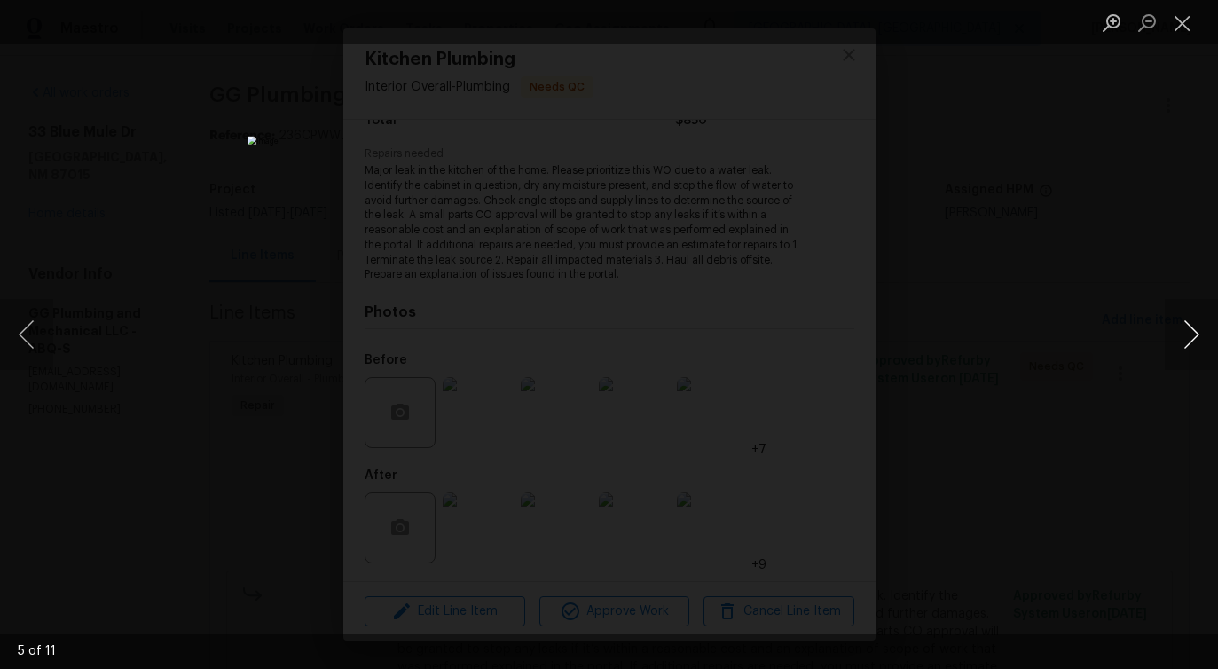
click at [1188, 334] on button "Next image" at bounding box center [1191, 334] width 53 height 71
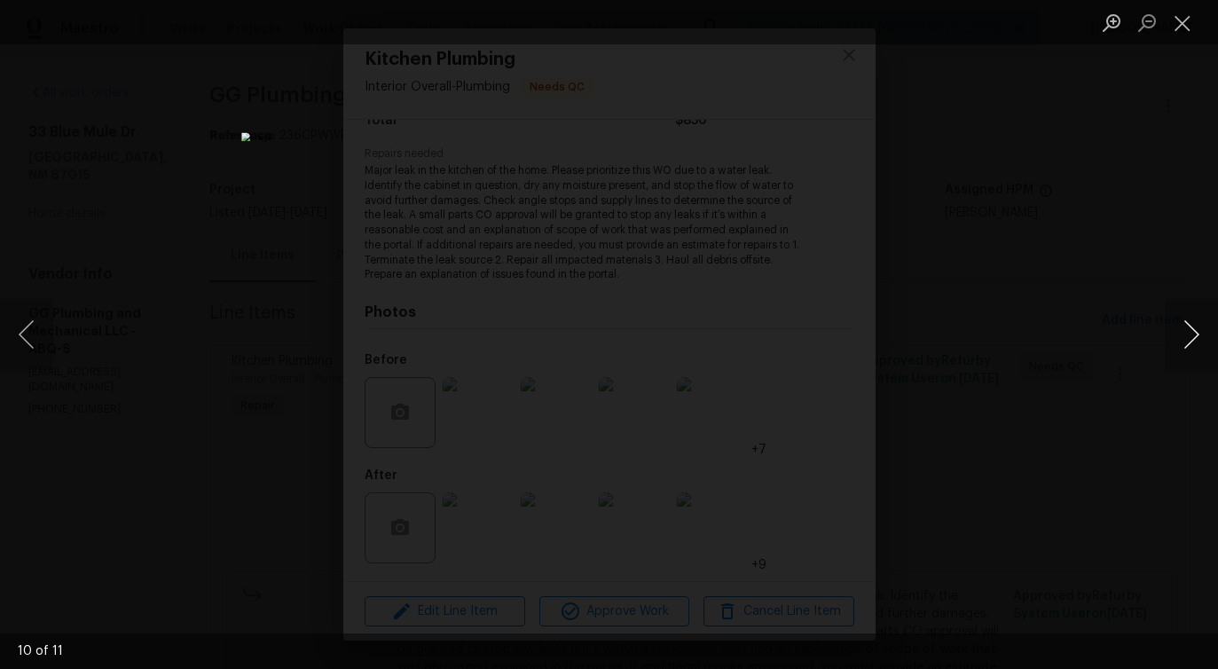
click at [1188, 334] on button "Next image" at bounding box center [1191, 334] width 53 height 71
click at [1176, 27] on button "Close lightbox" at bounding box center [1182, 22] width 35 height 31
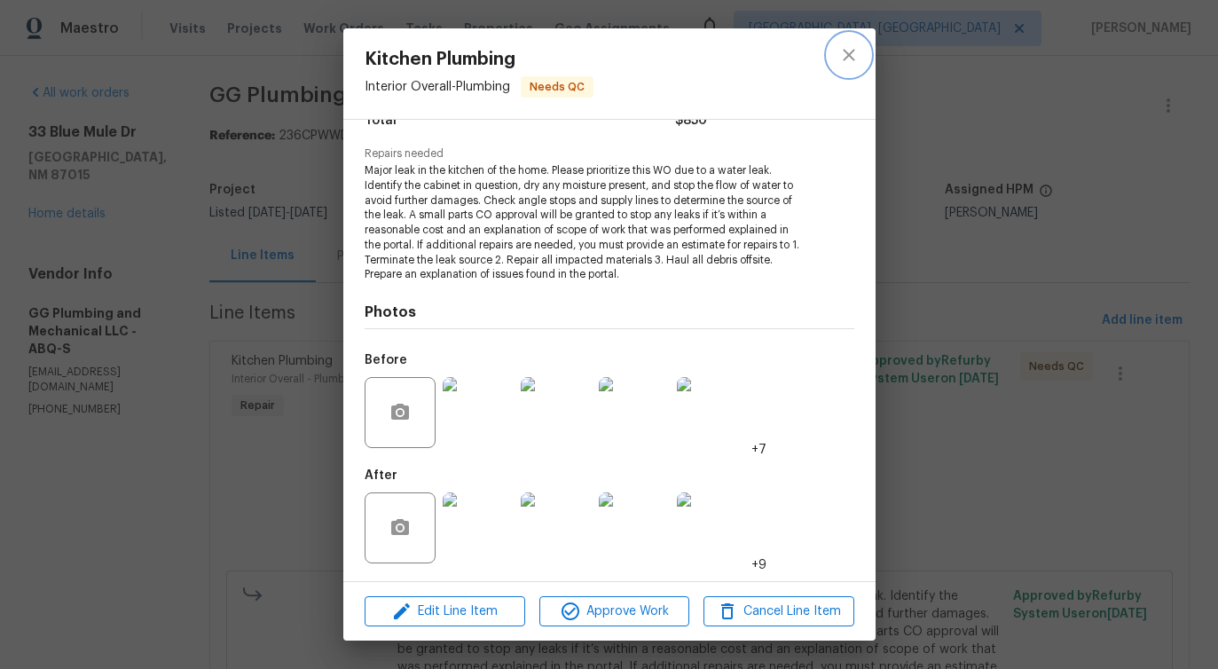
click at [840, 59] on icon "close" at bounding box center [848, 54] width 21 height 21
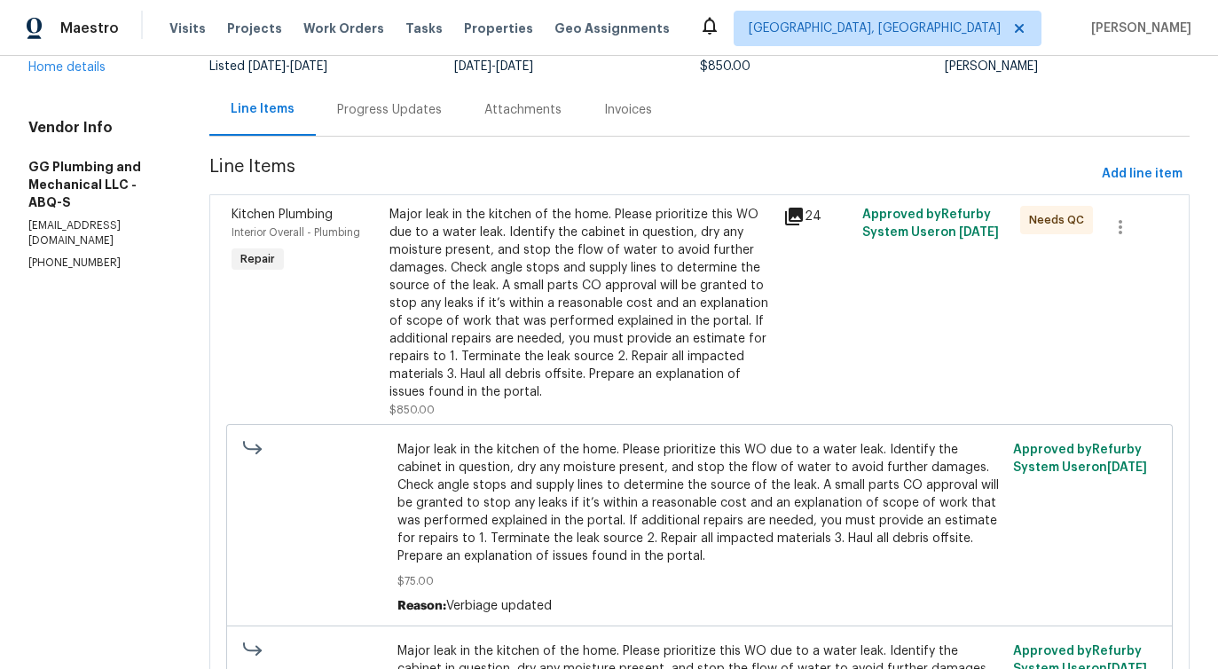
scroll to position [0, 0]
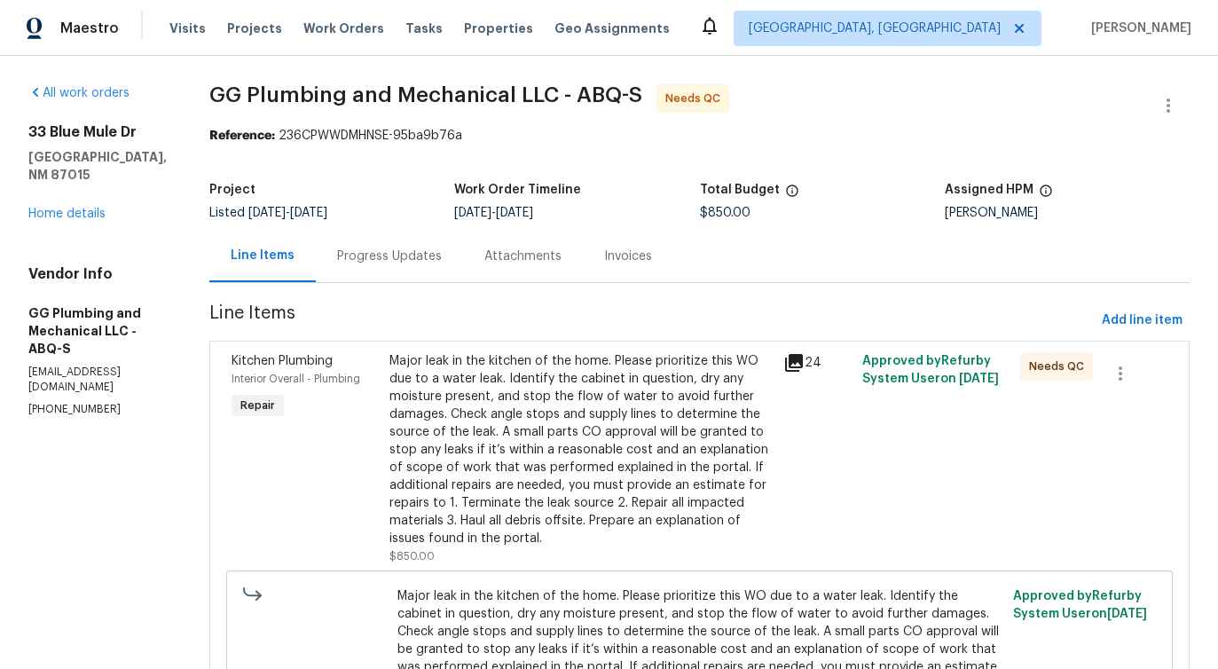
click at [646, 205] on div "Work Order Timeline" at bounding box center [576, 195] width 245 height 23
click at [442, 255] on div "Progress Updates" at bounding box center [389, 256] width 105 height 18
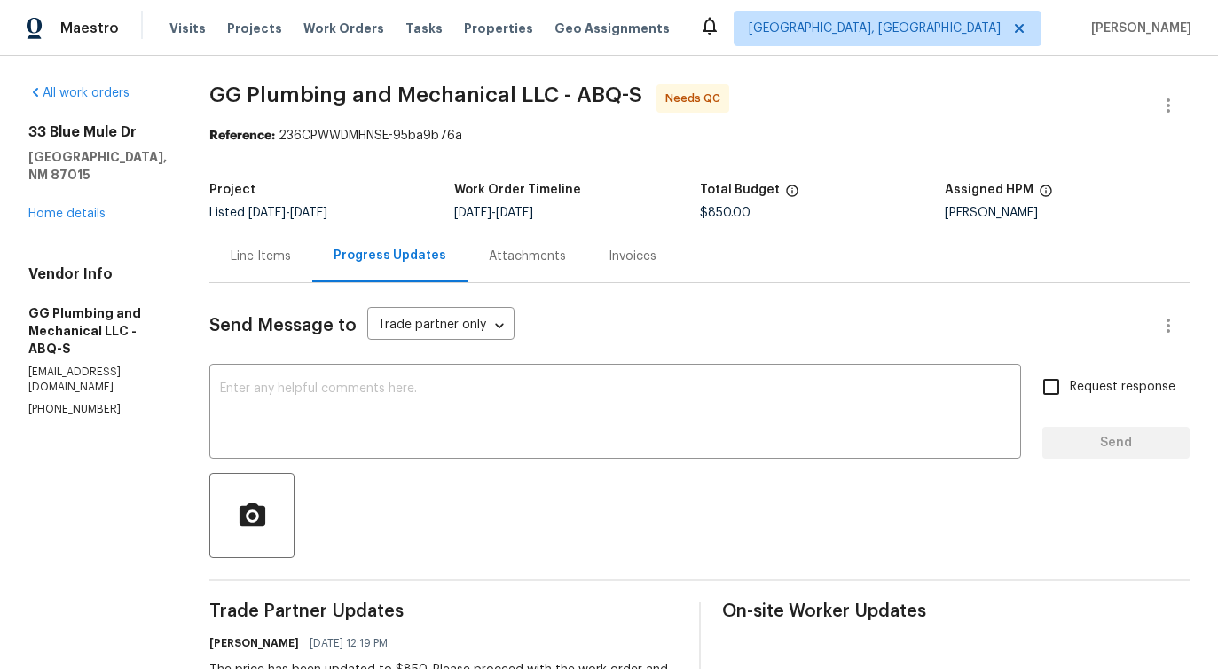
click at [312, 267] on div "Line Items" at bounding box center [260, 256] width 103 height 52
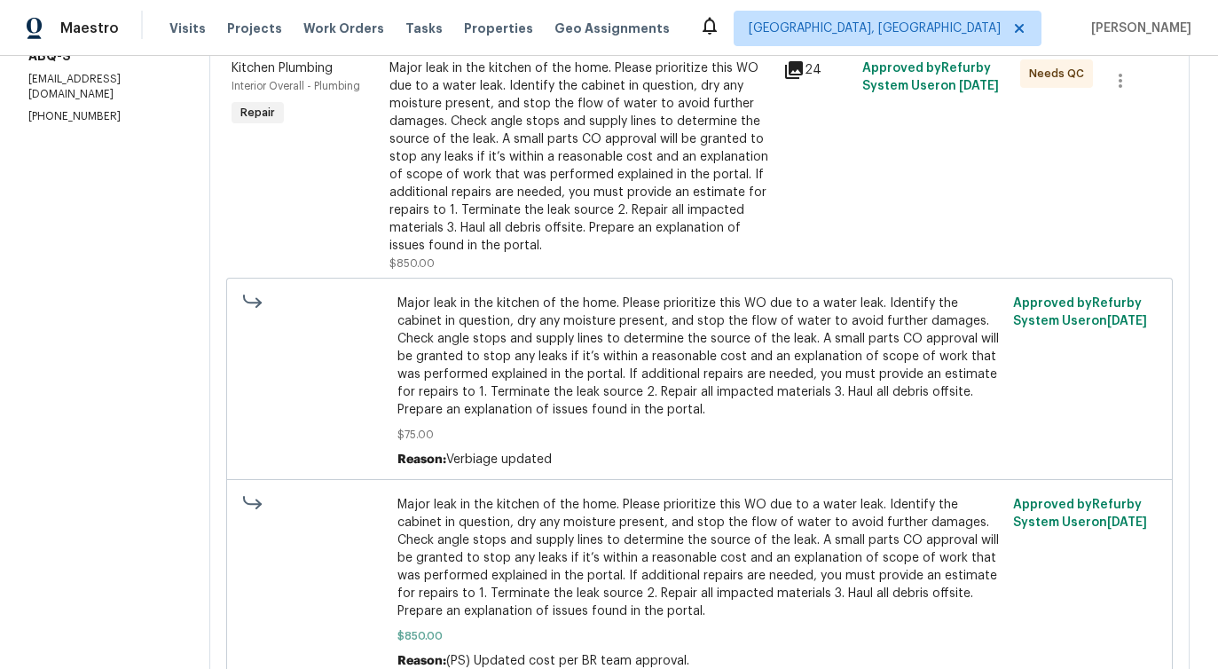
scroll to position [278, 0]
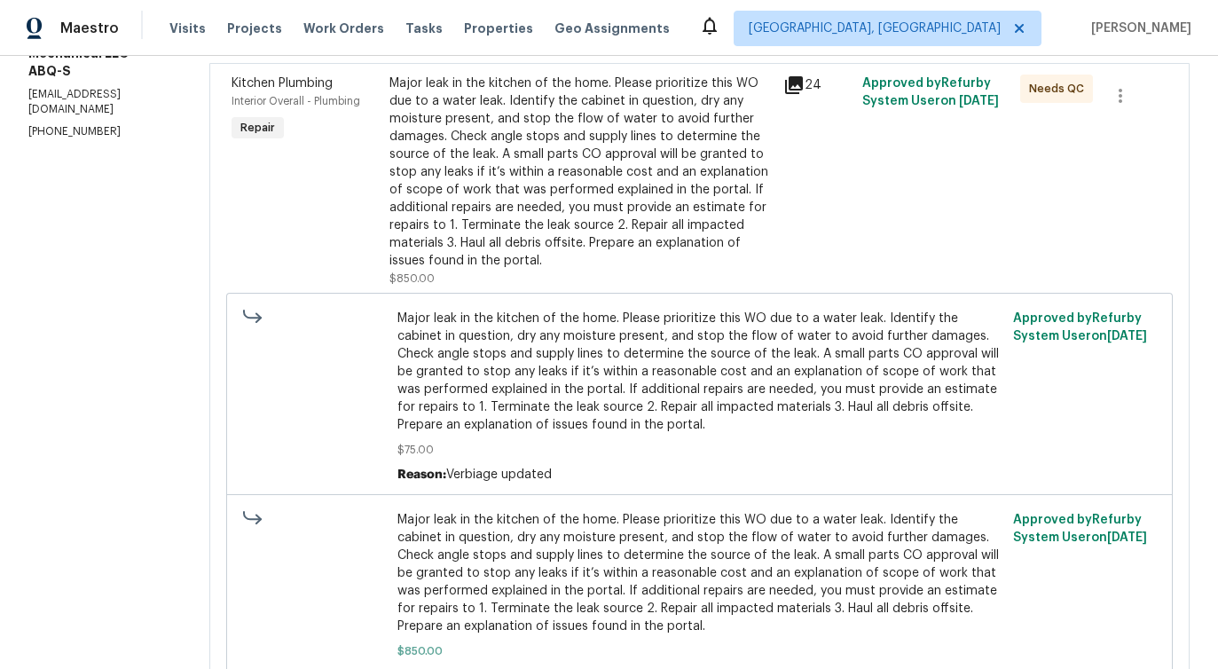
click at [558, 224] on div "Major leak in the kitchen of the home. Please prioritize this WO due to a water…" at bounding box center [581, 172] width 384 height 195
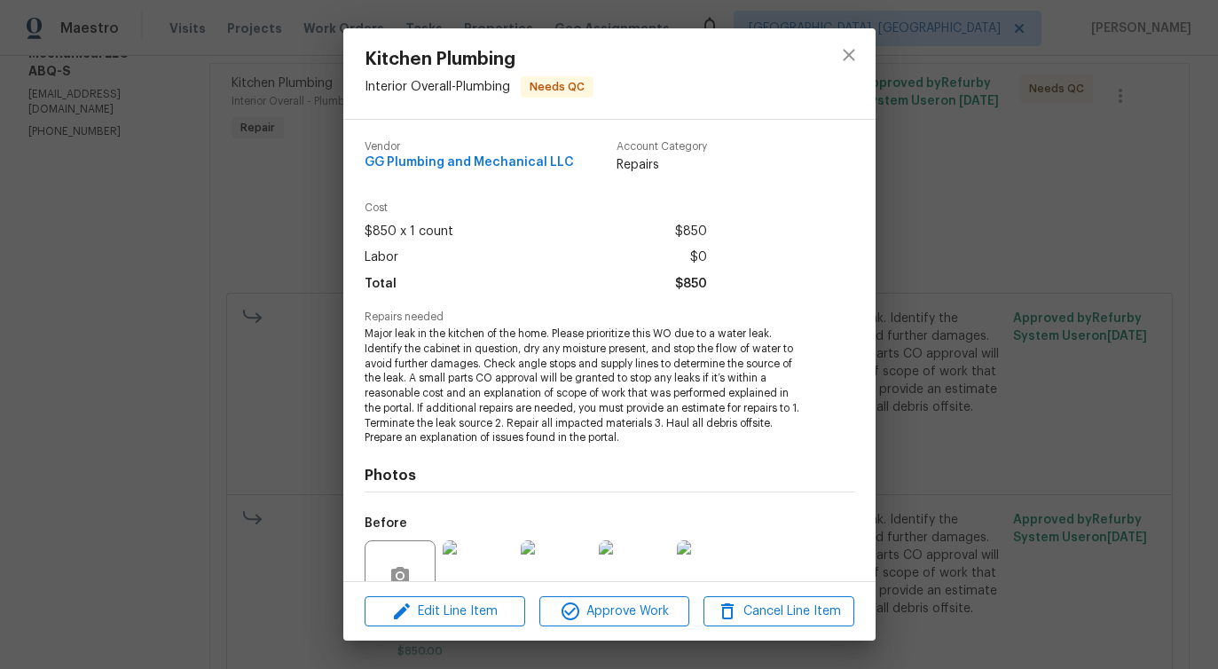
scroll to position [163, 0]
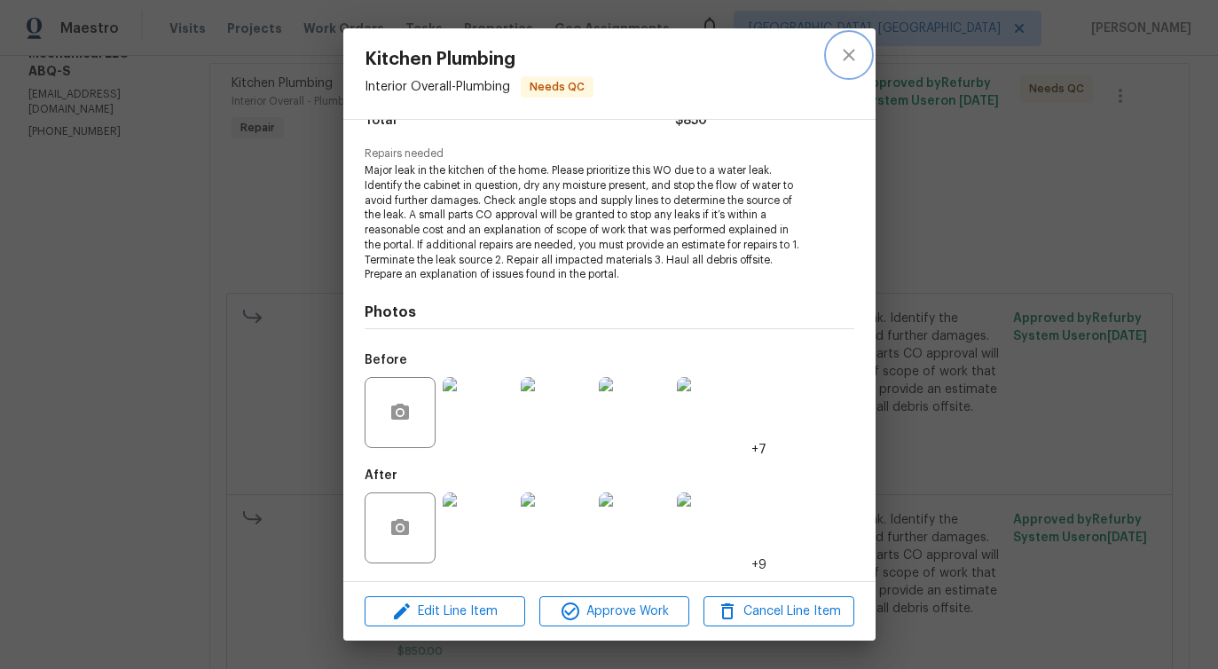
click at [842, 53] on icon "close" at bounding box center [848, 54] width 21 height 21
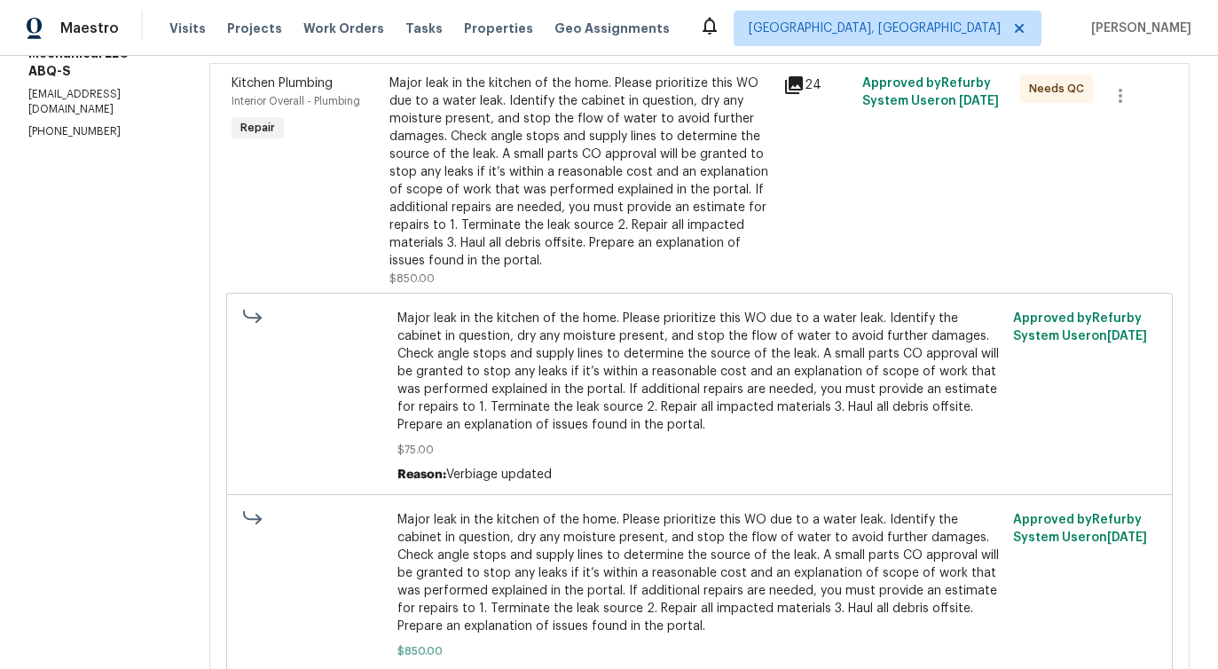
scroll to position [0, 0]
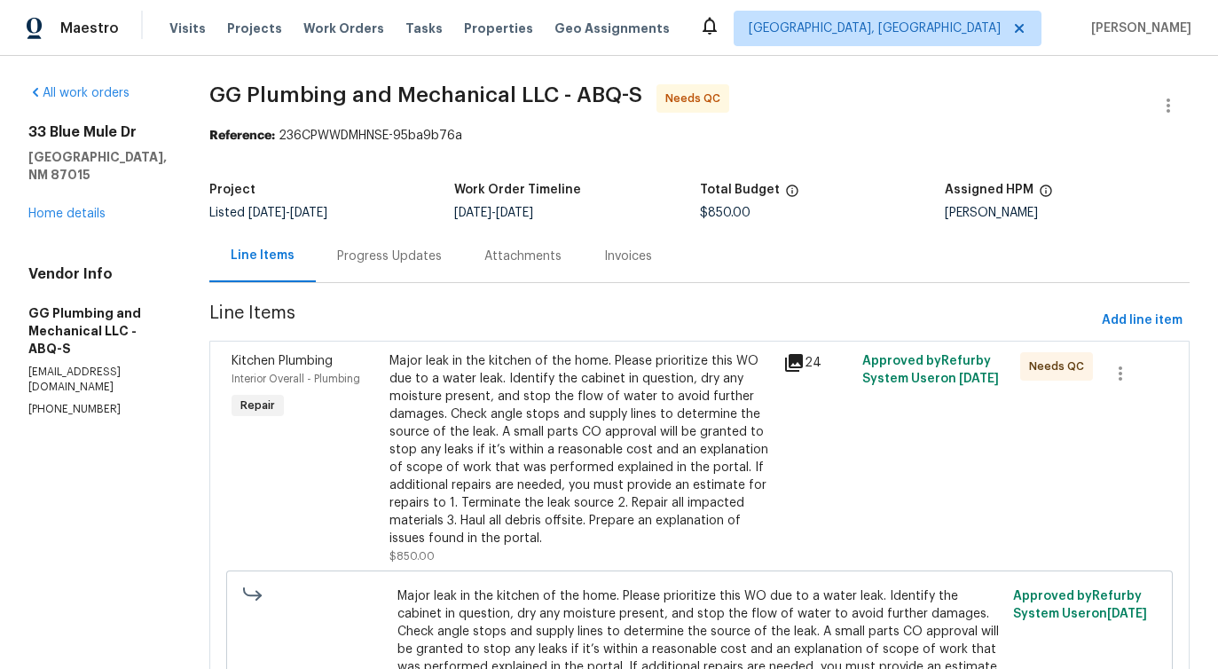
click at [416, 260] on div "Progress Updates" at bounding box center [389, 256] width 105 height 18
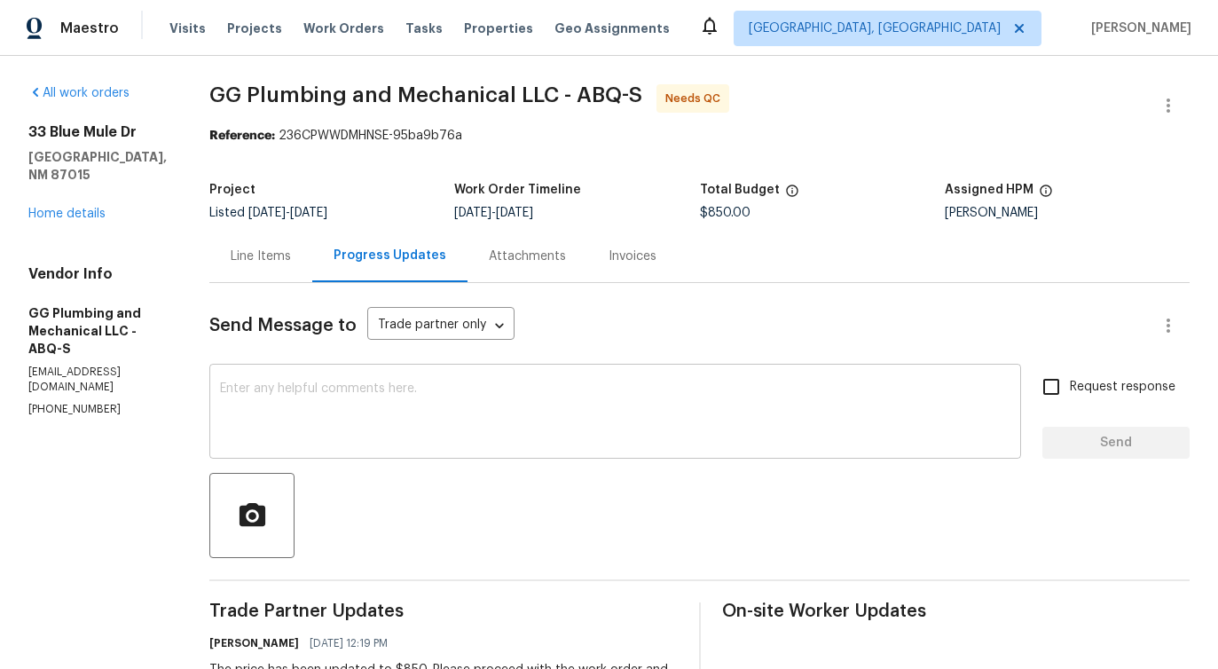
click at [467, 401] on textarea at bounding box center [615, 413] width 790 height 62
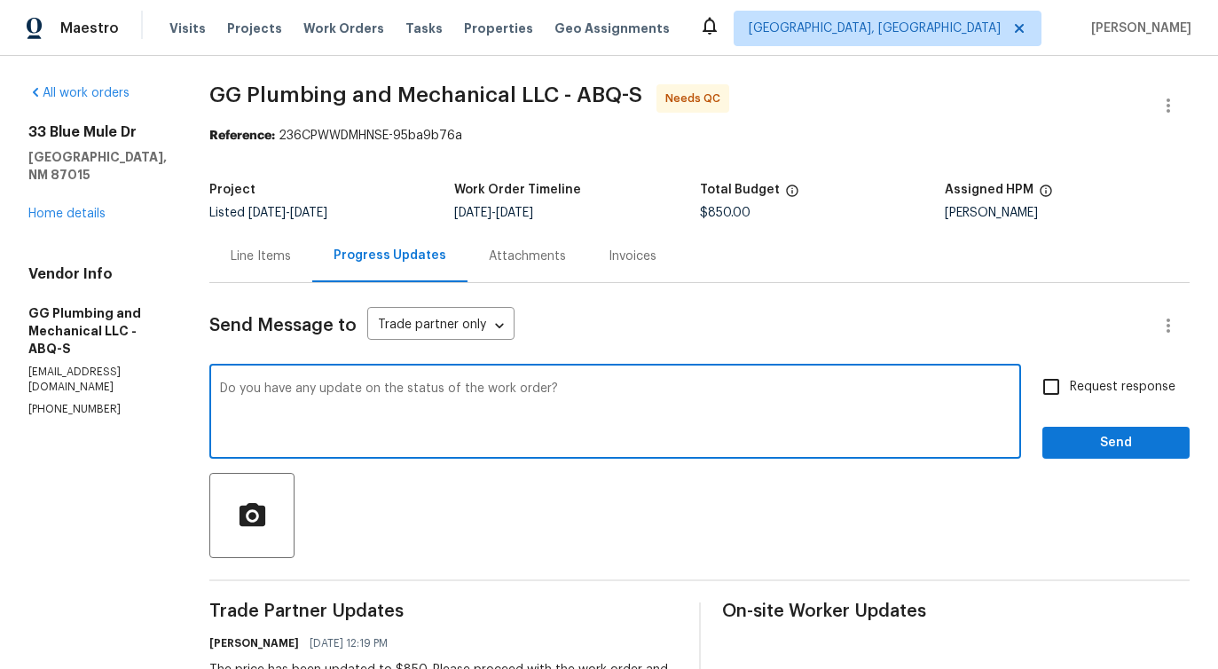
drag, startPoint x: 326, startPoint y: 396, endPoint x: 618, endPoint y: 395, distance: 291.9
click at [618, 395] on textarea "Do you have any update on the status of the work order?" at bounding box center [615, 413] width 790 height 62
type textarea "Do you have any update on the status of the work order?"
click at [1047, 391] on input "Request response" at bounding box center [1051, 386] width 37 height 37
checkbox input "true"
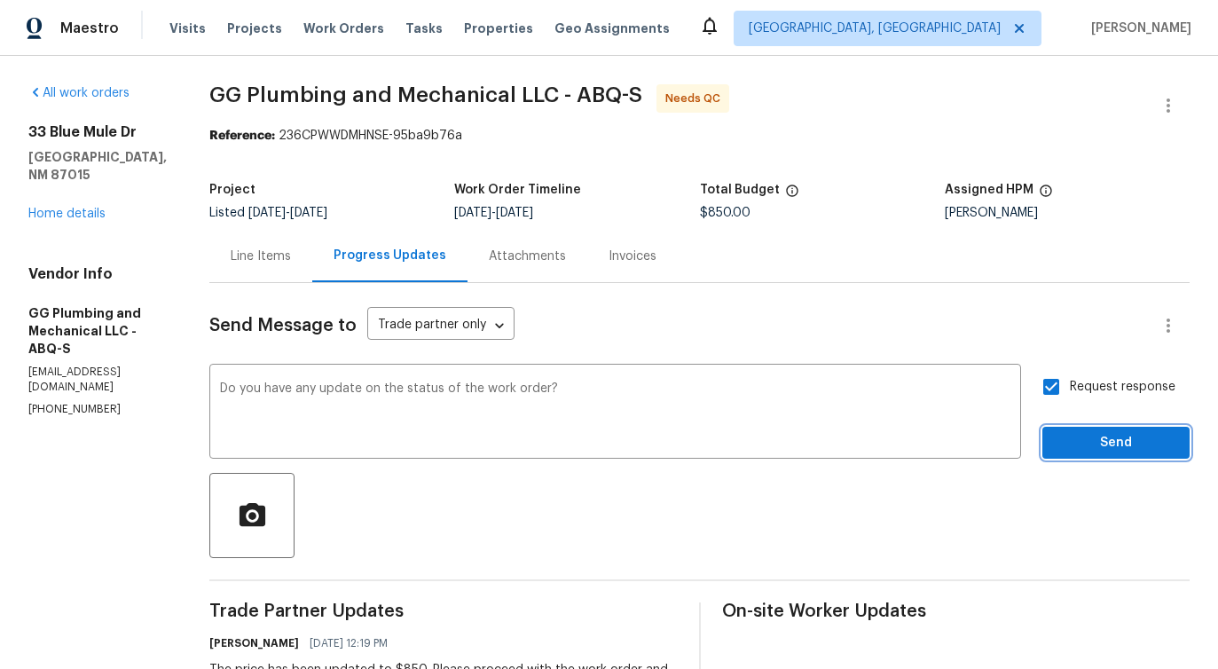
click at [1103, 437] on span "Send" at bounding box center [1116, 443] width 119 height 22
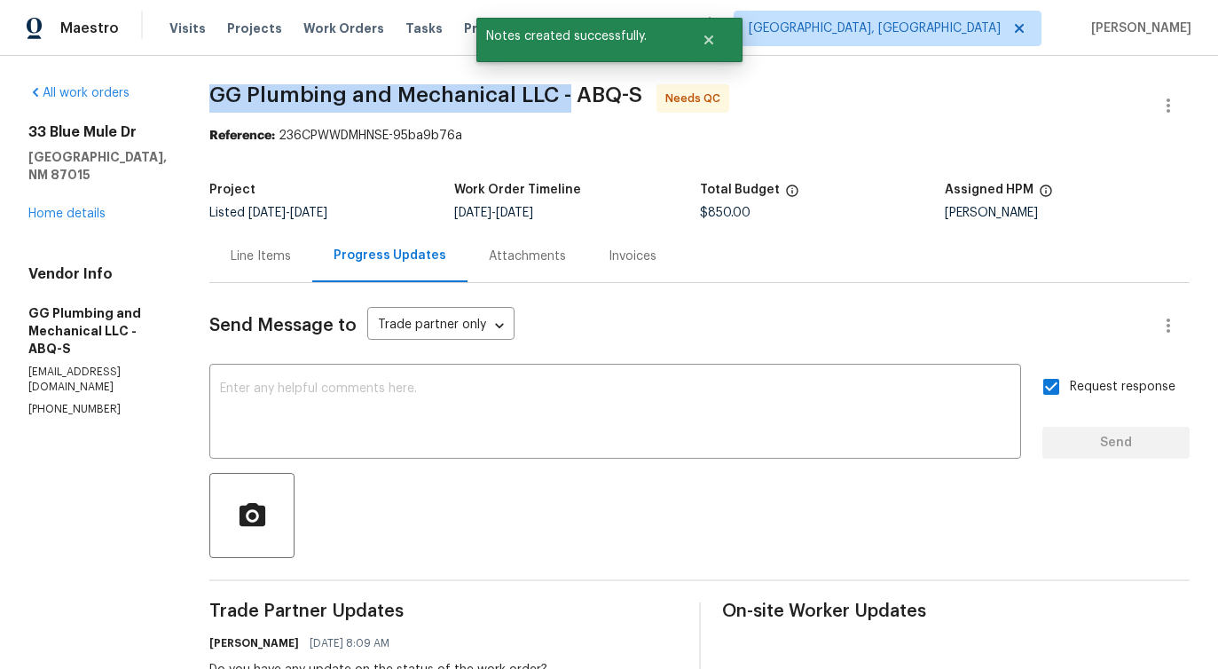
drag, startPoint x: 270, startPoint y: 95, endPoint x: 627, endPoint y: 94, distance: 357.5
click at [627, 94] on span "GG Plumbing and Mechanical LLC - ABQ-S" at bounding box center [425, 94] width 433 height 21
copy span "GG Plumbing and Mechanical LLC -"
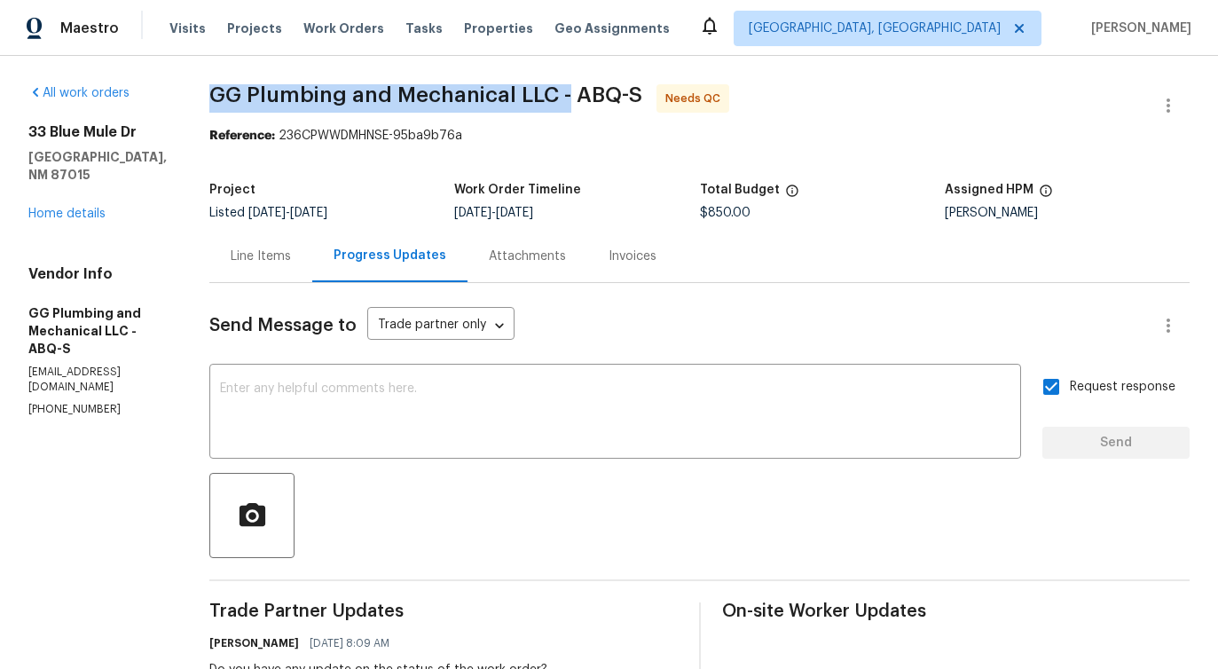
click at [279, 86] on span "GG Plumbing and Mechanical LLC - ABQ-S" at bounding box center [425, 94] width 433 height 21
drag, startPoint x: 266, startPoint y: 89, endPoint x: 611, endPoint y: 88, distance: 345.1
click at [367, 409] on textarea at bounding box center [615, 413] width 790 height 62
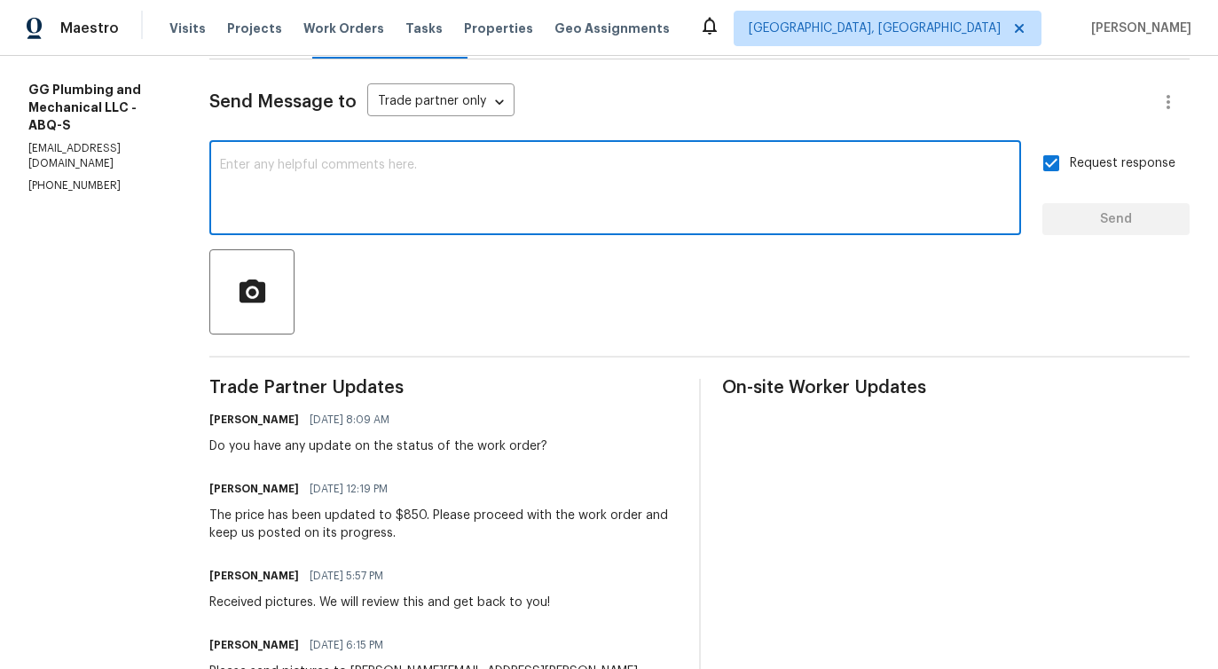
scroll to position [542, 0]
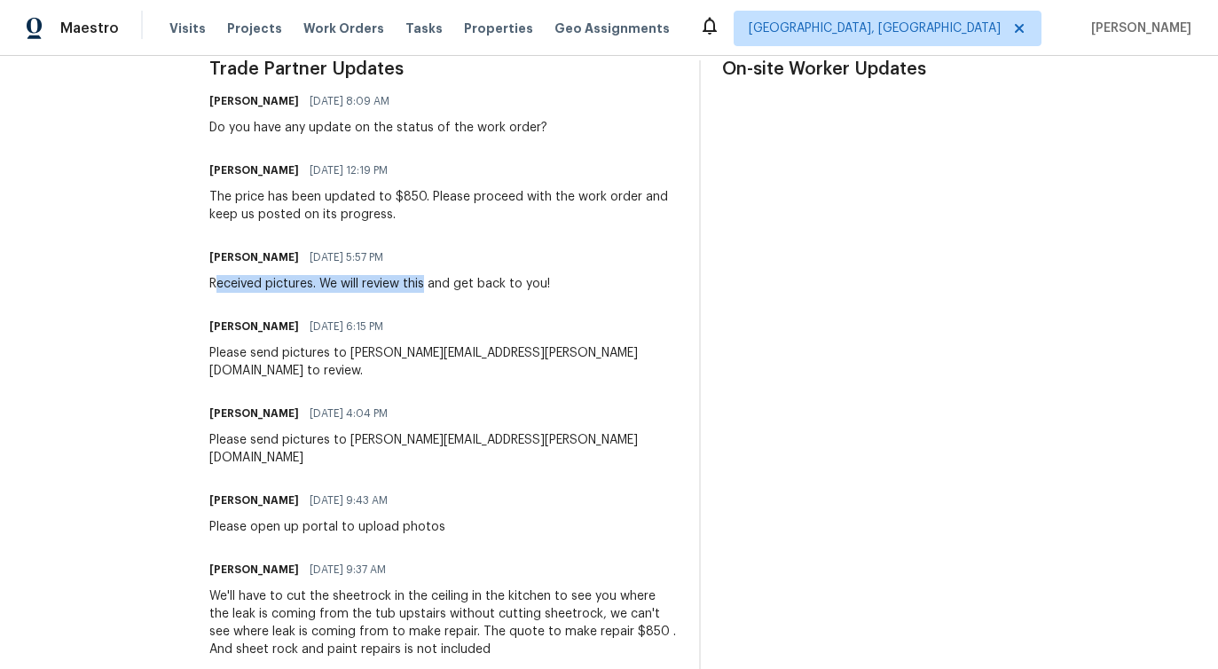
drag, startPoint x: 279, startPoint y: 291, endPoint x: 486, endPoint y: 281, distance: 206.9
click at [486, 281] on div "Received pictures. We will review this and get back to you!" at bounding box center [379, 284] width 341 height 18
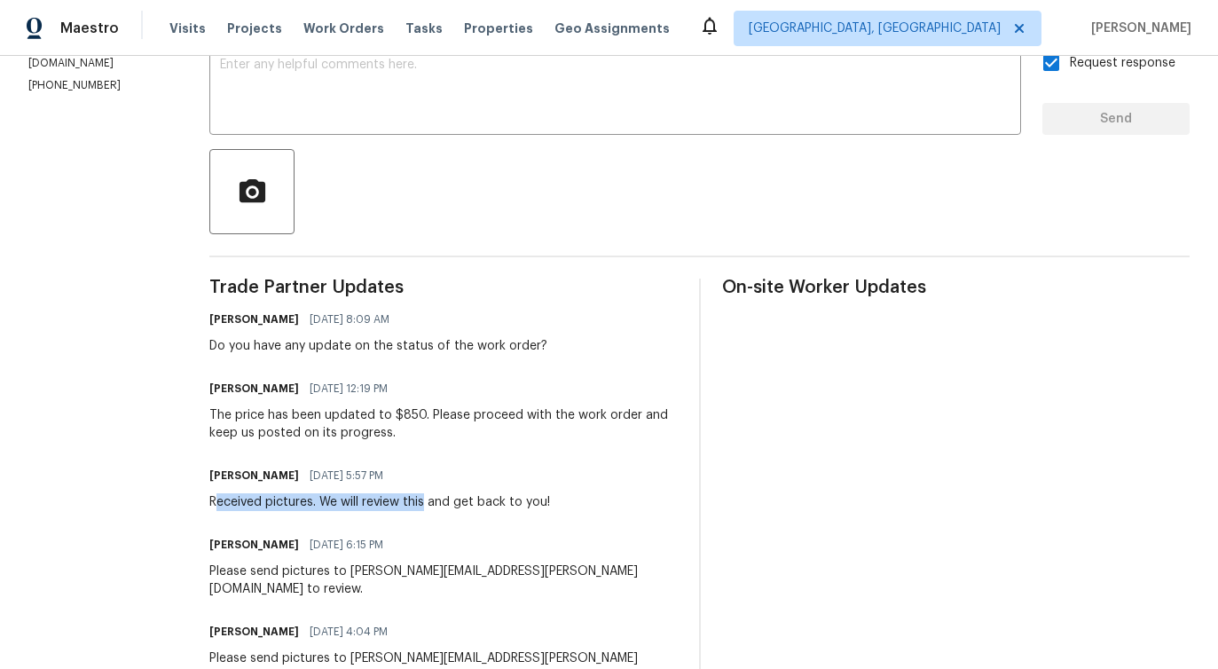
scroll to position [0, 0]
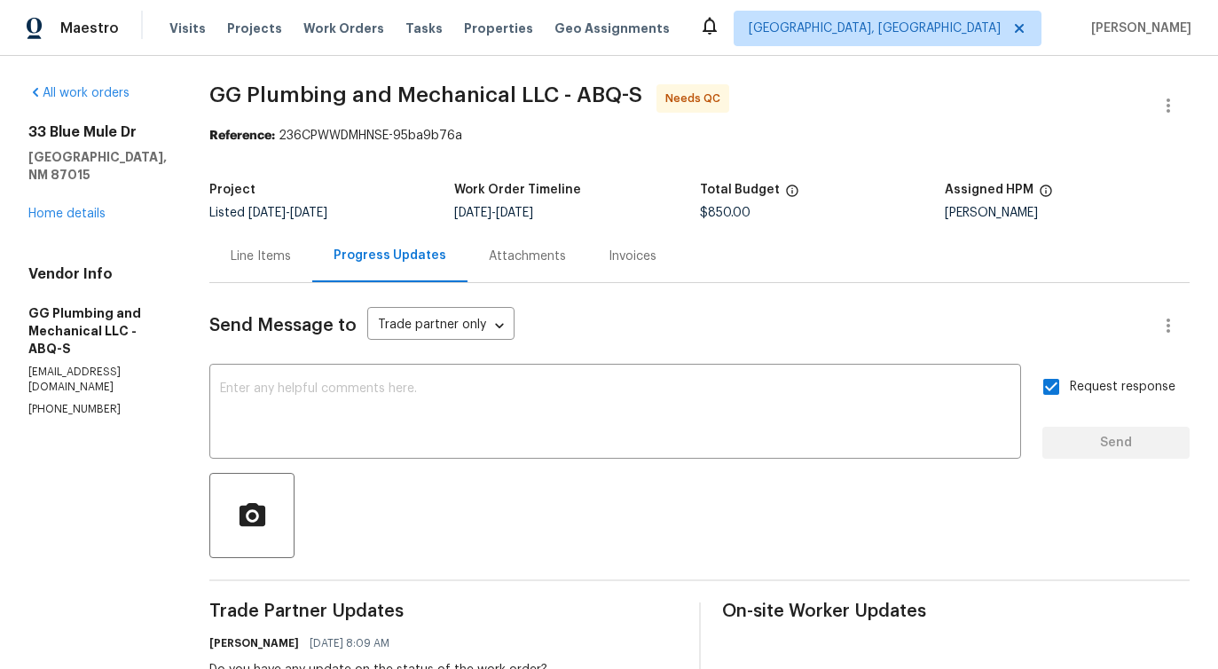
click at [41, 402] on p "(505) 459-4192" at bounding box center [97, 409] width 138 height 15
copy p "(505) 459-4192"
click at [358, 411] on textarea at bounding box center [615, 413] width 790 height 62
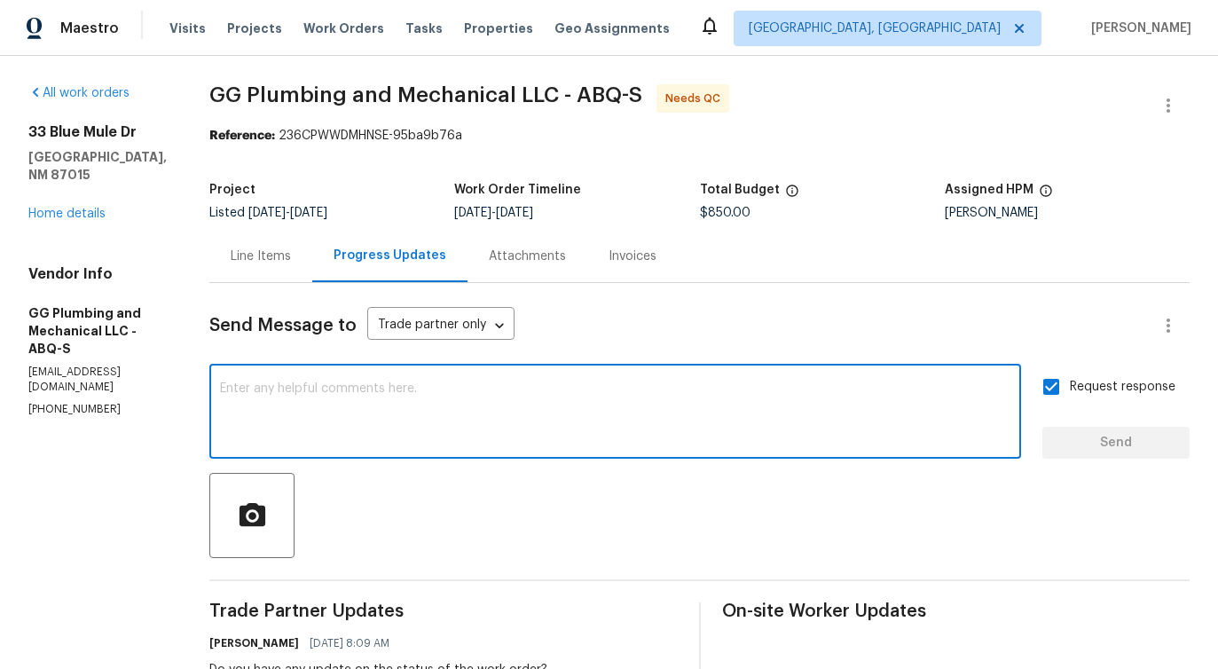
click at [404, 420] on textarea at bounding box center [615, 413] width 790 height 62
click at [90, 208] on link "Home details" at bounding box center [66, 214] width 77 height 12
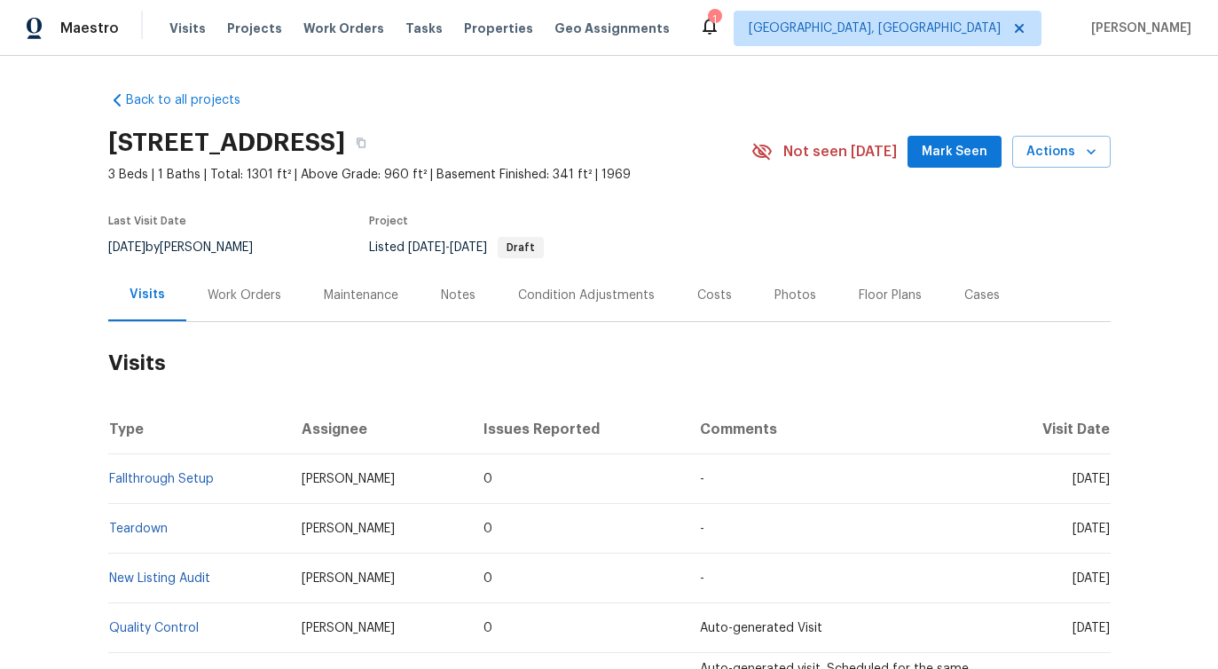
click at [228, 305] on div "Work Orders" at bounding box center [244, 295] width 116 height 52
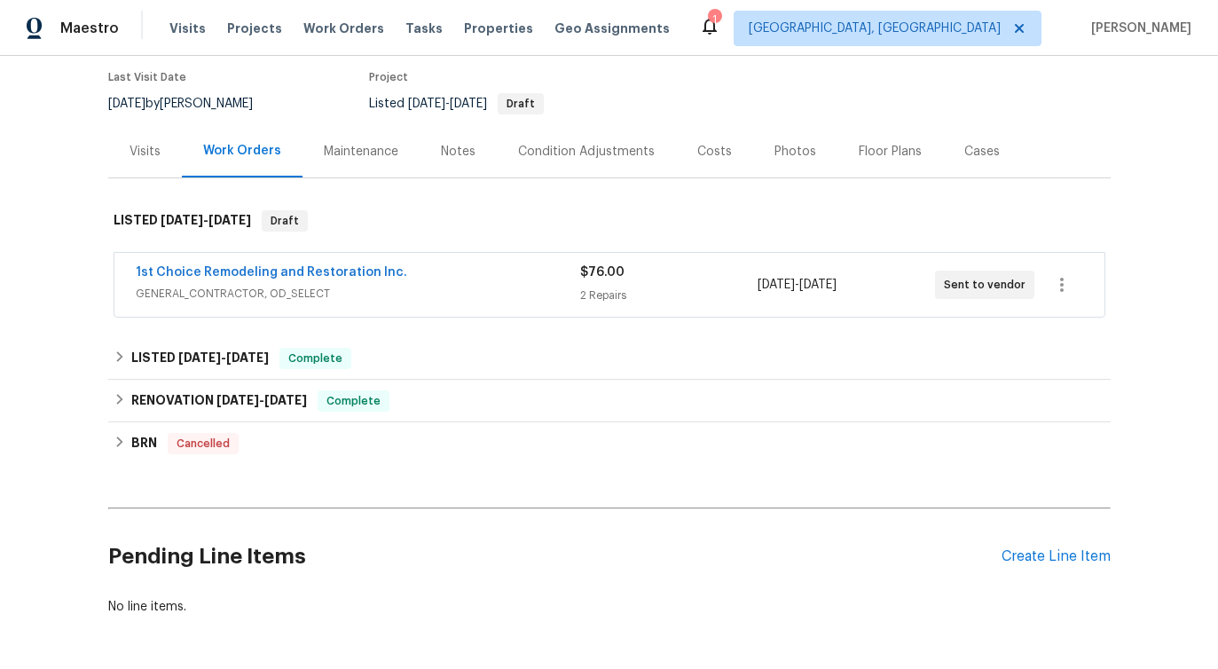
scroll to position [141, 0]
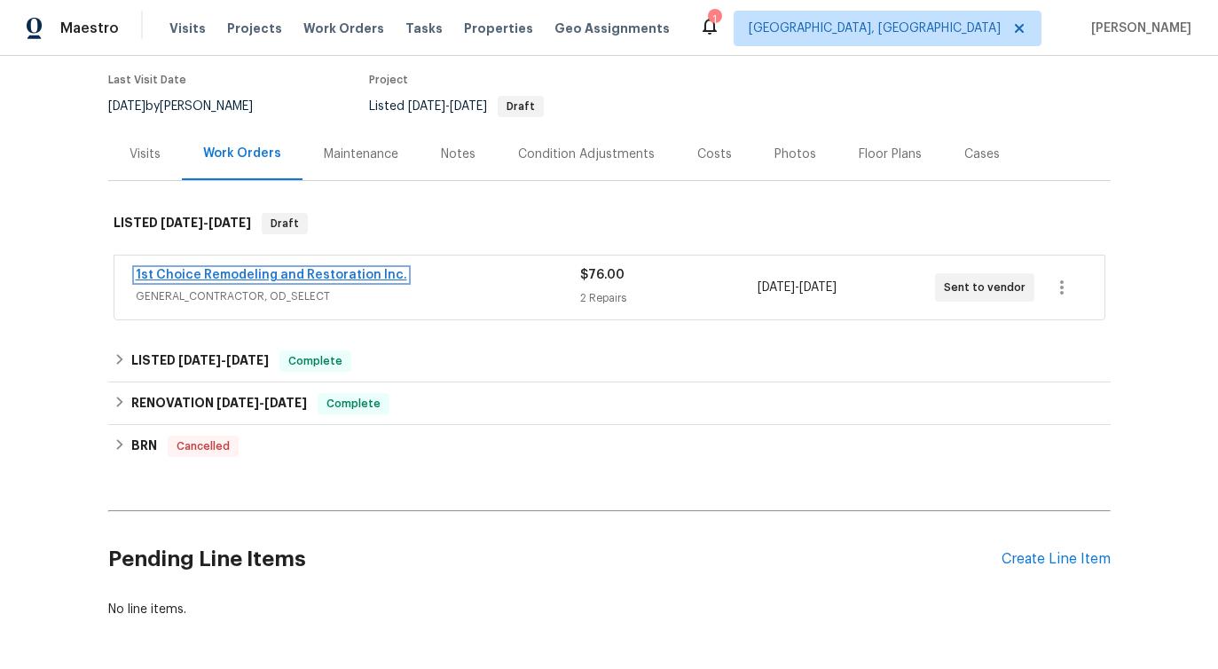
click at [234, 276] on link "1st Choice Remodeling and Restoration Inc." at bounding box center [271, 275] width 271 height 12
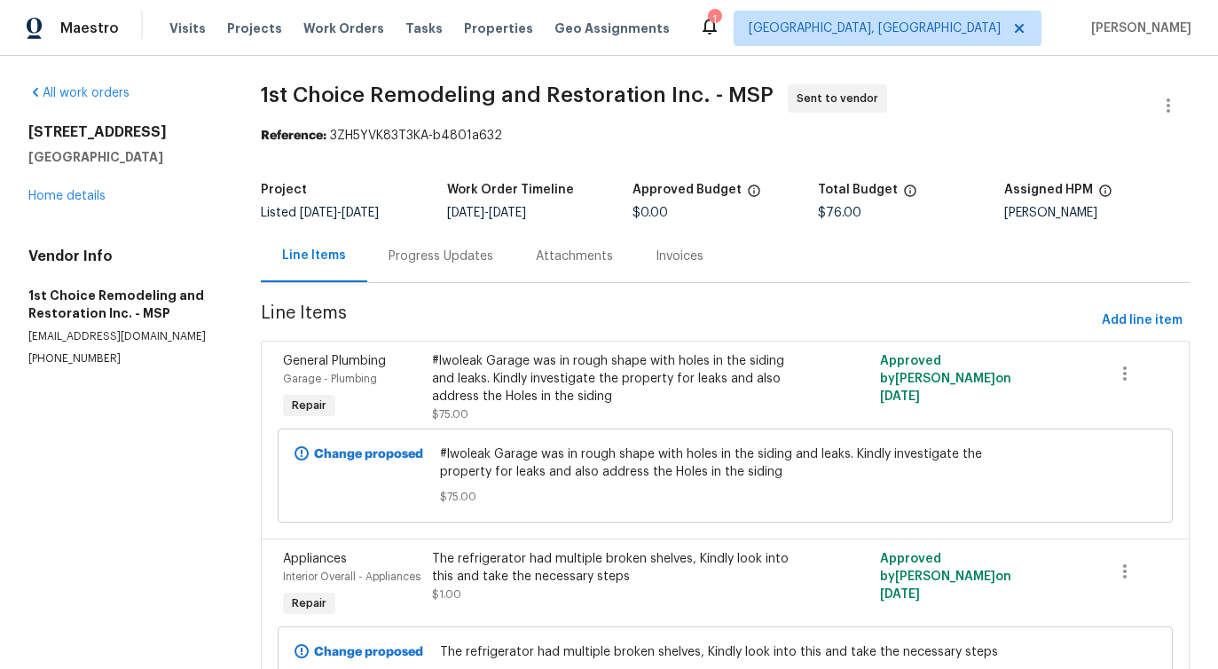
click at [444, 264] on div "Progress Updates" at bounding box center [441, 256] width 105 height 18
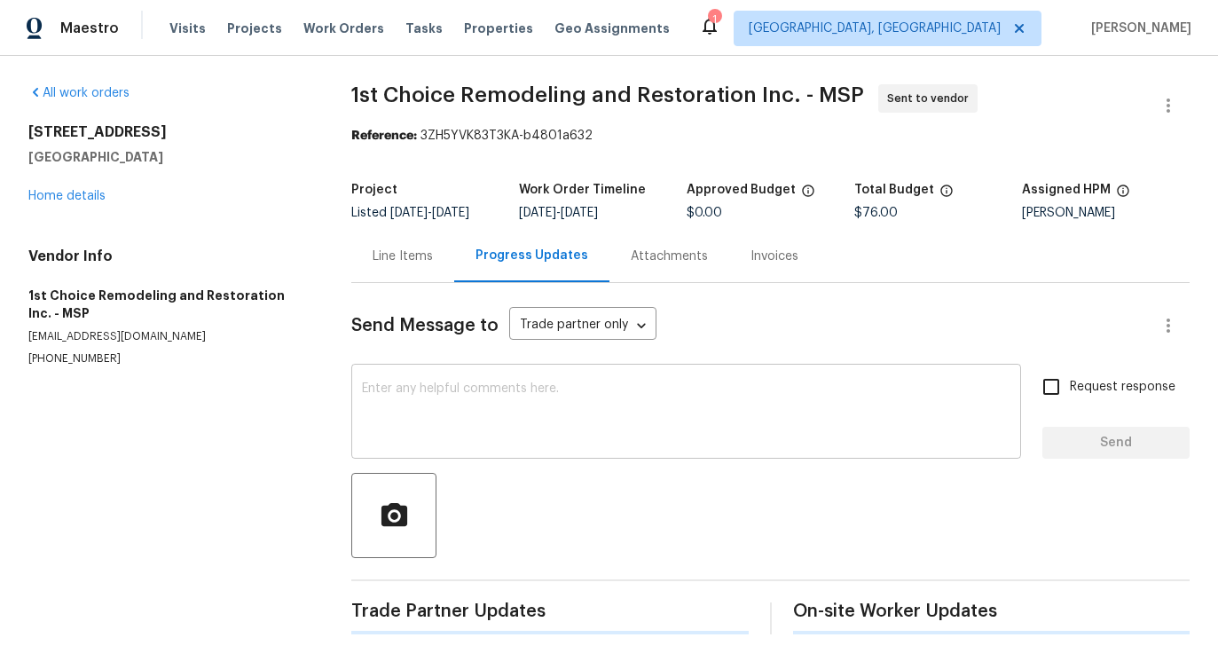
click at [444, 433] on textarea at bounding box center [686, 413] width 648 height 62
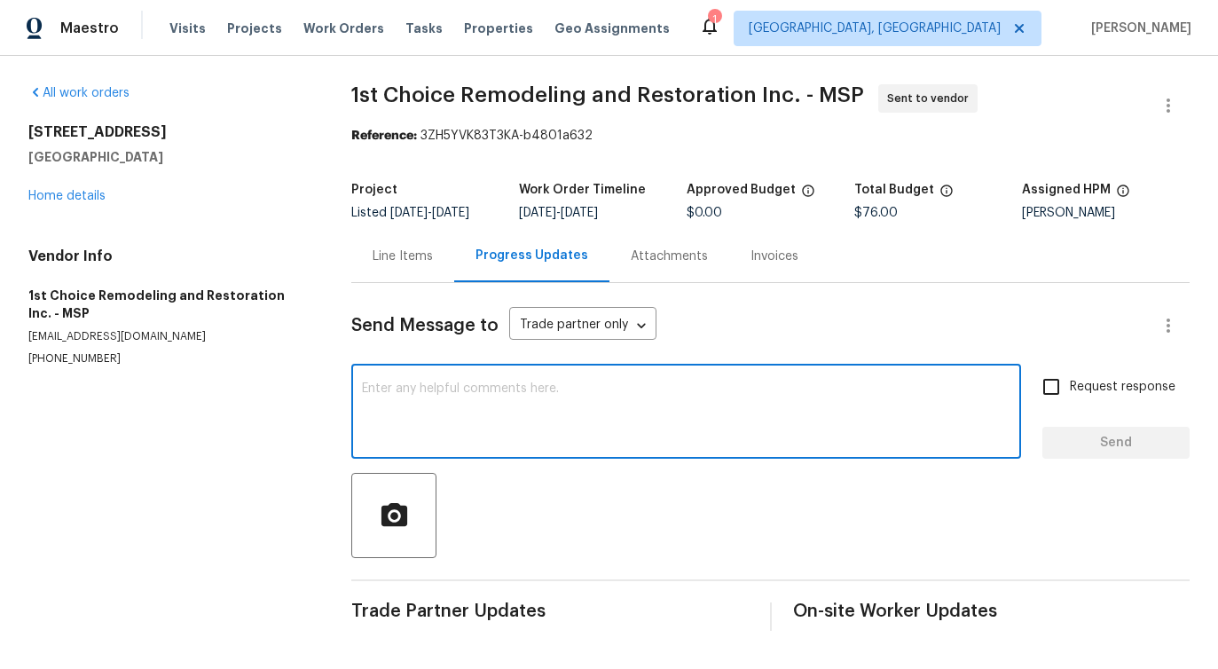
click at [480, 389] on textarea at bounding box center [686, 413] width 648 height 62
paste textarea "Hi this is [PERSON_NAME] with Opendoor. I’m confirming you received the WO for …"
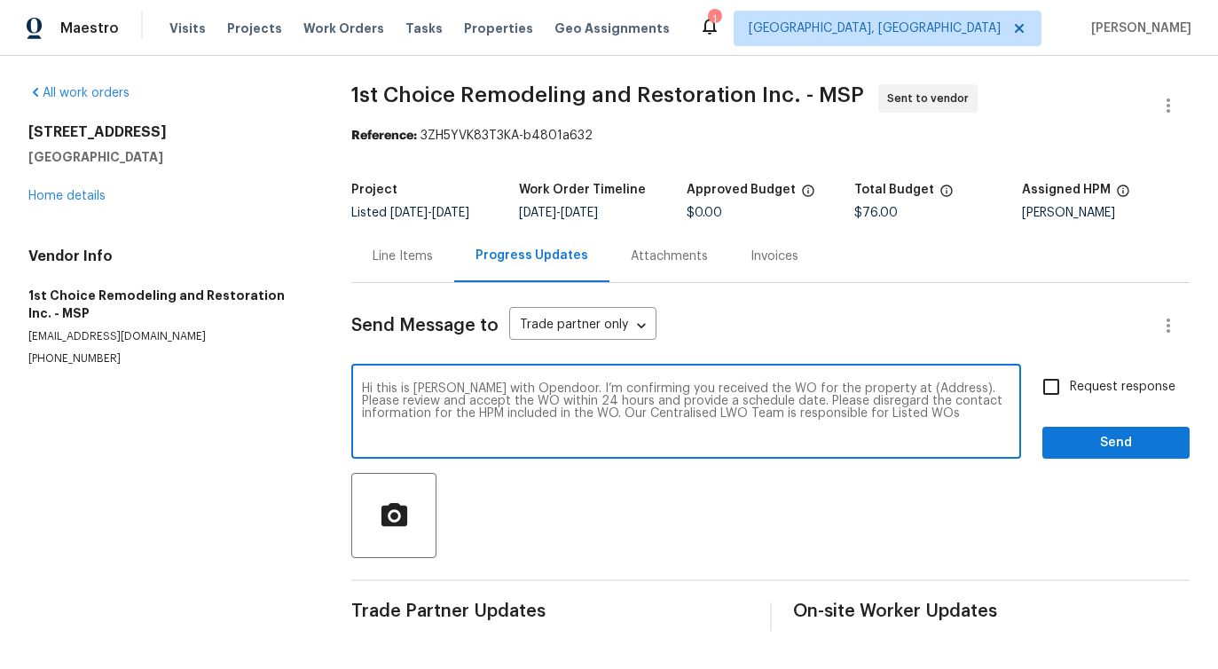
click at [902, 388] on textarea "Hi this is [PERSON_NAME] with Opendoor. I’m confirming you received the WO for …" at bounding box center [686, 413] width 648 height 62
paste textarea "[STREET_ADDRESS]"
click at [898, 394] on textarea "Hi this is [PERSON_NAME] with Opendoor. I’m confirming you received the WO for …" at bounding box center [686, 413] width 648 height 62
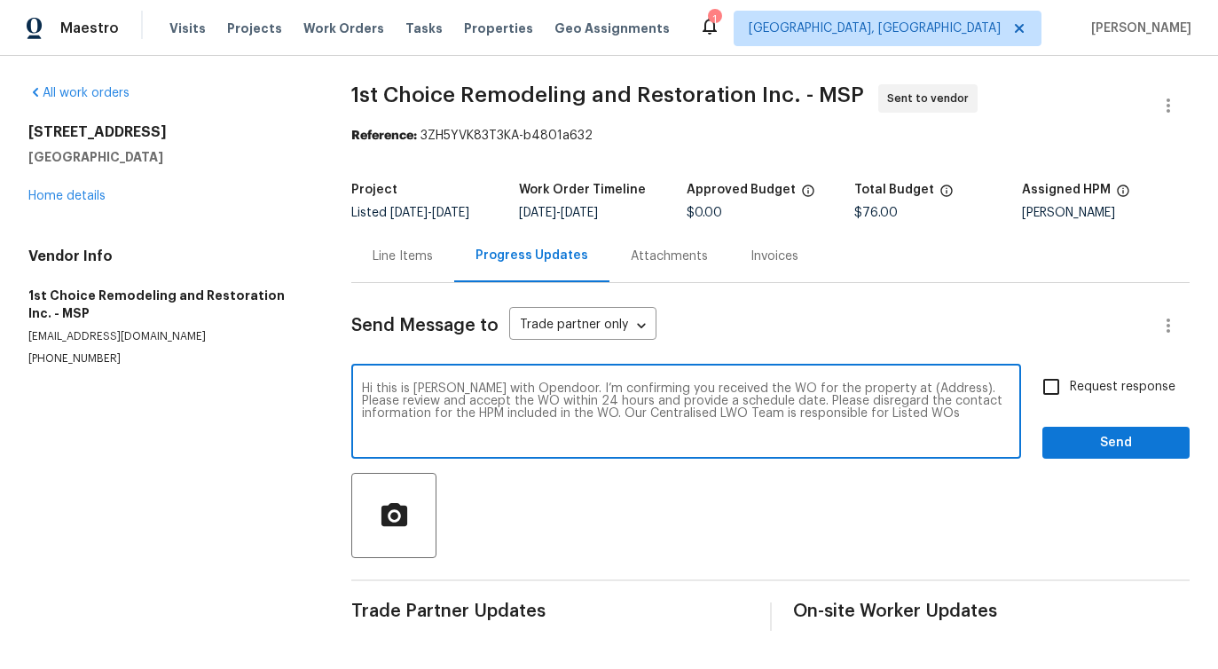
paste textarea "[STREET_ADDRESS]"
type textarea "Hi this is [PERSON_NAME] with Opendoor. I’m confirming you received the WO for …"
click at [1040, 375] on input "Request response" at bounding box center [1051, 386] width 37 height 37
checkbox input "true"
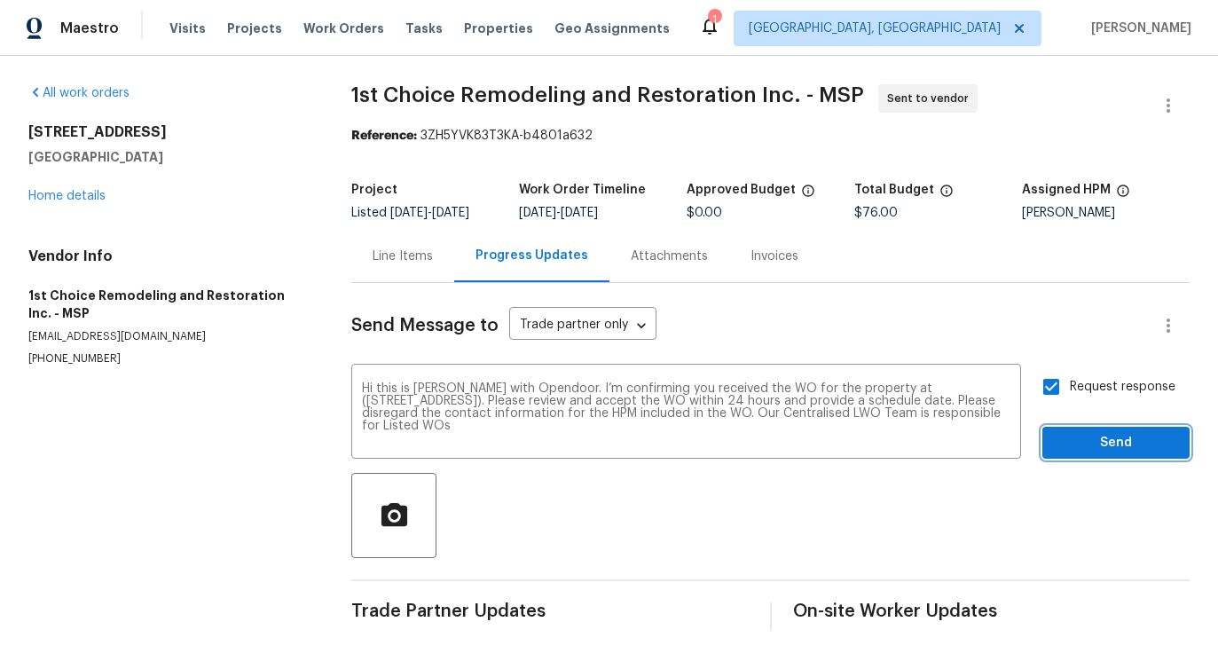
click at [1096, 437] on span "Send" at bounding box center [1116, 443] width 119 height 22
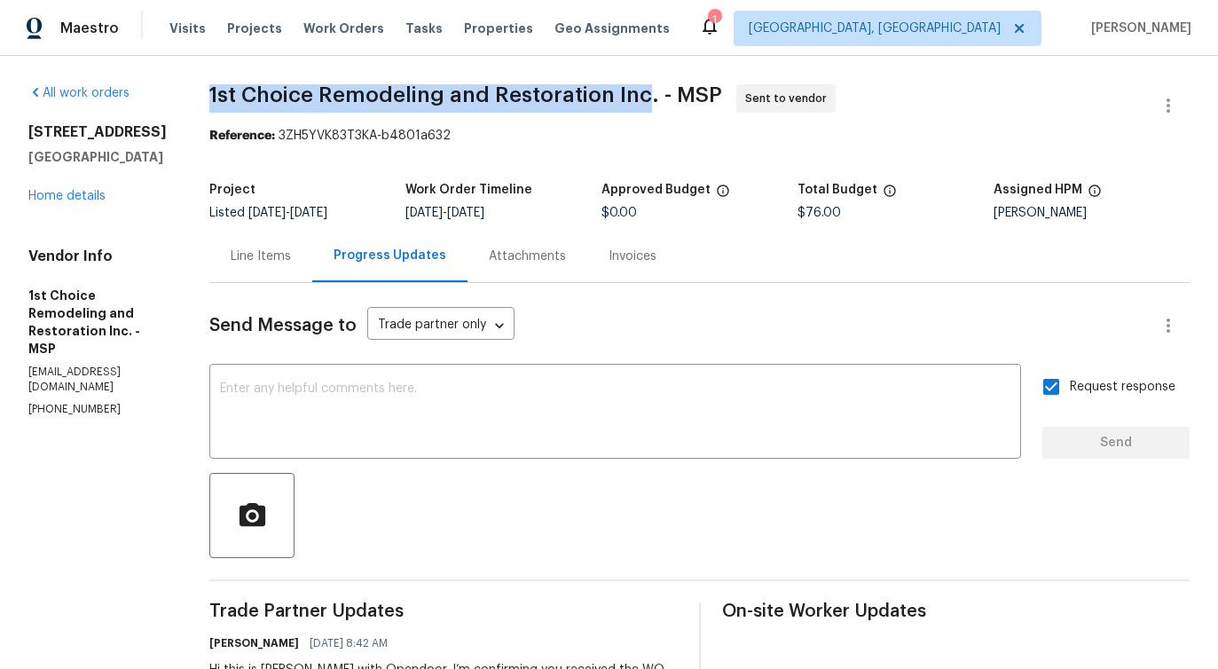
drag, startPoint x: 206, startPoint y: 90, endPoint x: 645, endPoint y: 93, distance: 439.1
click at [645, 93] on div "All work orders [STREET_ADDRESS] Home details Vendor Info 1st Choice Remodeling…" at bounding box center [609, 427] width 1218 height 743
copy span "1st Choice Remodeling and Restoration Inc"
